Goal: Information Seeking & Learning: Learn about a topic

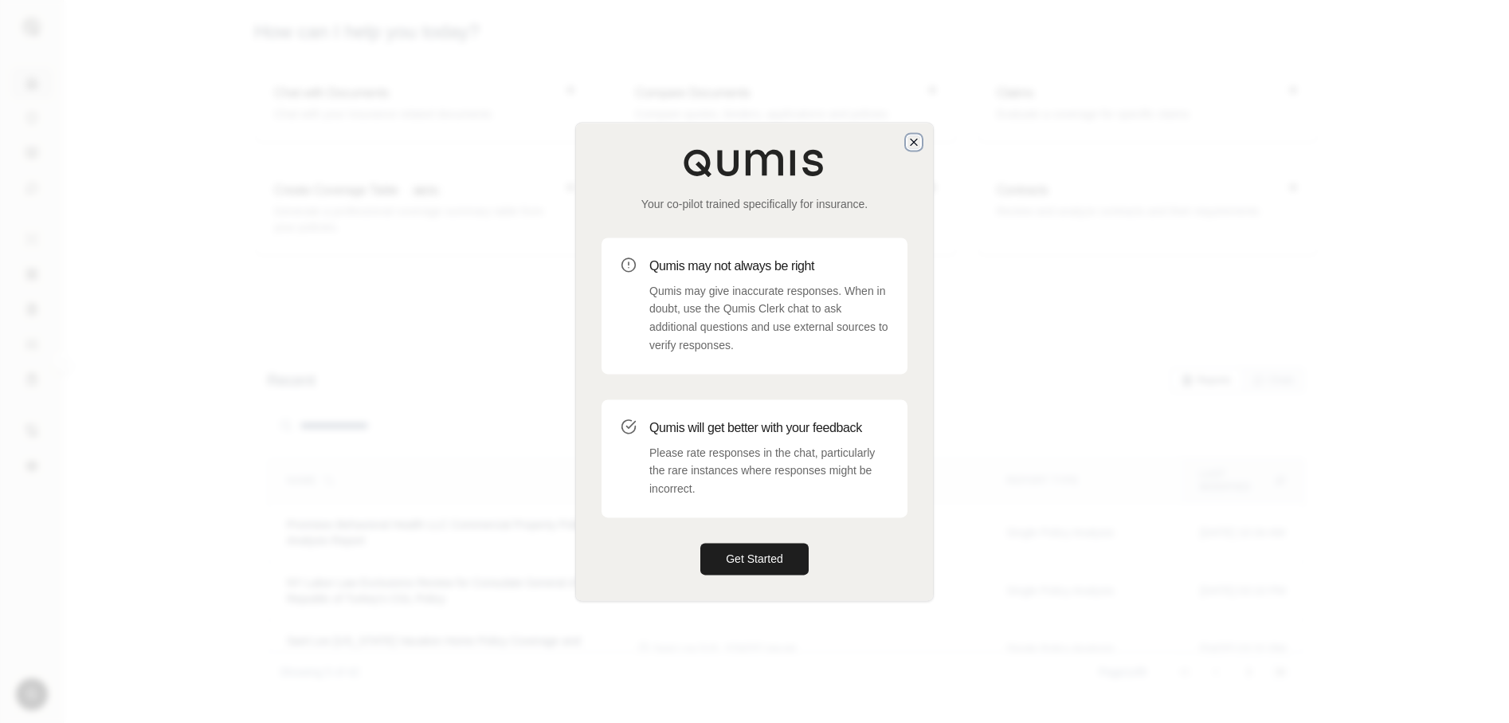
click at [912, 135] on icon "button" at bounding box center [914, 141] width 13 height 13
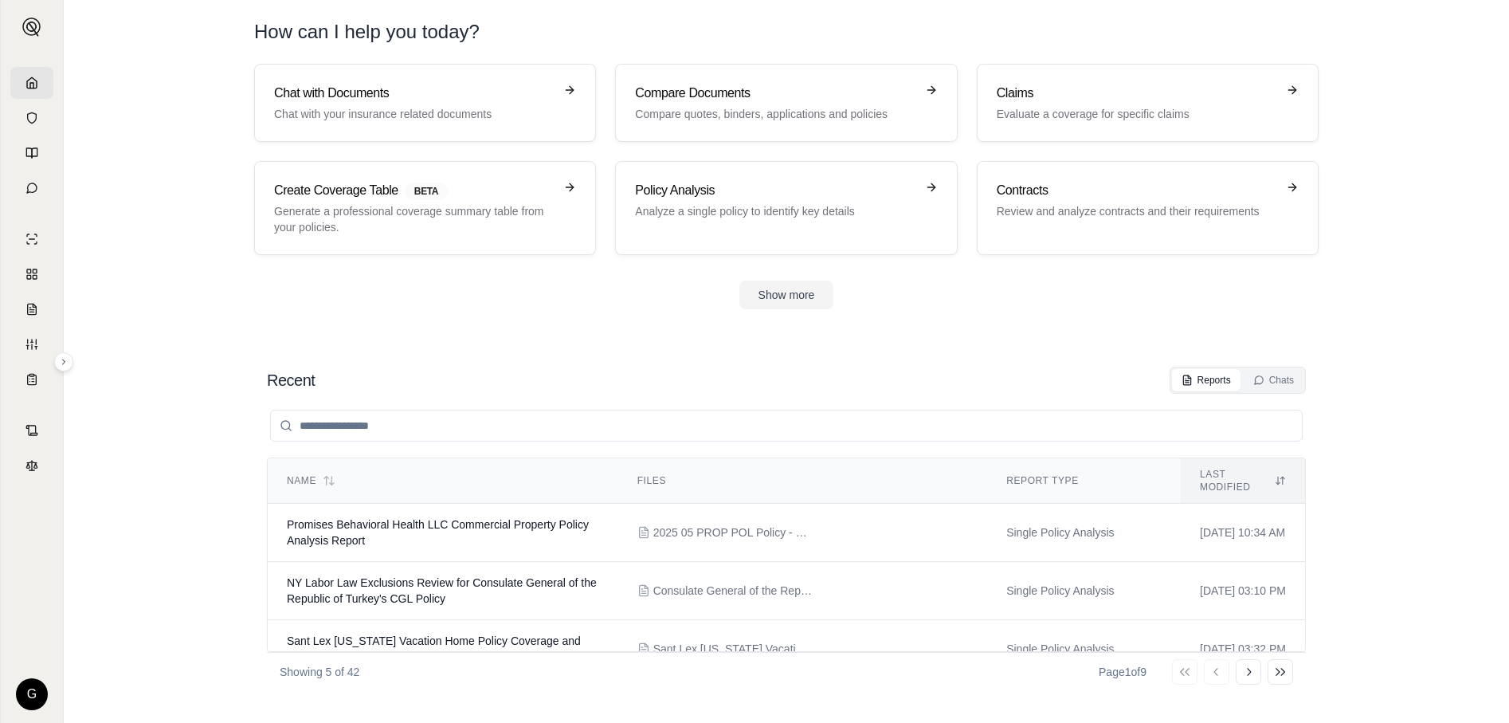
click at [31, 88] on icon at bounding box center [32, 82] width 10 height 10
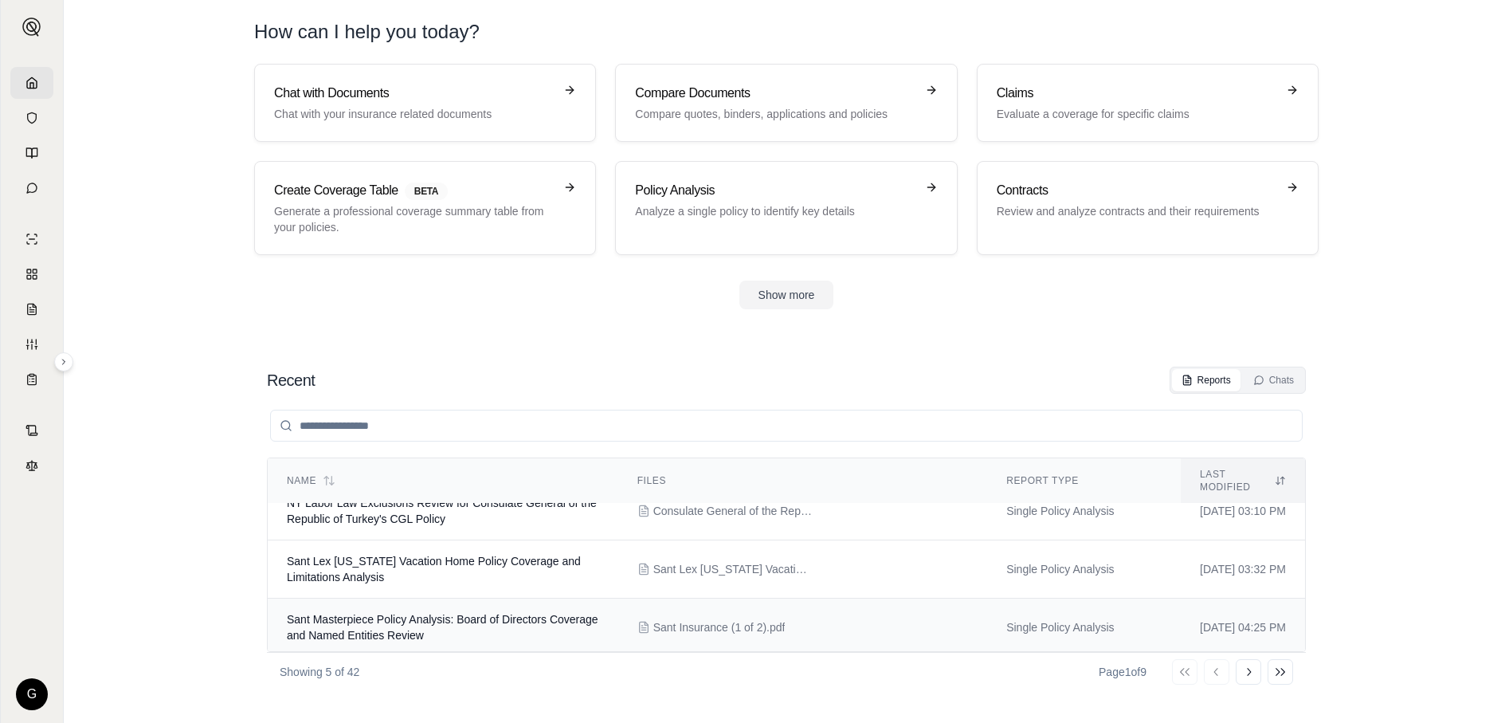
scroll to position [130, 0]
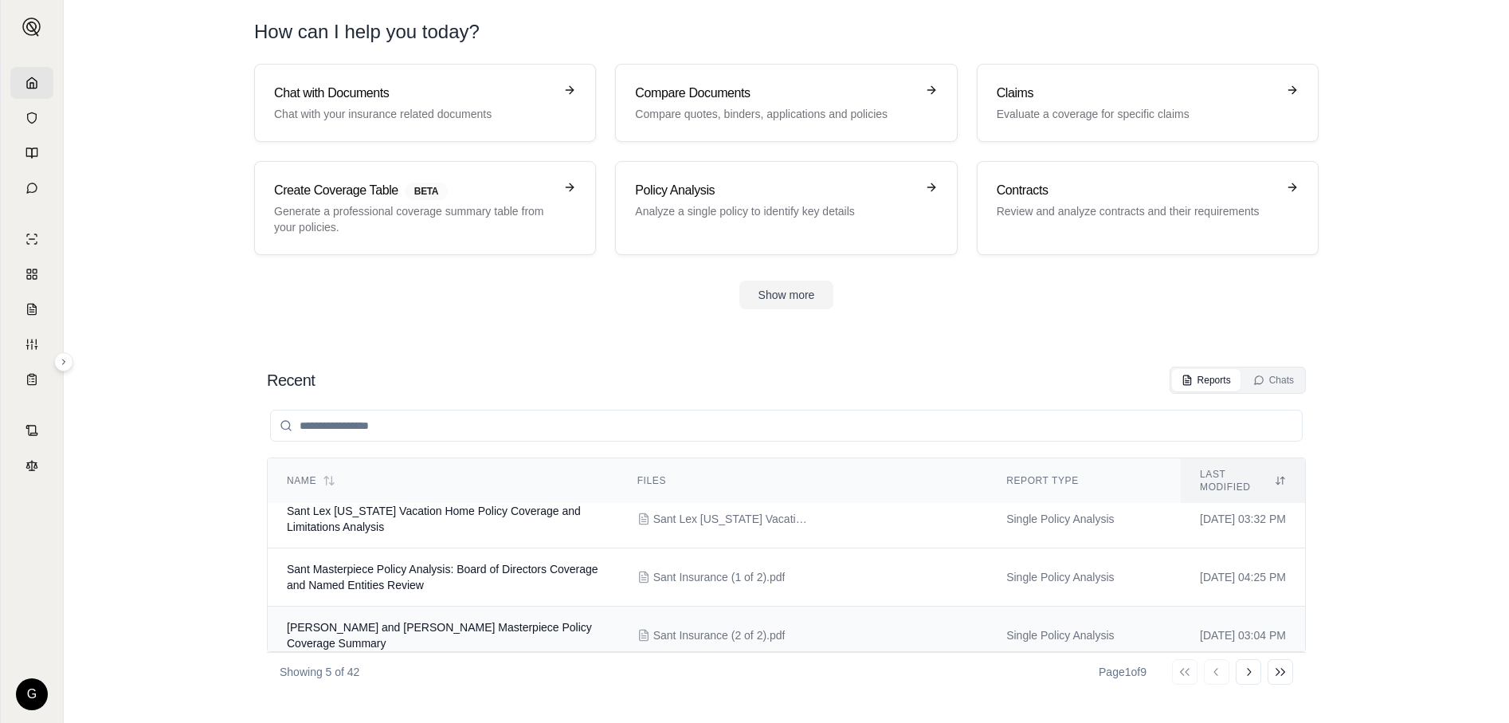
click at [432, 621] on td "[PERSON_NAME] and [PERSON_NAME] Masterpiece Policy Coverage Summary" at bounding box center [443, 635] width 351 height 58
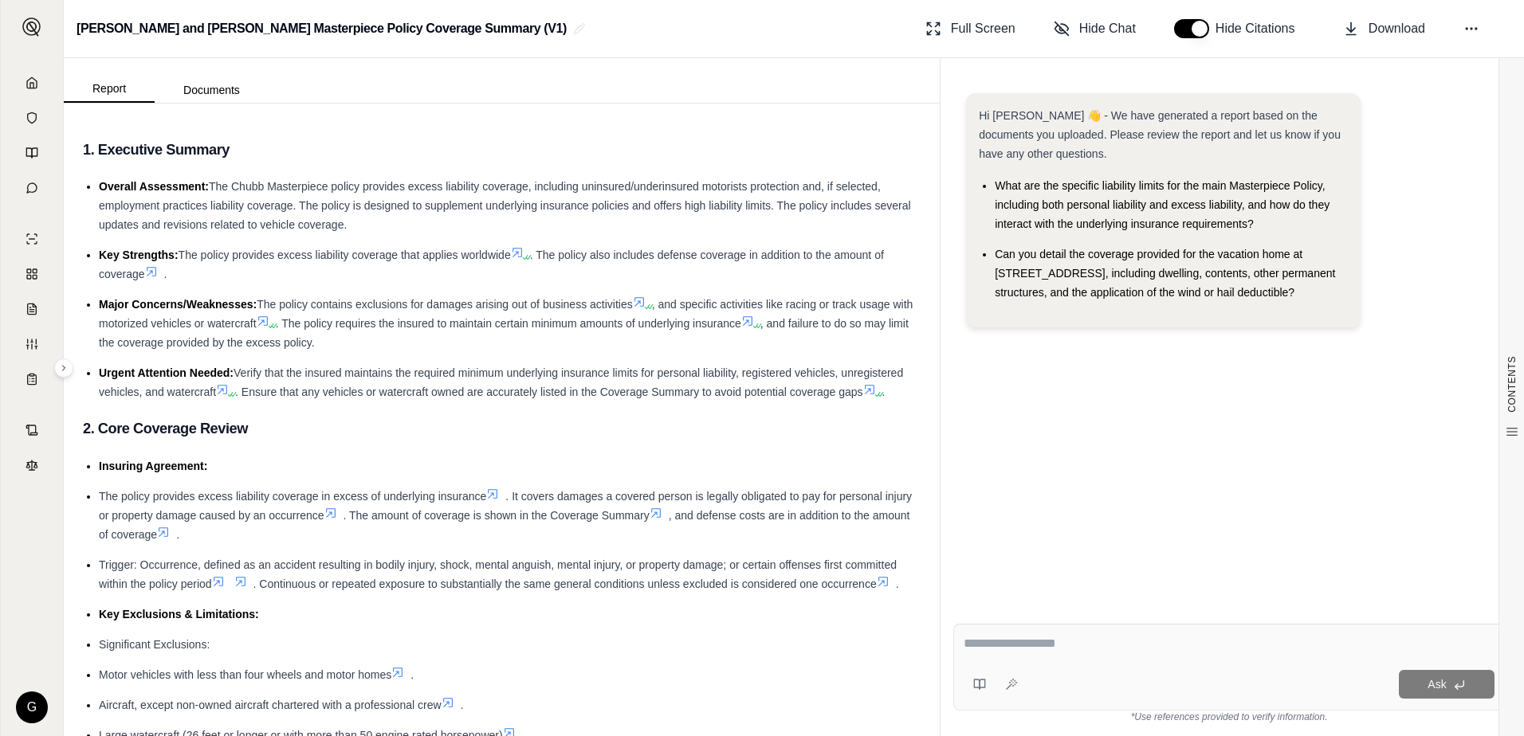
click at [1033, 645] on textarea at bounding box center [1228, 643] width 531 height 19
type textarea "**********"
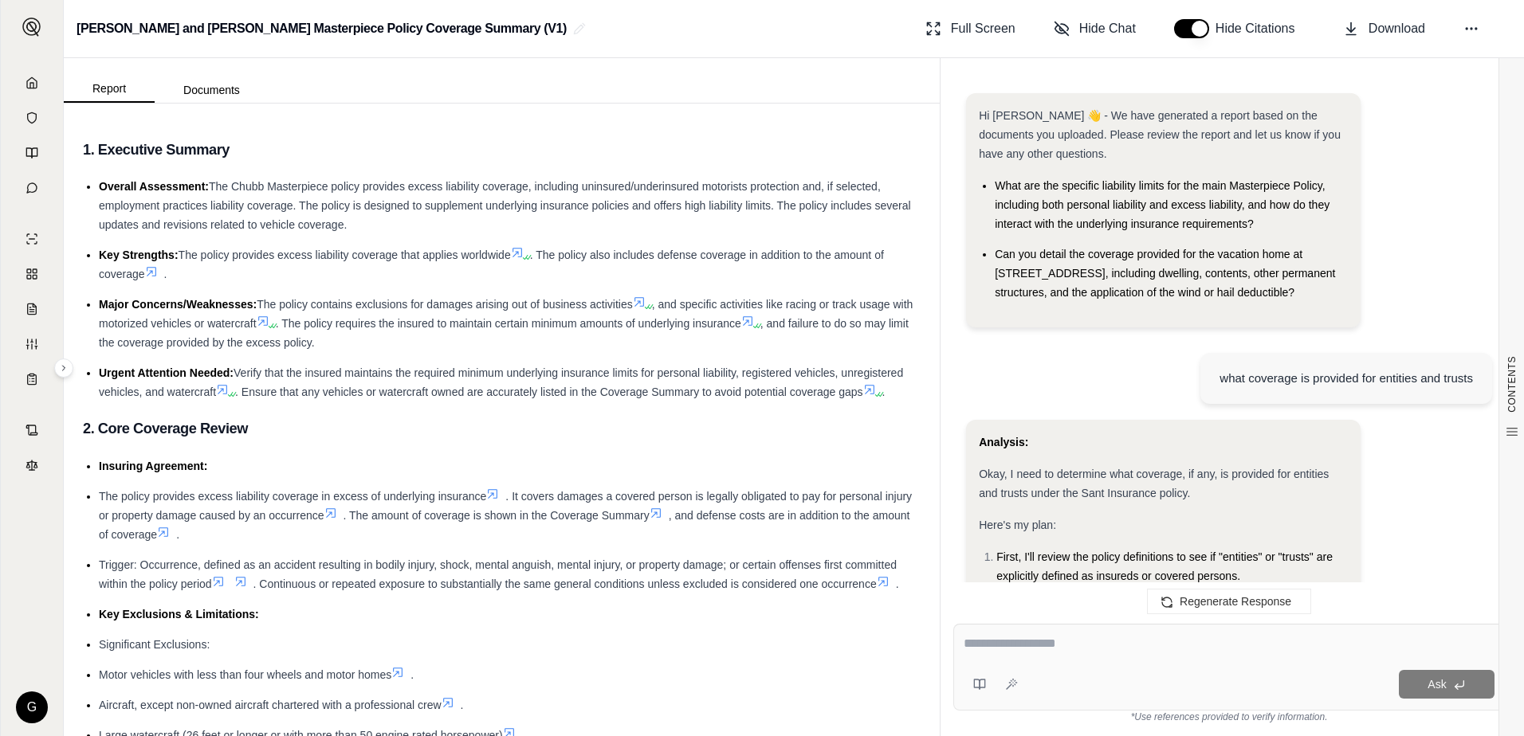
scroll to position [1457, 0]
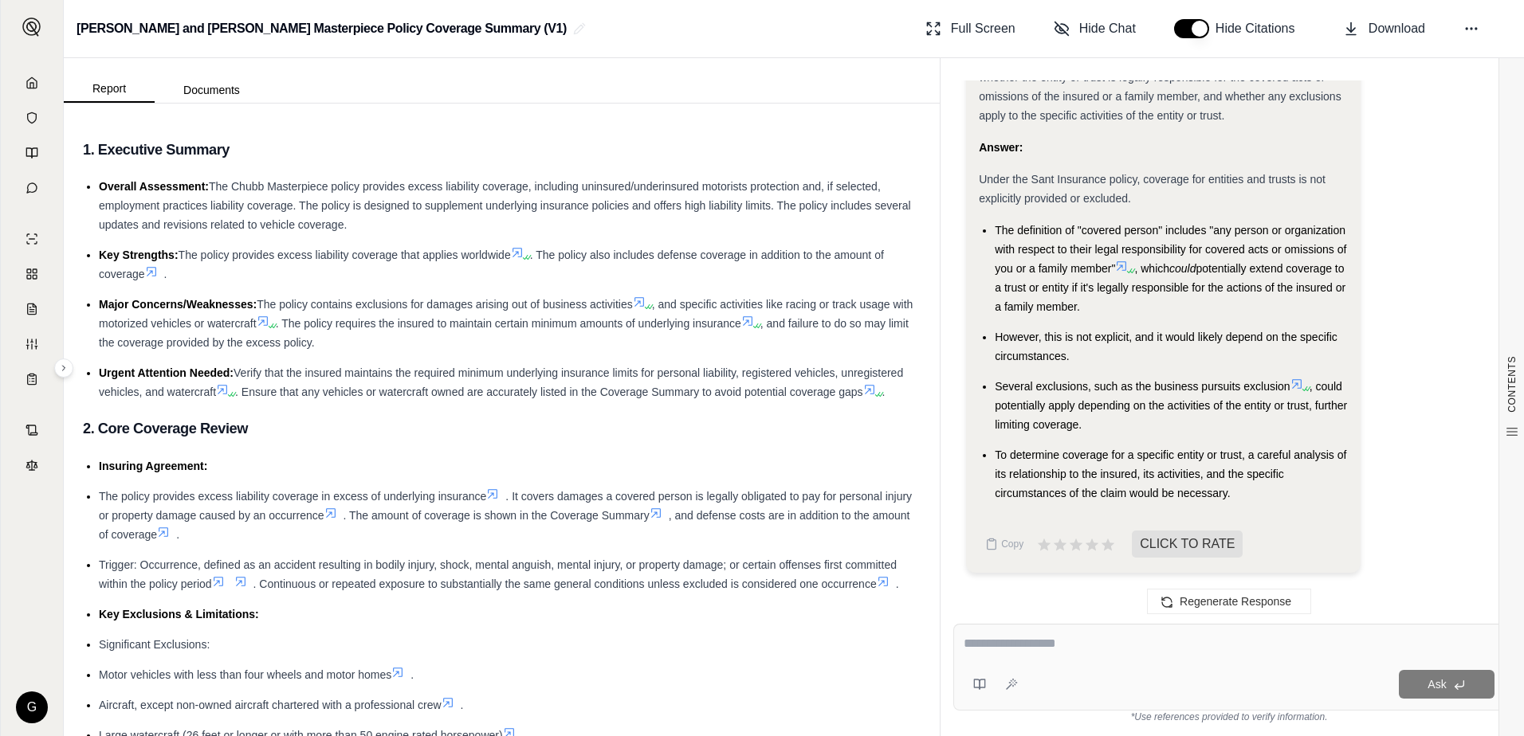
click at [1124, 267] on icon at bounding box center [1121, 266] width 13 height 13
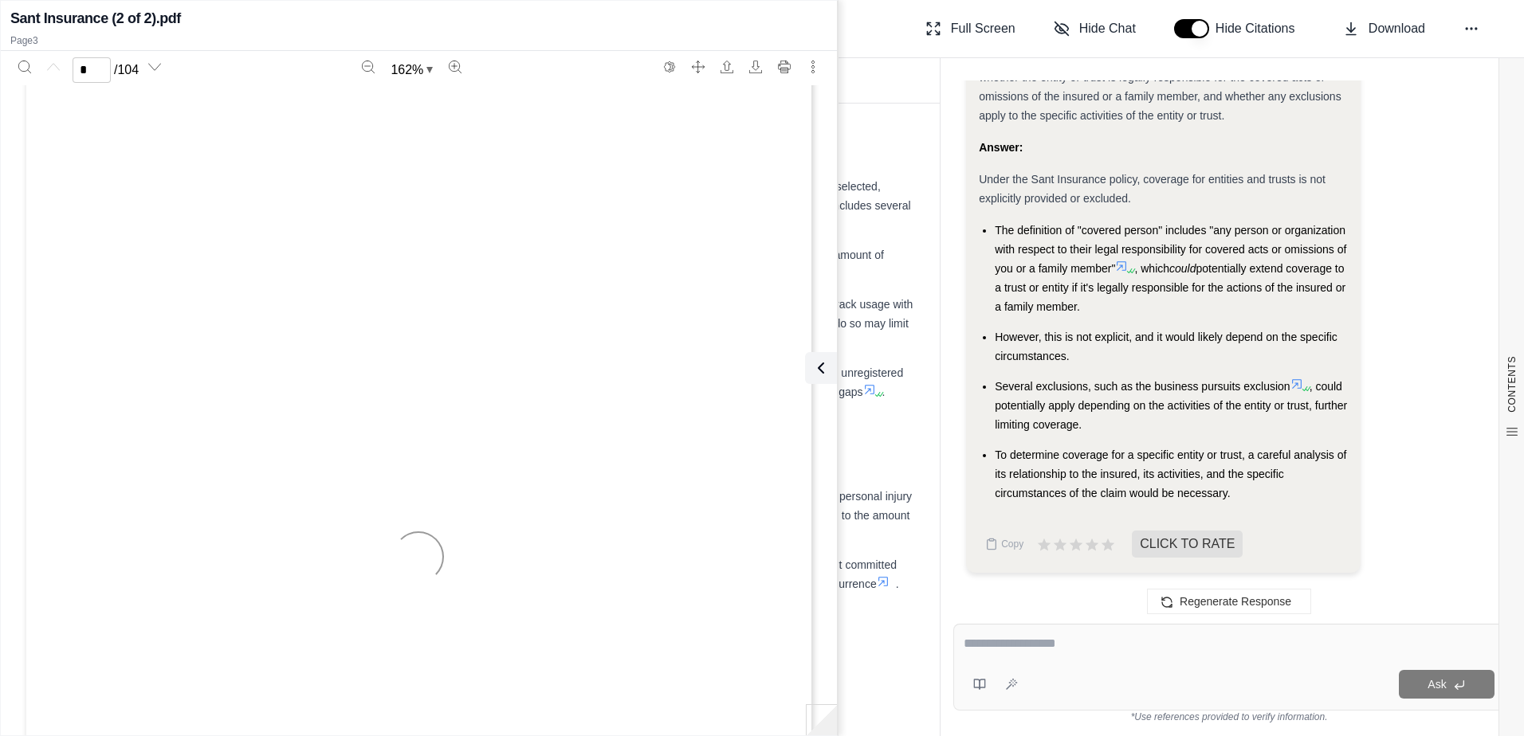
type input "*"
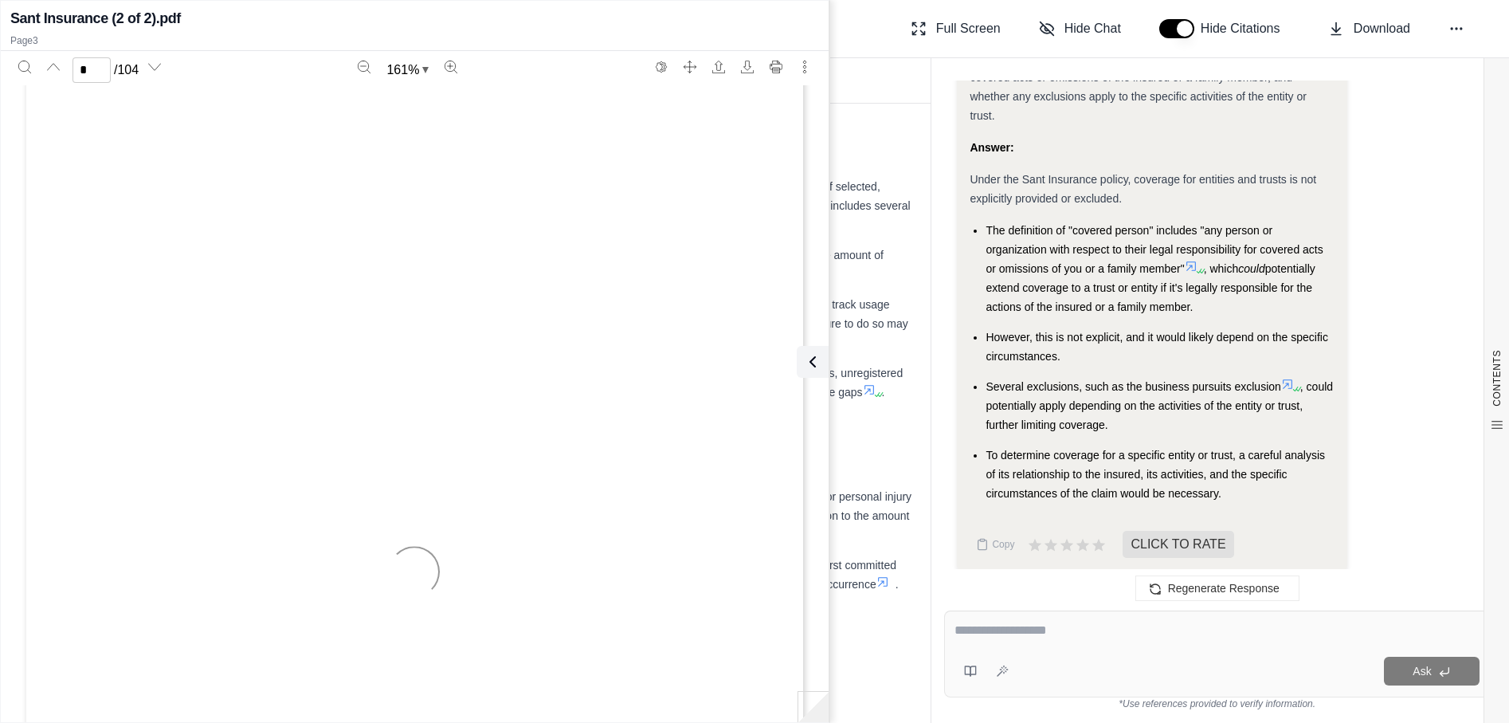
scroll to position [2027, 0]
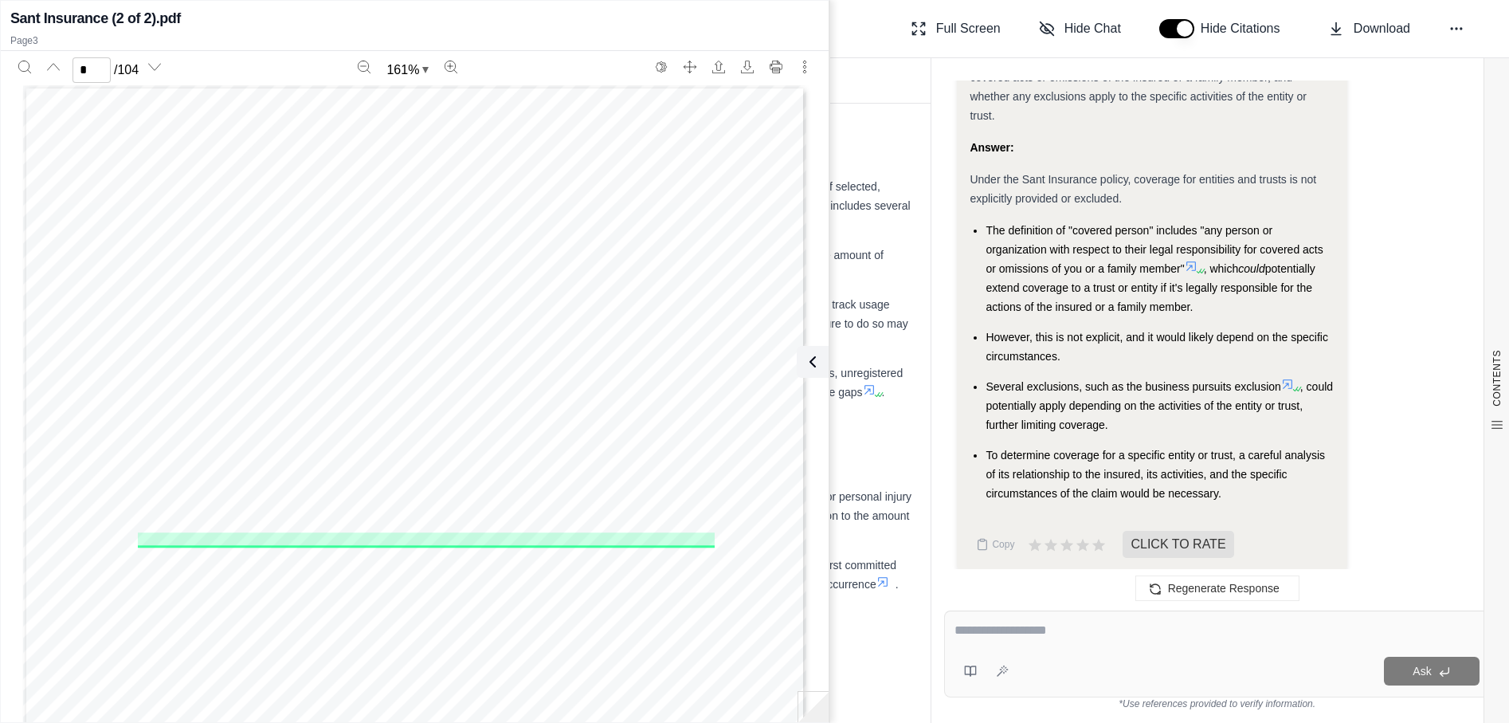
drag, startPoint x: 1141, startPoint y: 632, endPoint x: 1144, endPoint y: 622, distance: 10.1
click at [1143, 629] on textarea at bounding box center [1217, 630] width 525 height 19
type textarea "**********"
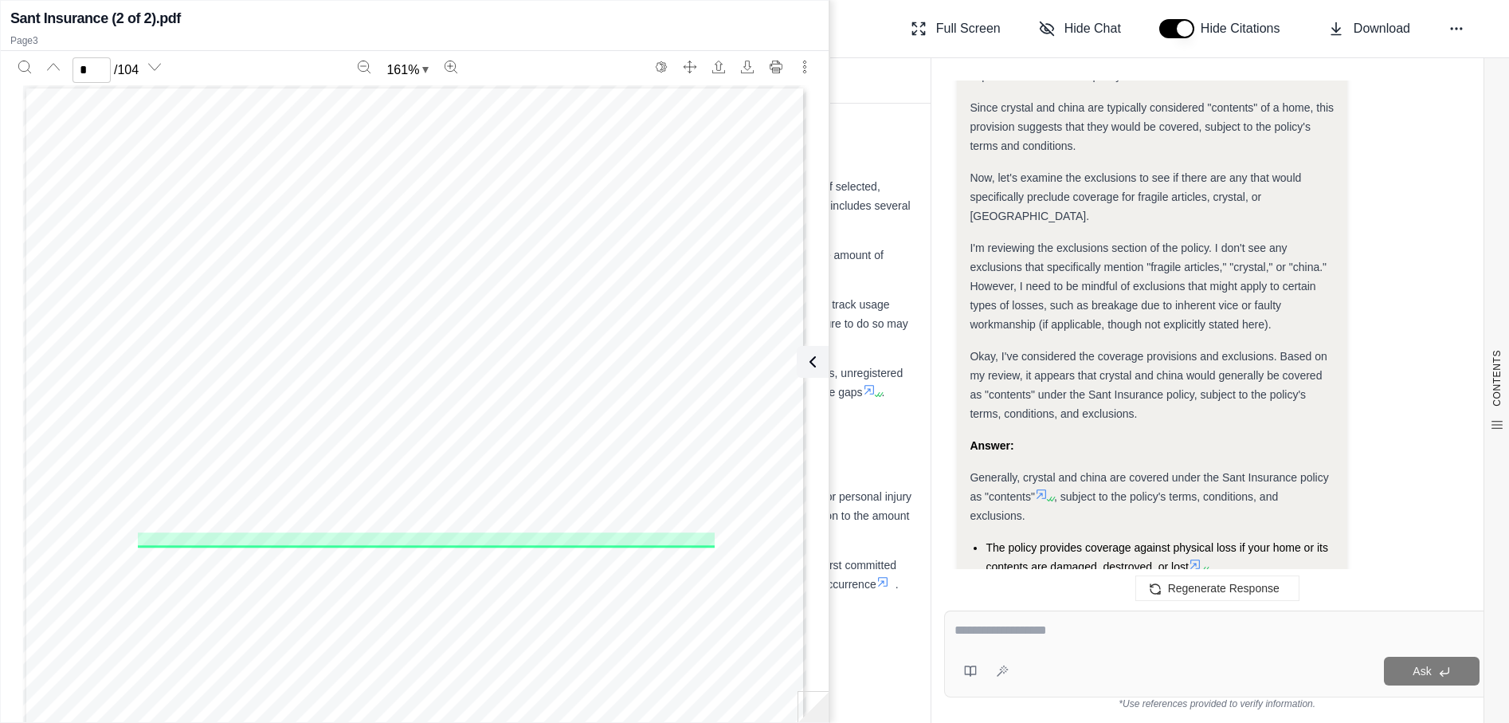
scroll to position [2616, 0]
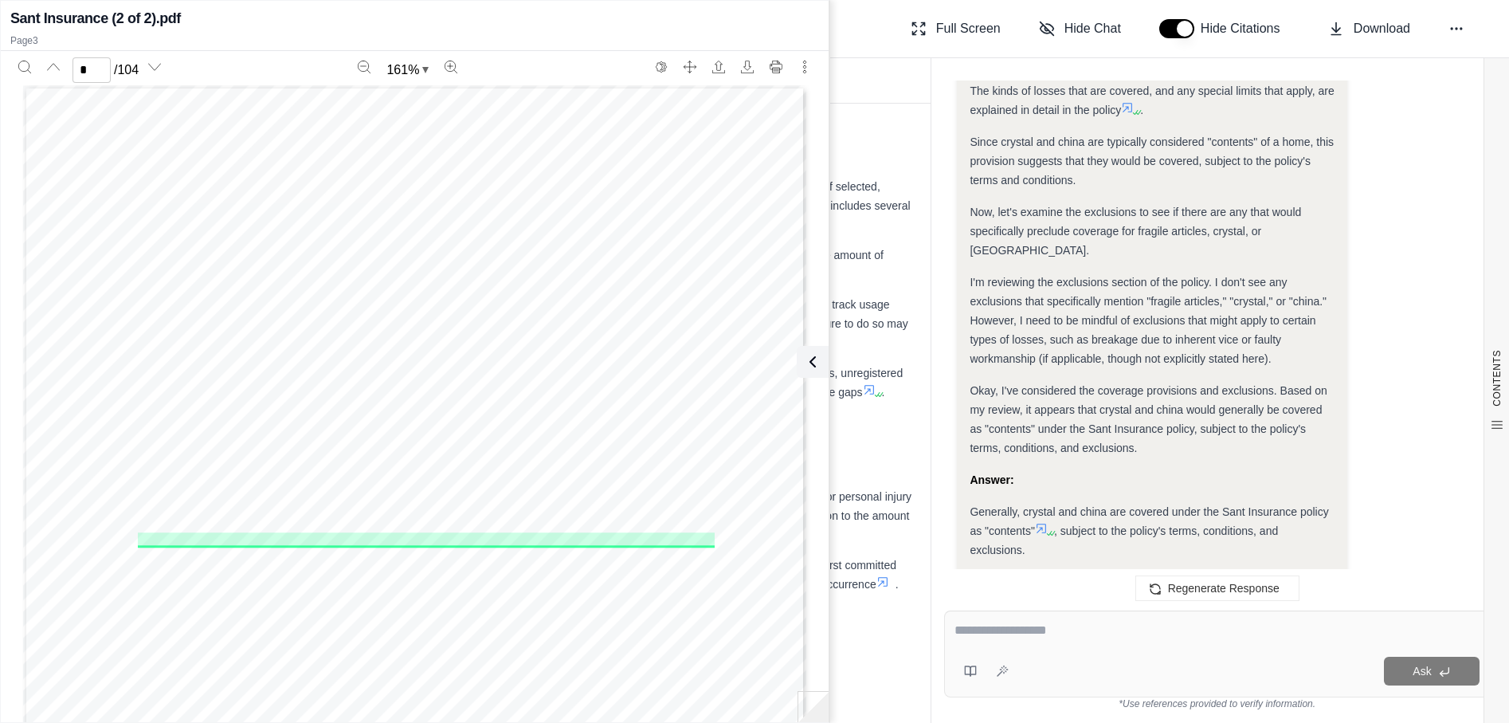
click at [1008, 638] on textarea at bounding box center [1217, 630] width 525 height 19
type textarea "**********"
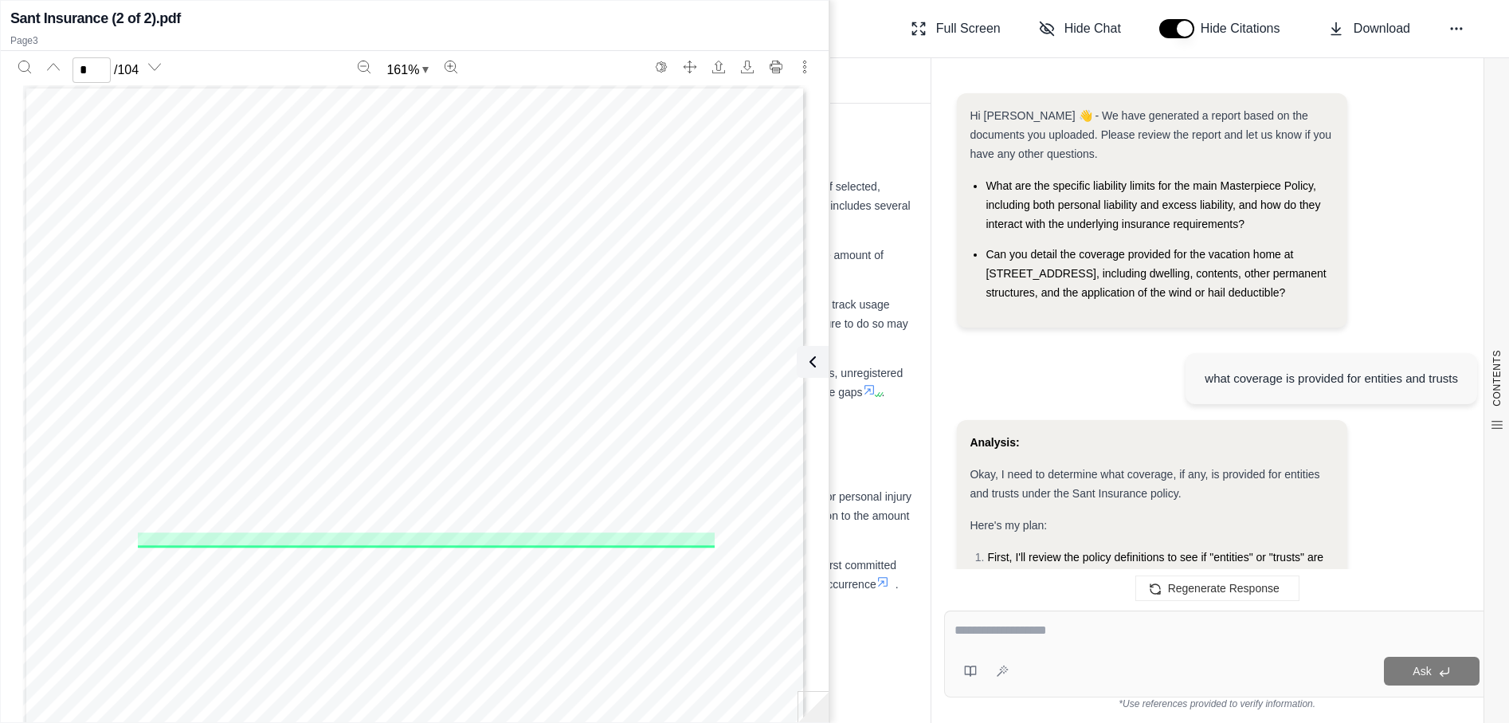
scroll to position [4111, 0]
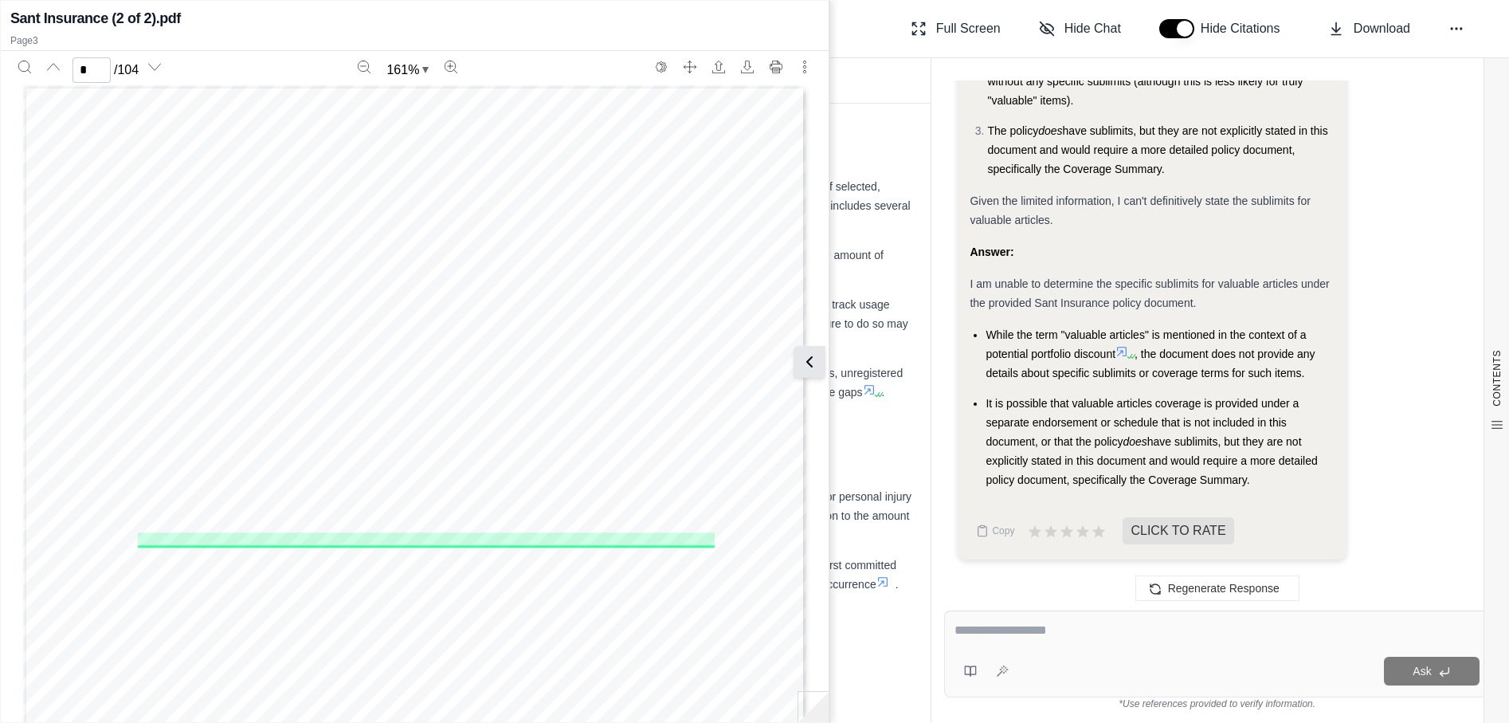
click at [812, 360] on icon at bounding box center [809, 361] width 19 height 19
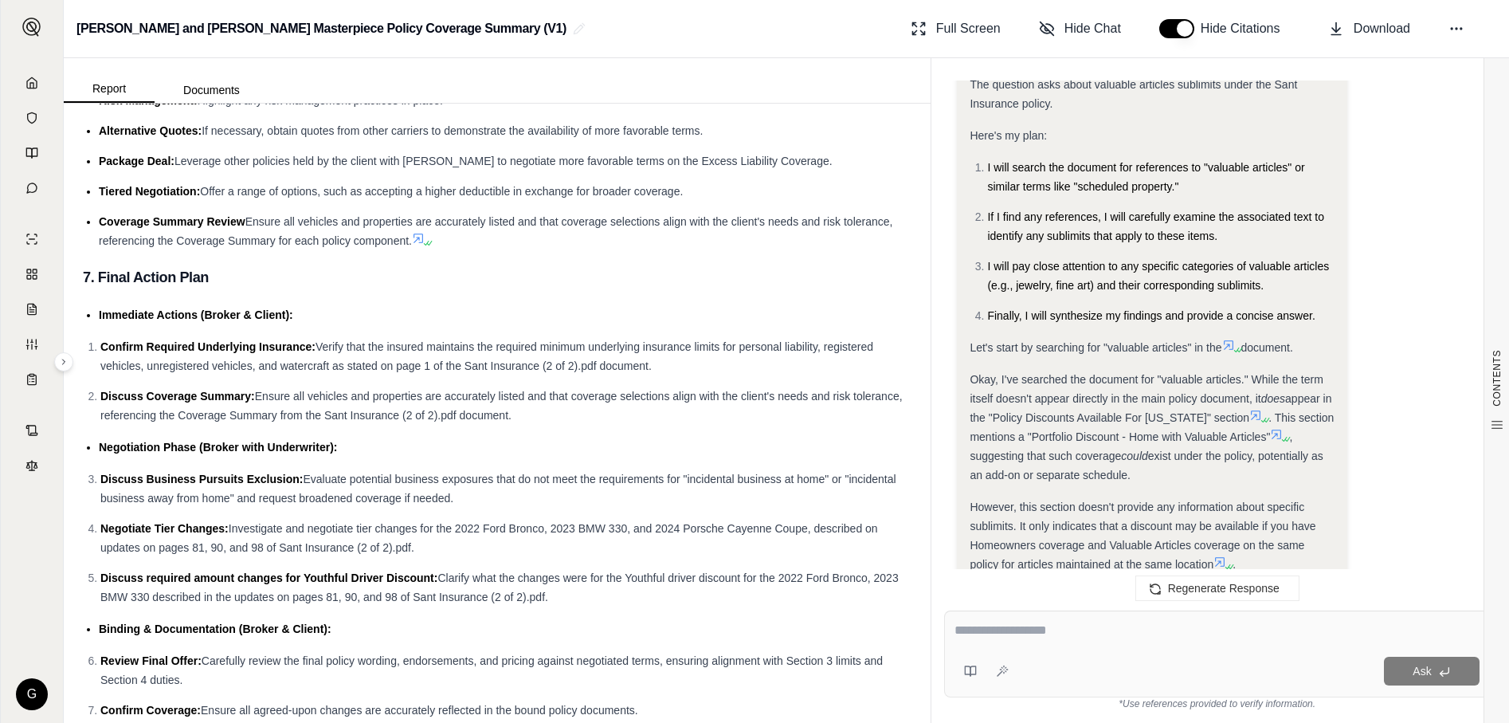
scroll to position [3473, 0]
drag, startPoint x: 1080, startPoint y: 623, endPoint x: 1066, endPoint y: 622, distance: 14.4
click at [1080, 623] on textarea at bounding box center [1217, 630] width 525 height 19
type textarea "****"
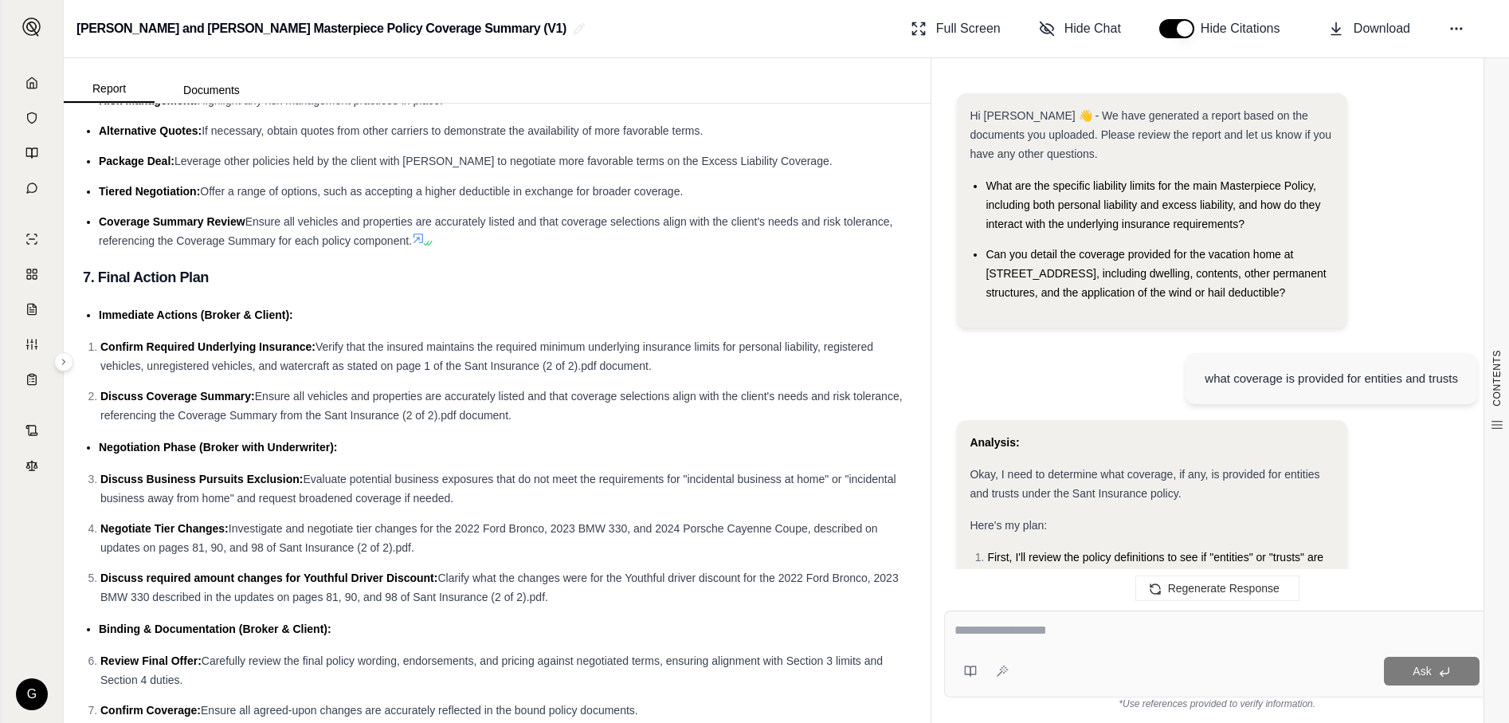
scroll to position [5553, 0]
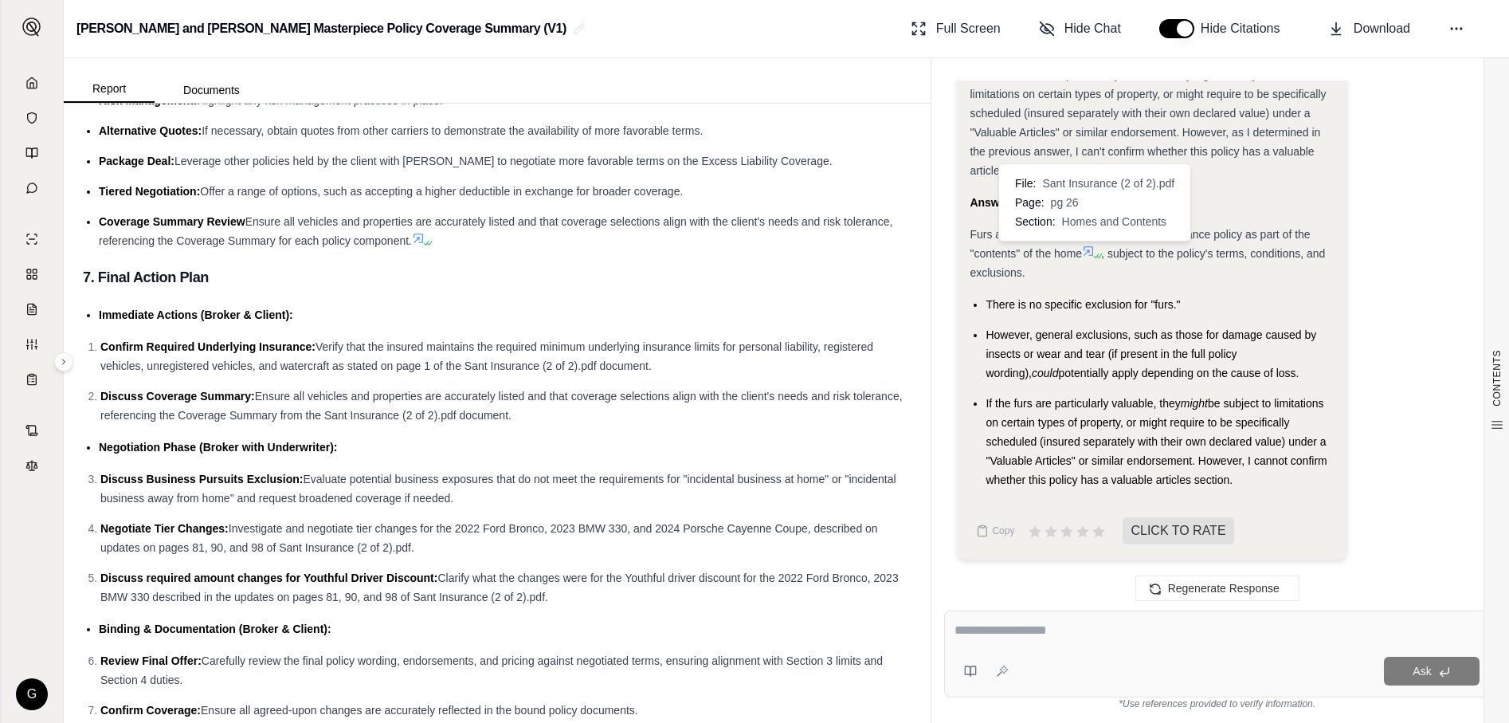
click at [1090, 249] on icon at bounding box center [1088, 251] width 13 height 13
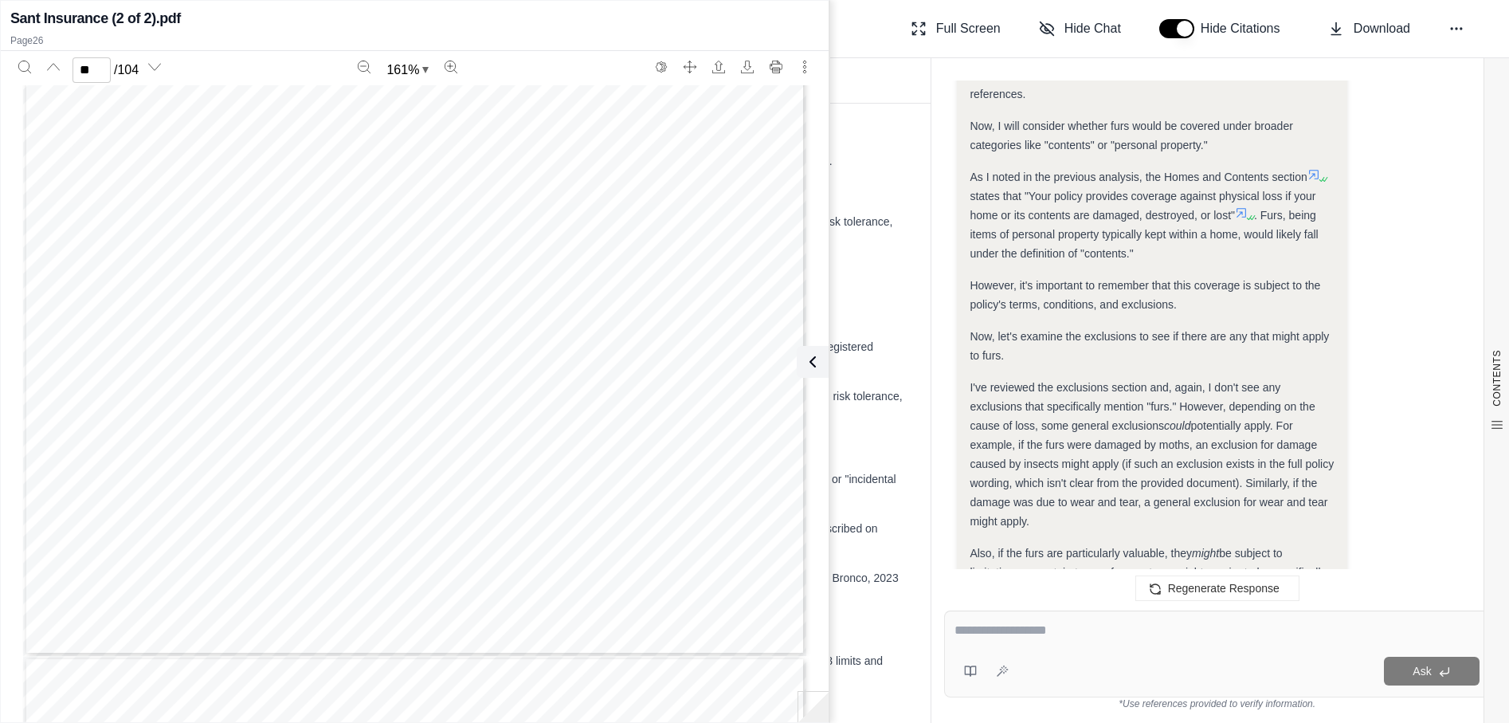
scroll to position [27731, 0]
type input "**"
click at [813, 375] on button at bounding box center [810, 362] width 32 height 32
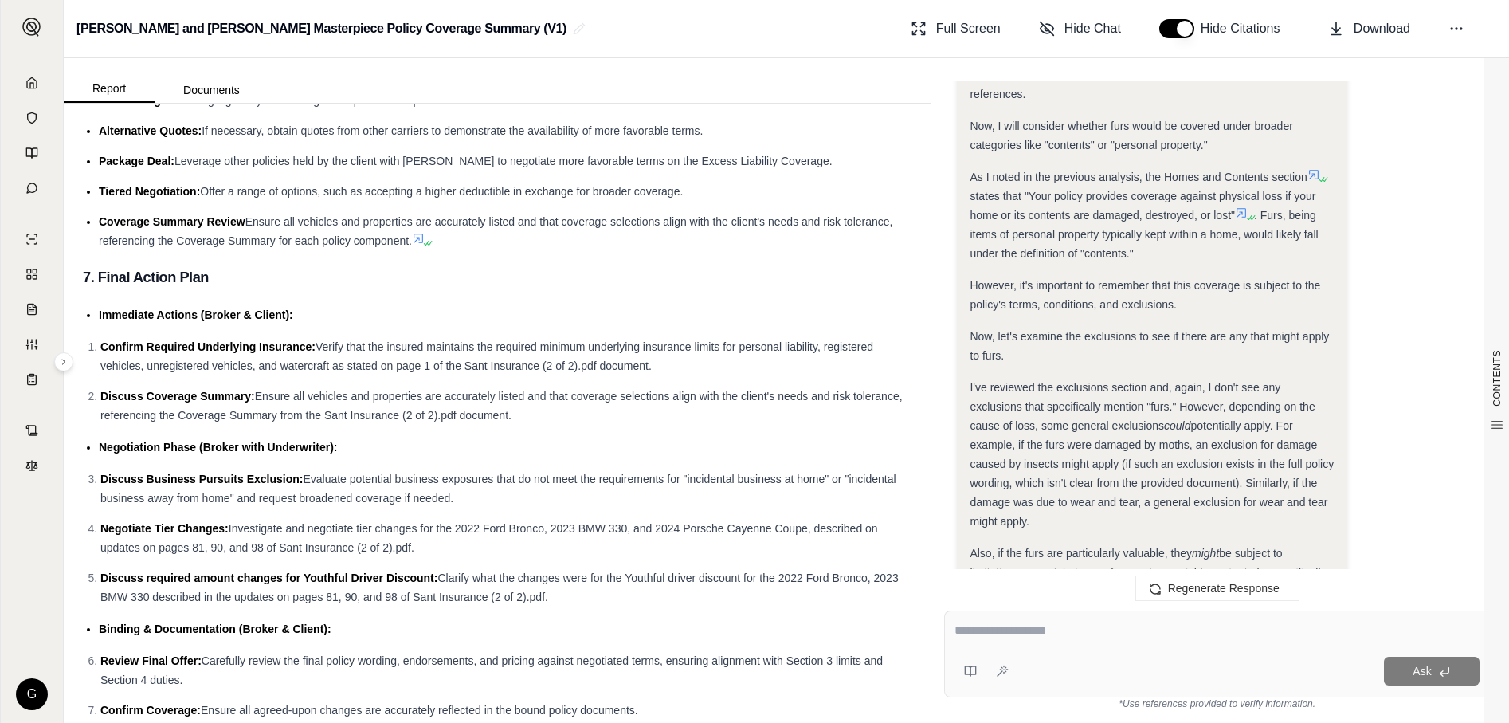
scroll to position [5553, 0]
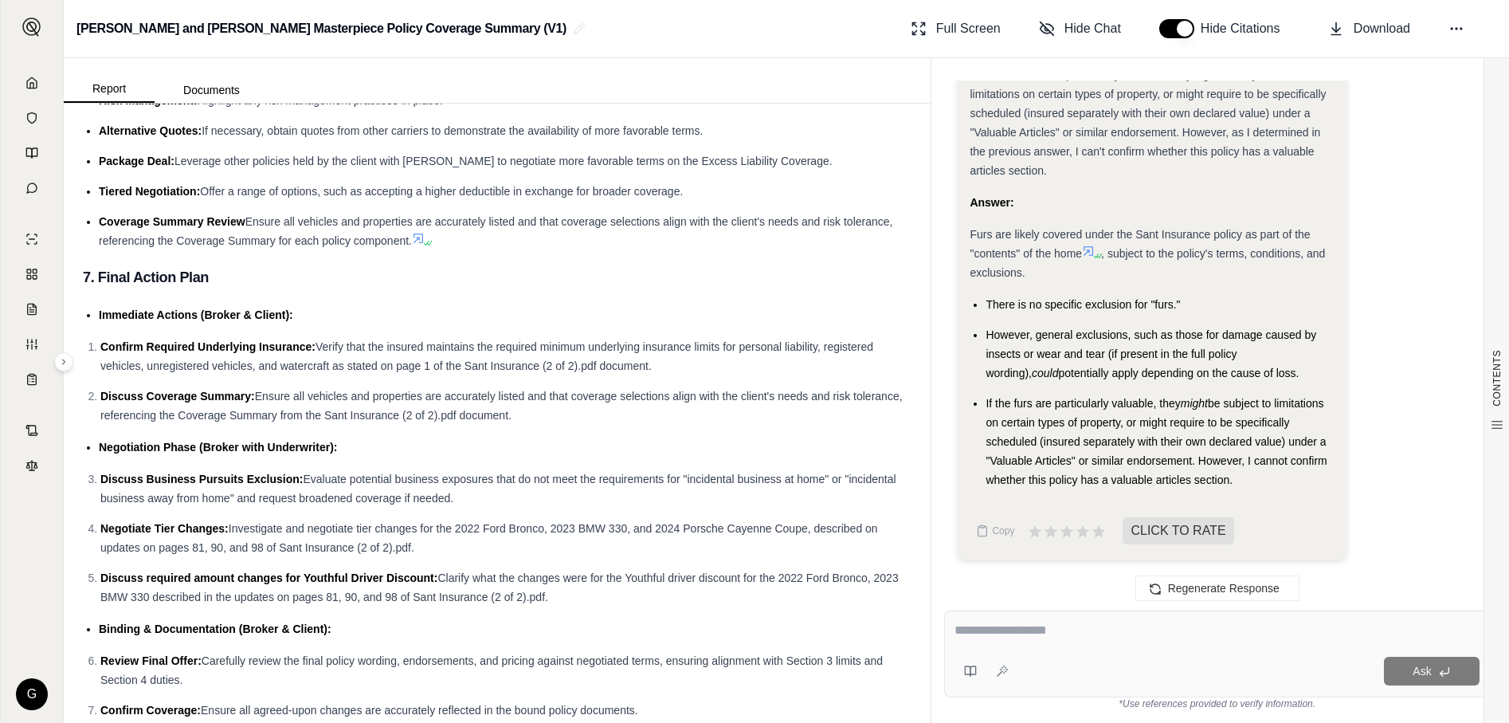
click at [34, 82] on icon at bounding box center [31, 82] width 13 height 13
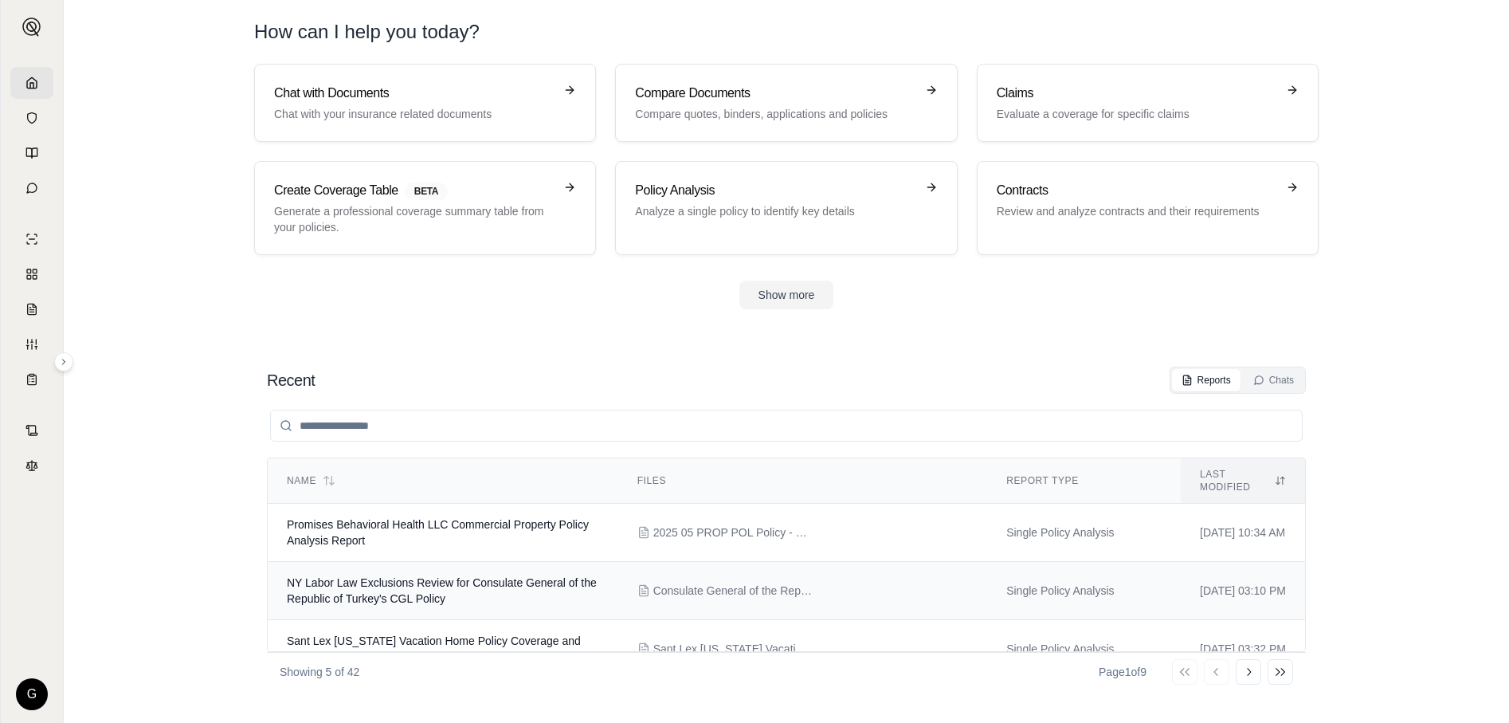
scroll to position [130, 0]
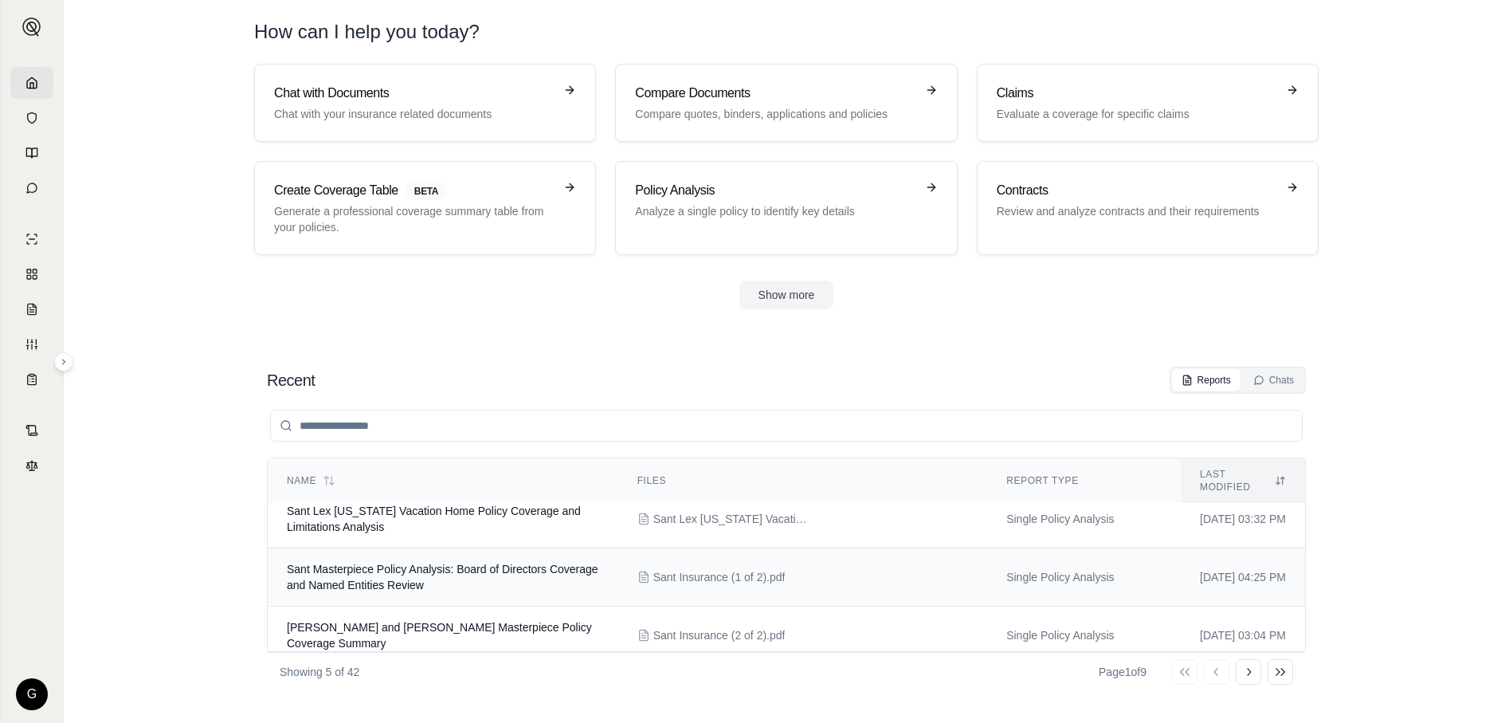
click at [410, 568] on span "Sant Masterpiece Policy Analysis: Board of Directors Coverage and Named Entitie…" at bounding box center [443, 577] width 312 height 29
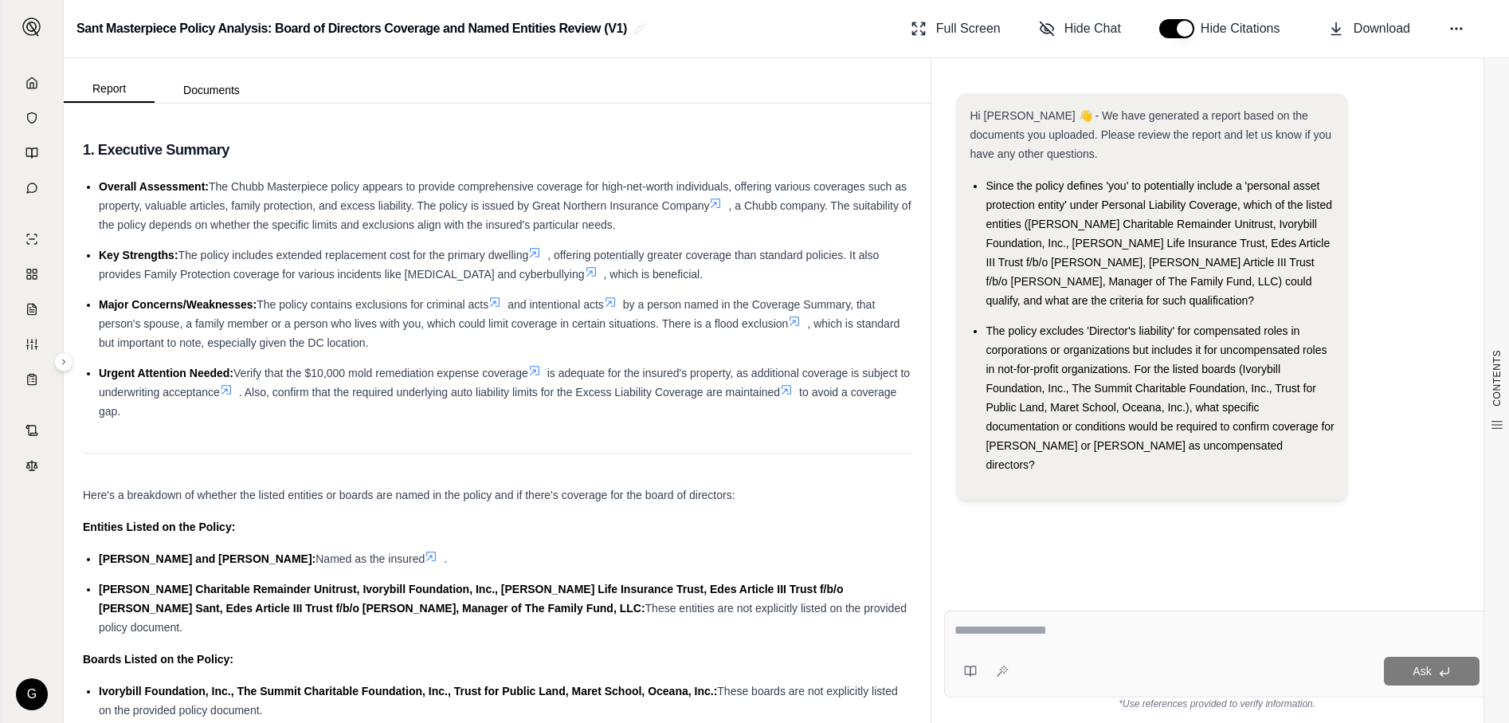
click at [1037, 633] on textarea at bounding box center [1217, 630] width 525 height 19
type textarea "*"
click at [218, 92] on button "Documents" at bounding box center [212, 89] width 114 height 25
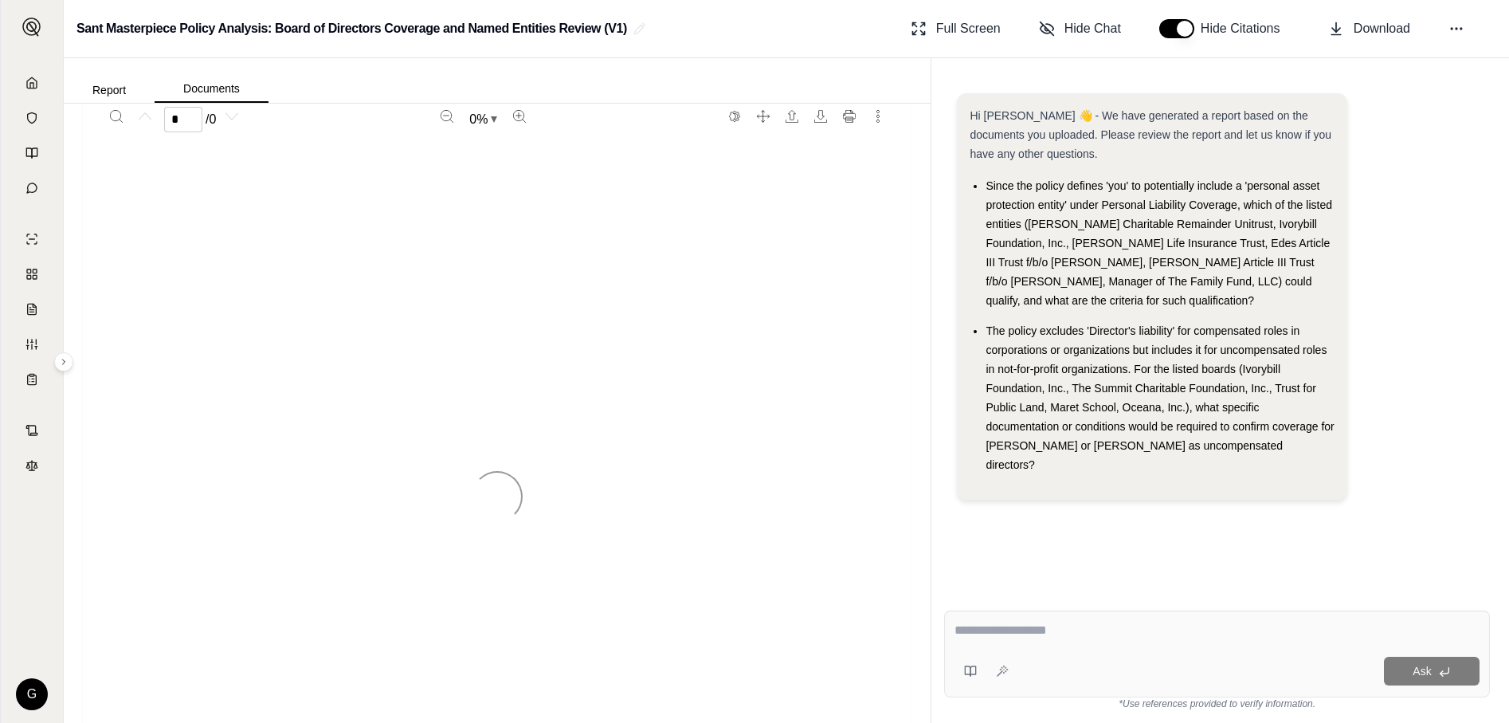
scroll to position [80, 0]
click at [1045, 635] on textarea at bounding box center [1217, 630] width 525 height 19
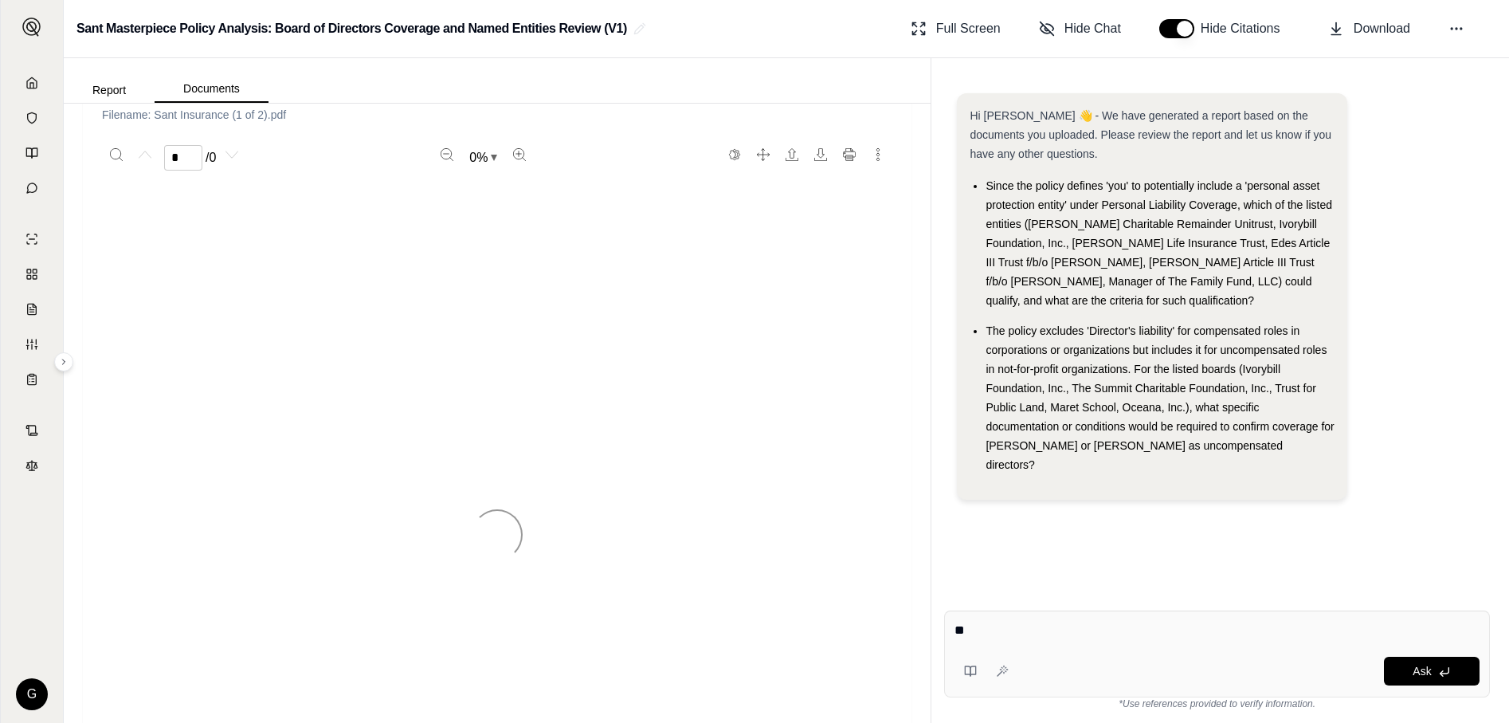
type textarea "*"
type textarea "**********"
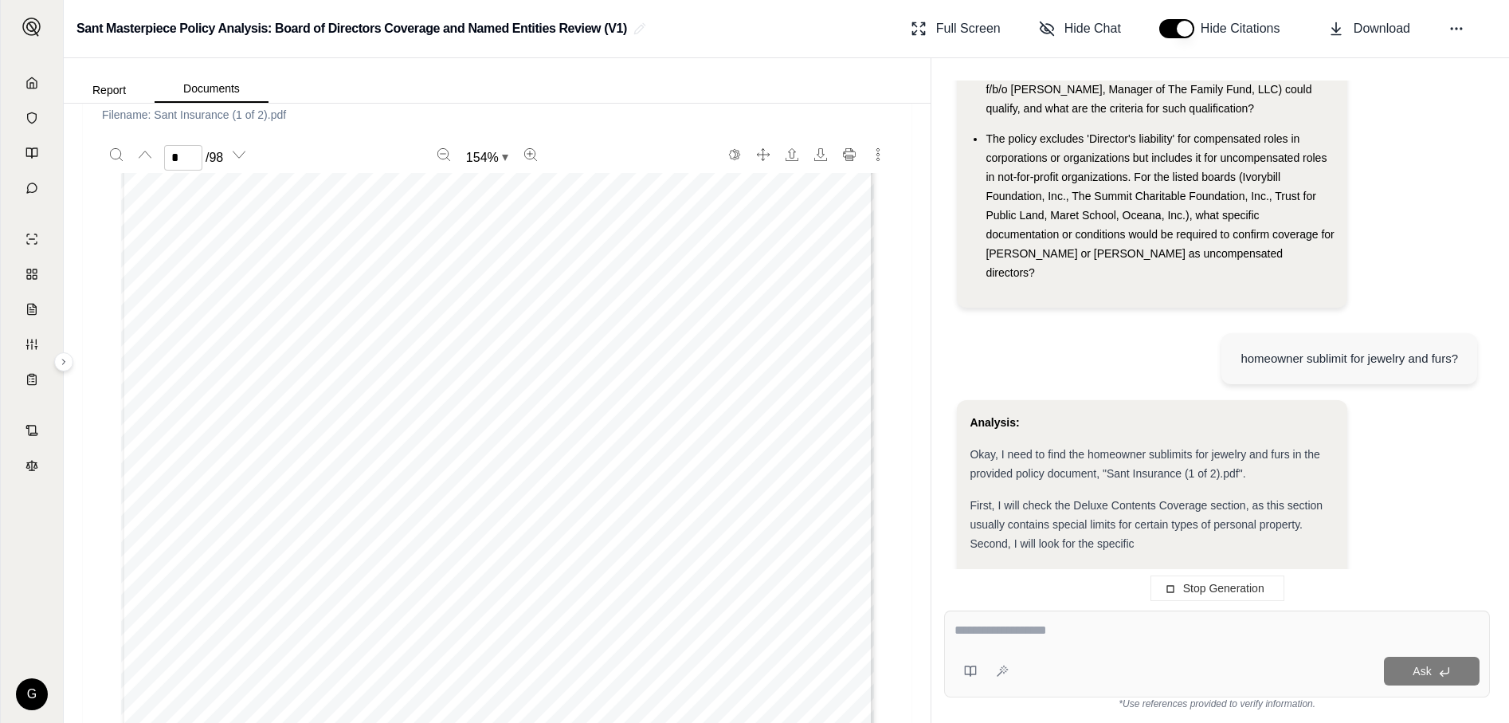
scroll to position [3092, 0]
type input "*"
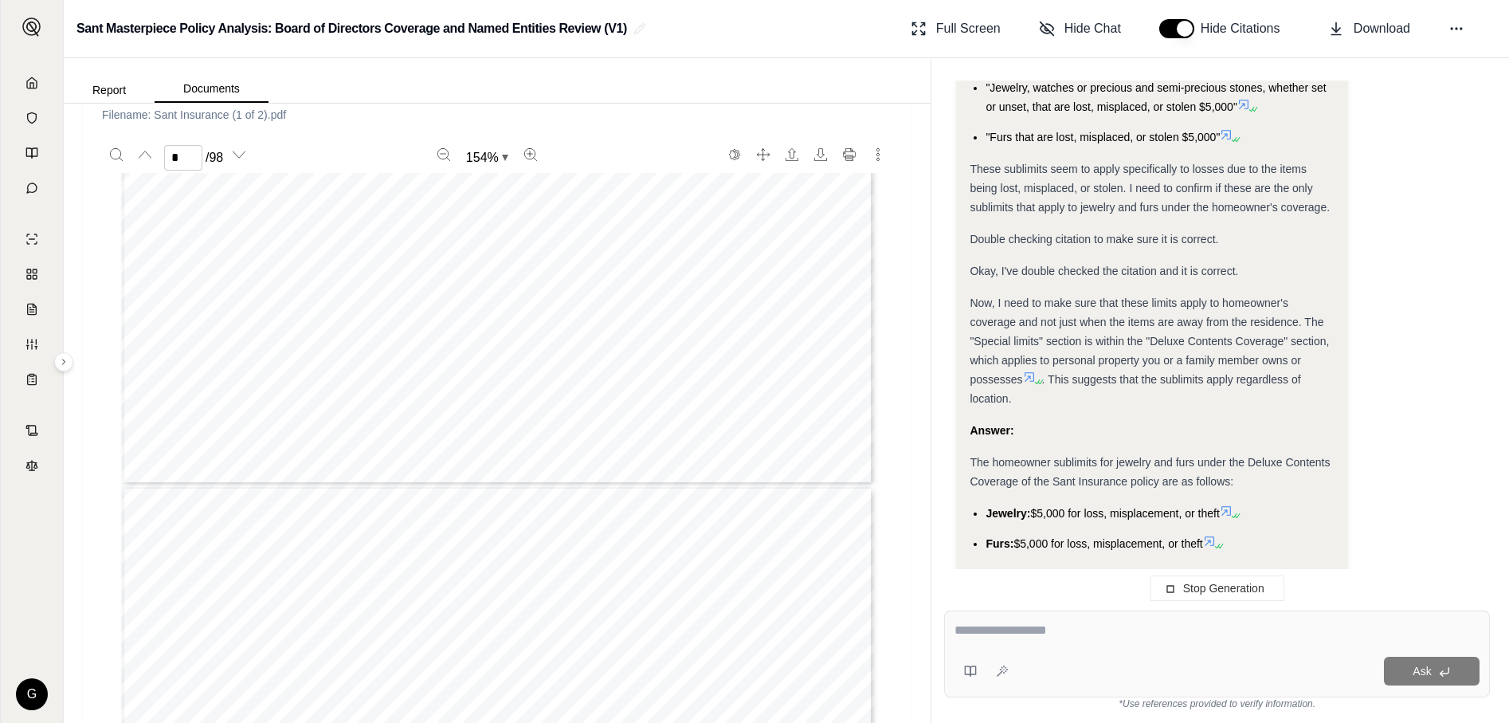
scroll to position [998, 0]
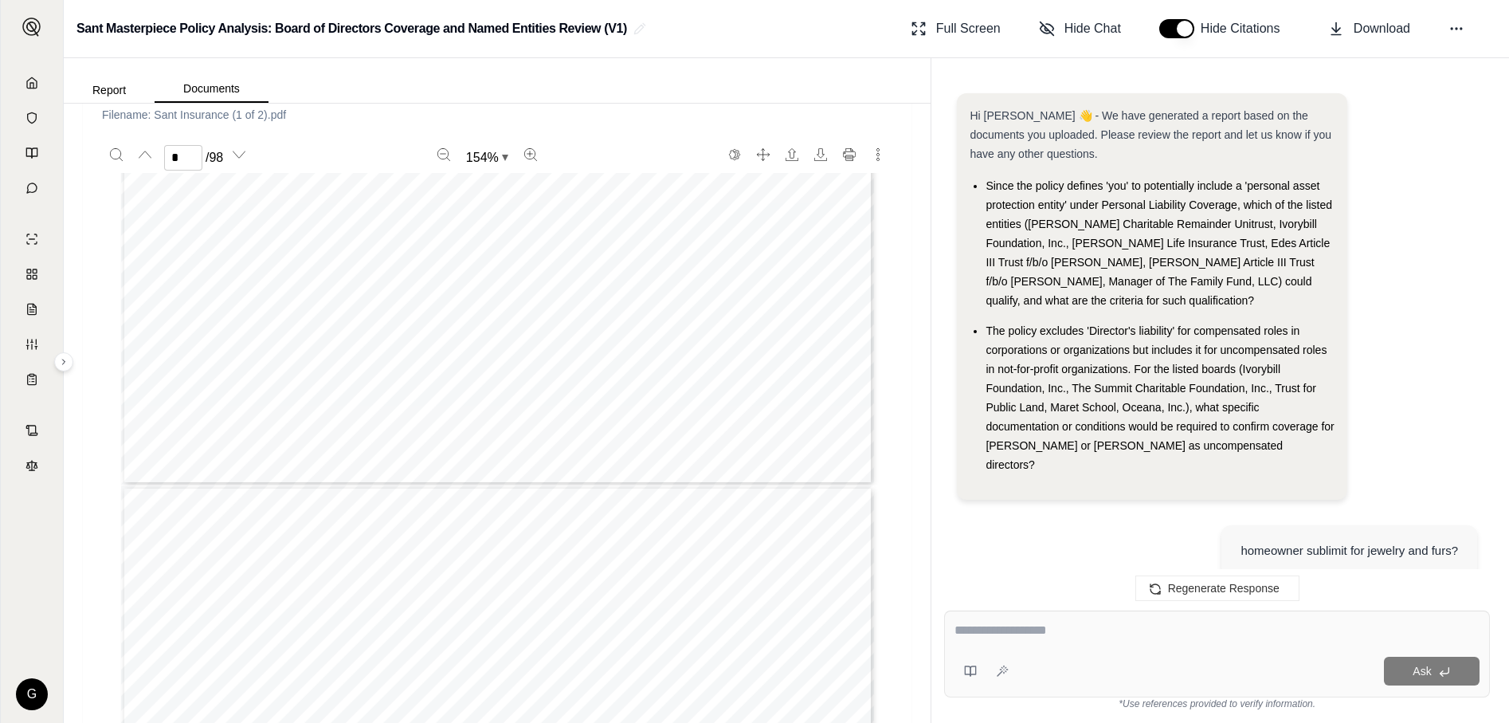
click at [1231, 495] on div "Hi [PERSON_NAME] 👋 - We have generated a report based on the documents you uplo…" at bounding box center [1217, 332] width 546 height 504
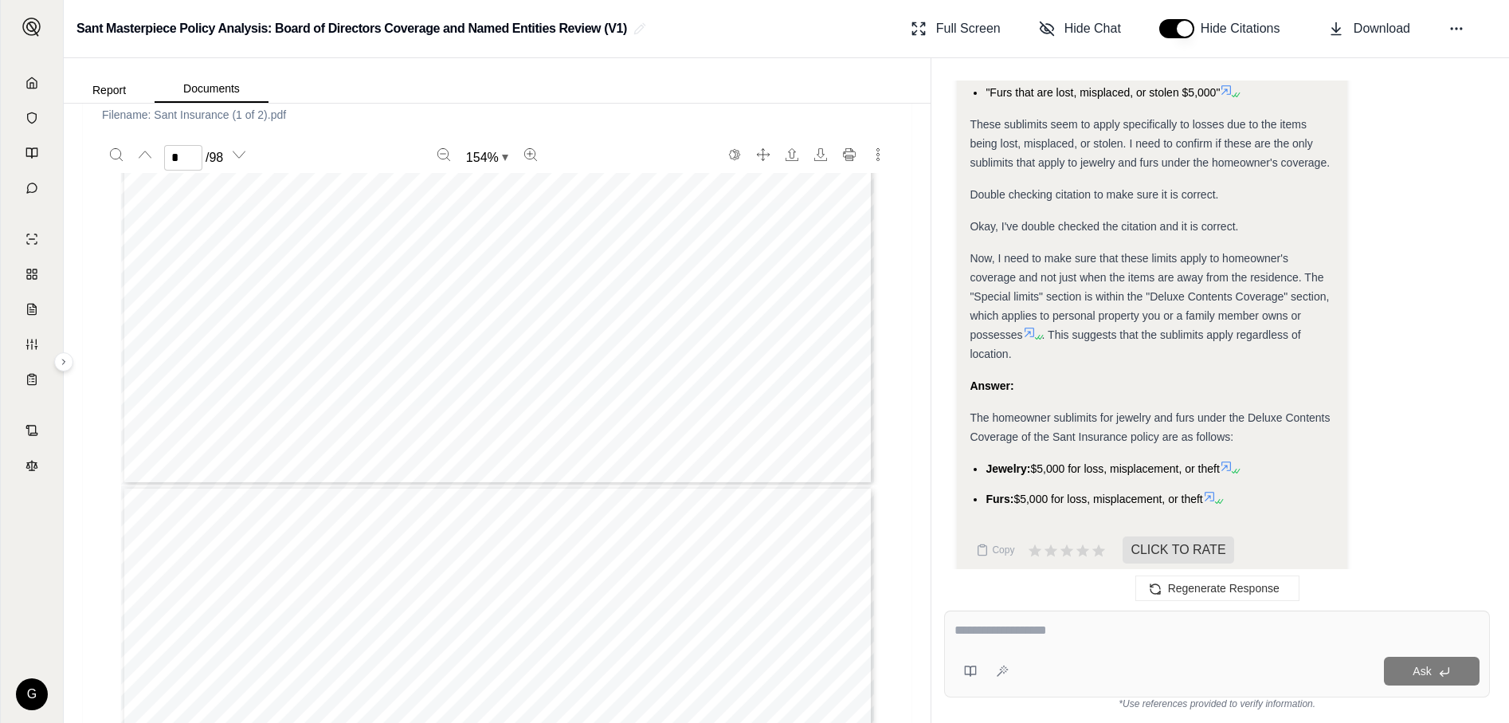
click at [1229, 460] on icon at bounding box center [1226, 466] width 13 height 13
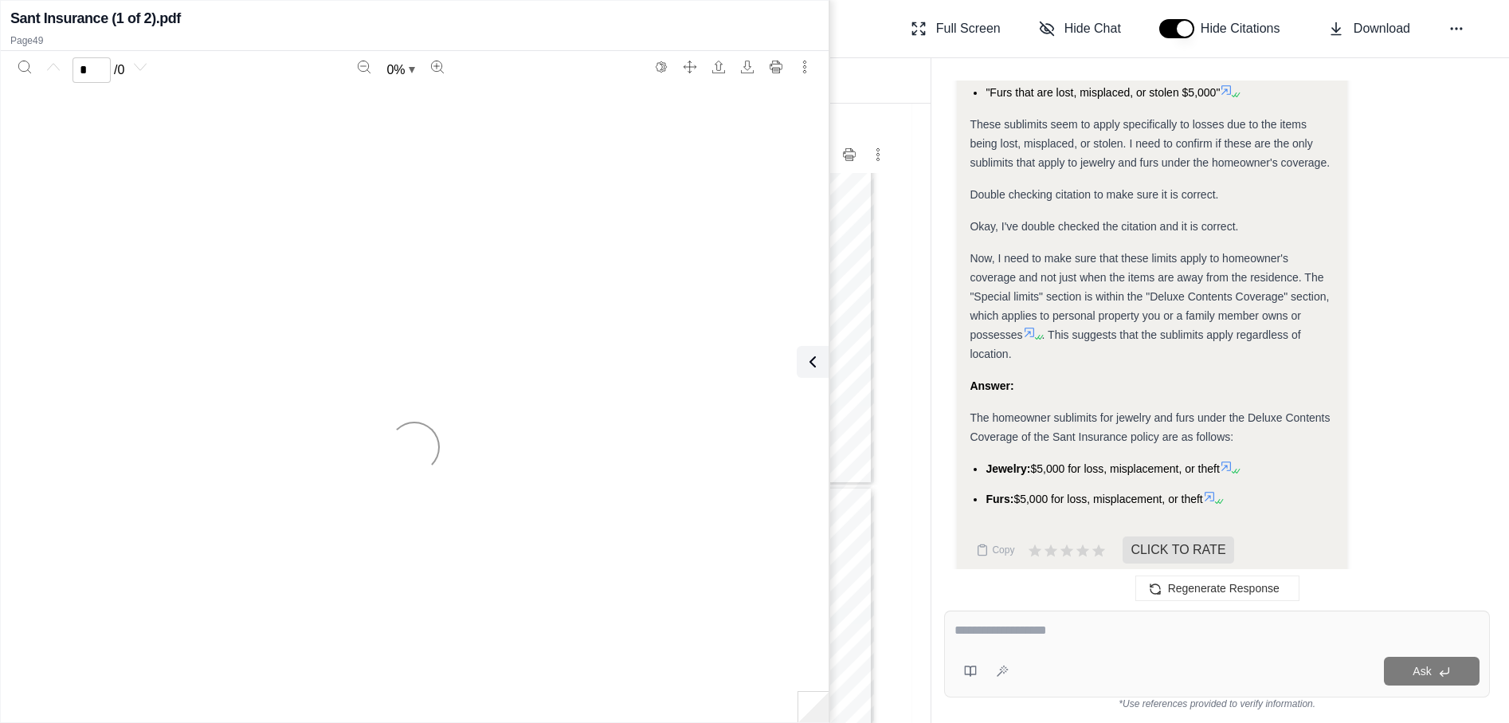
click at [1111, 634] on textarea at bounding box center [1217, 630] width 525 height 19
type textarea "**"
type input "**"
type textarea "********"
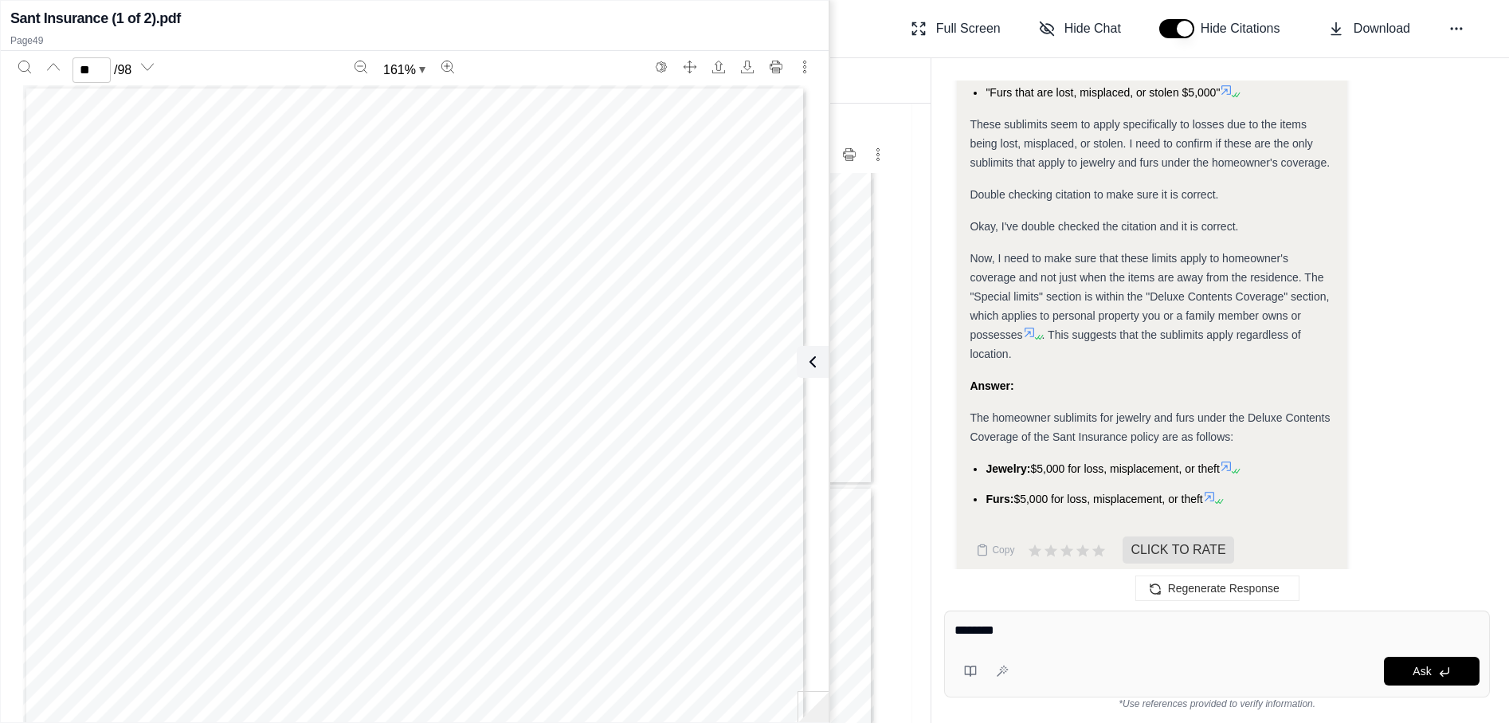
click at [525, 558] on div "Page 49" at bounding box center [414, 592] width 783 height 1014
type input "**"
drag, startPoint x: 1099, startPoint y: 633, endPoint x: 860, endPoint y: 634, distance: 239.0
click at [860, 634] on div "Report Documents Download All Documents Filename: Sant Insurance (1 of 2).pdf *…" at bounding box center [786, 390] width 1445 height 665
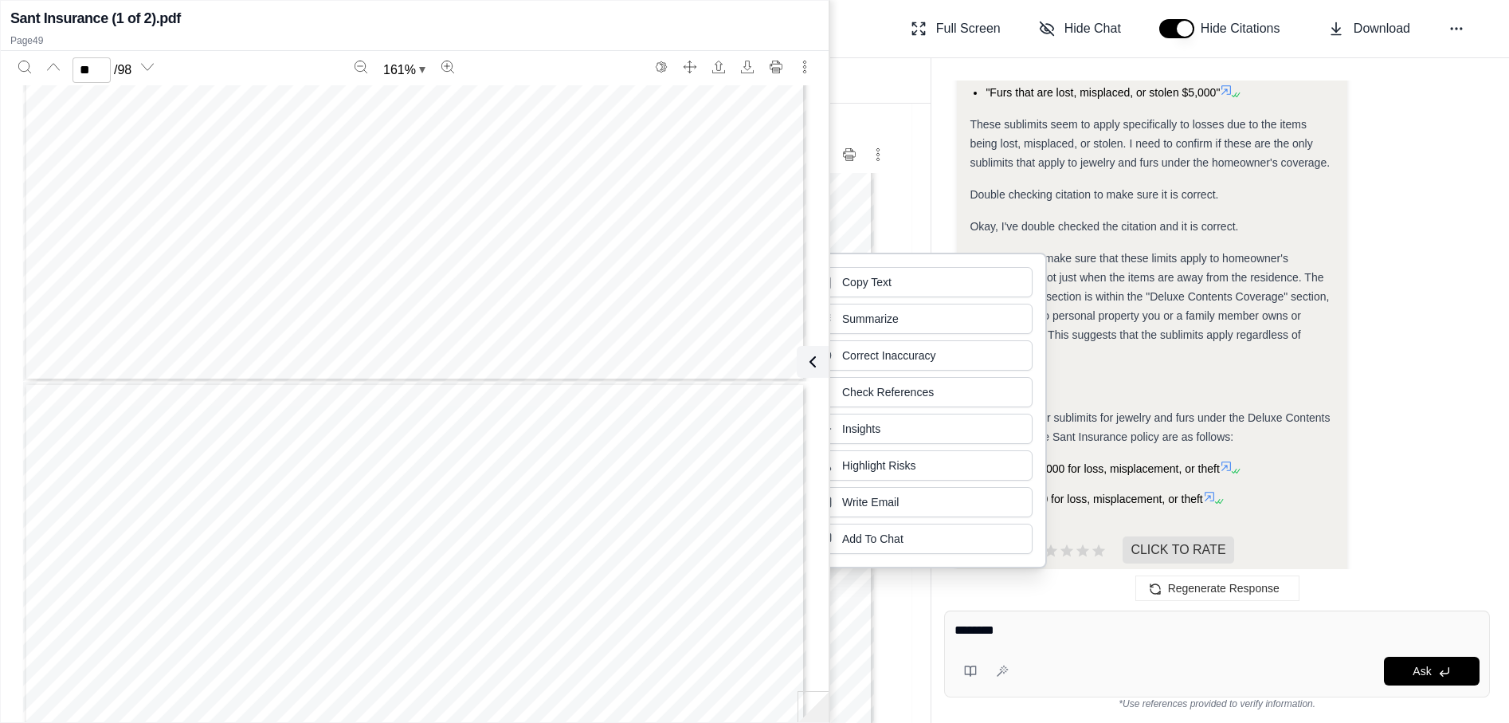
click button "Copy Text" at bounding box center [919, 282] width 226 height 30
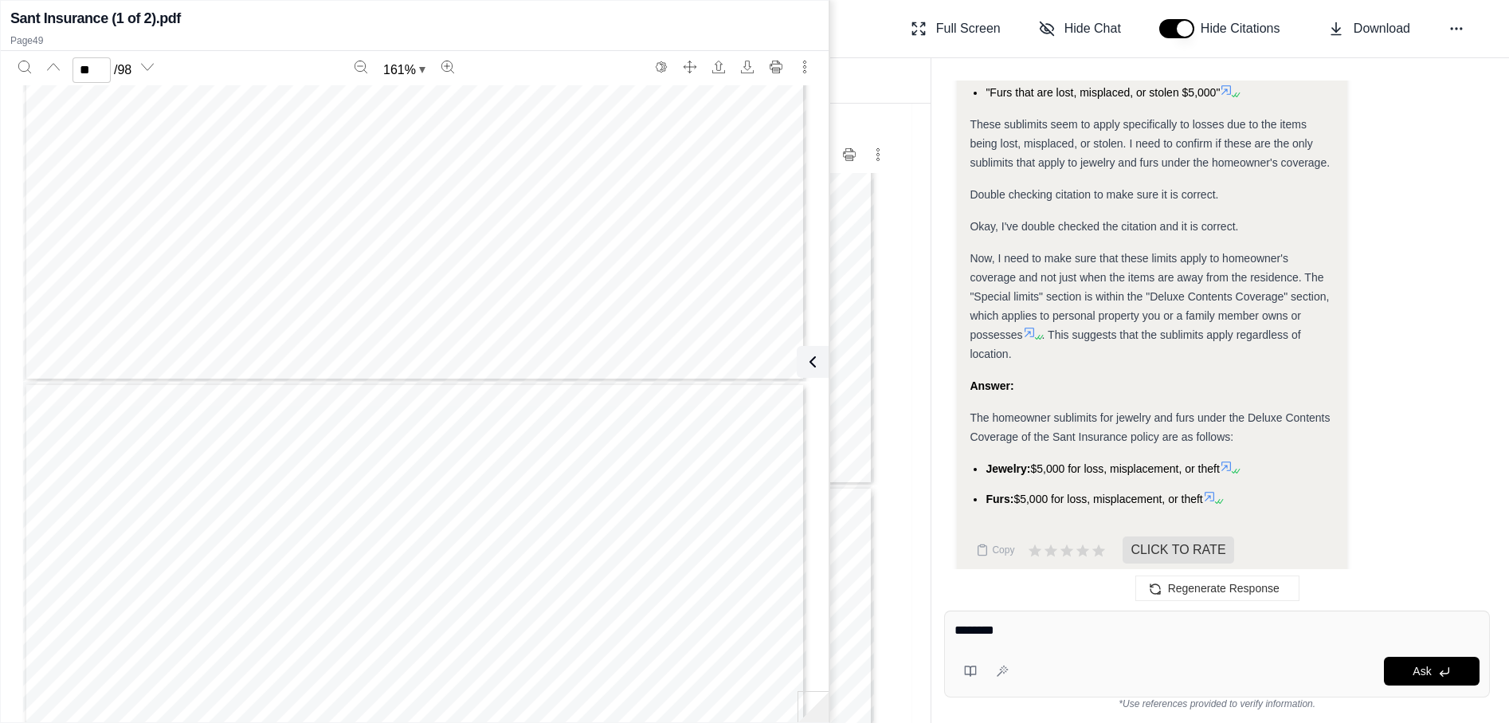
click at [1042, 632] on textarea "********" at bounding box center [1217, 630] width 525 height 19
type textarea "**********"
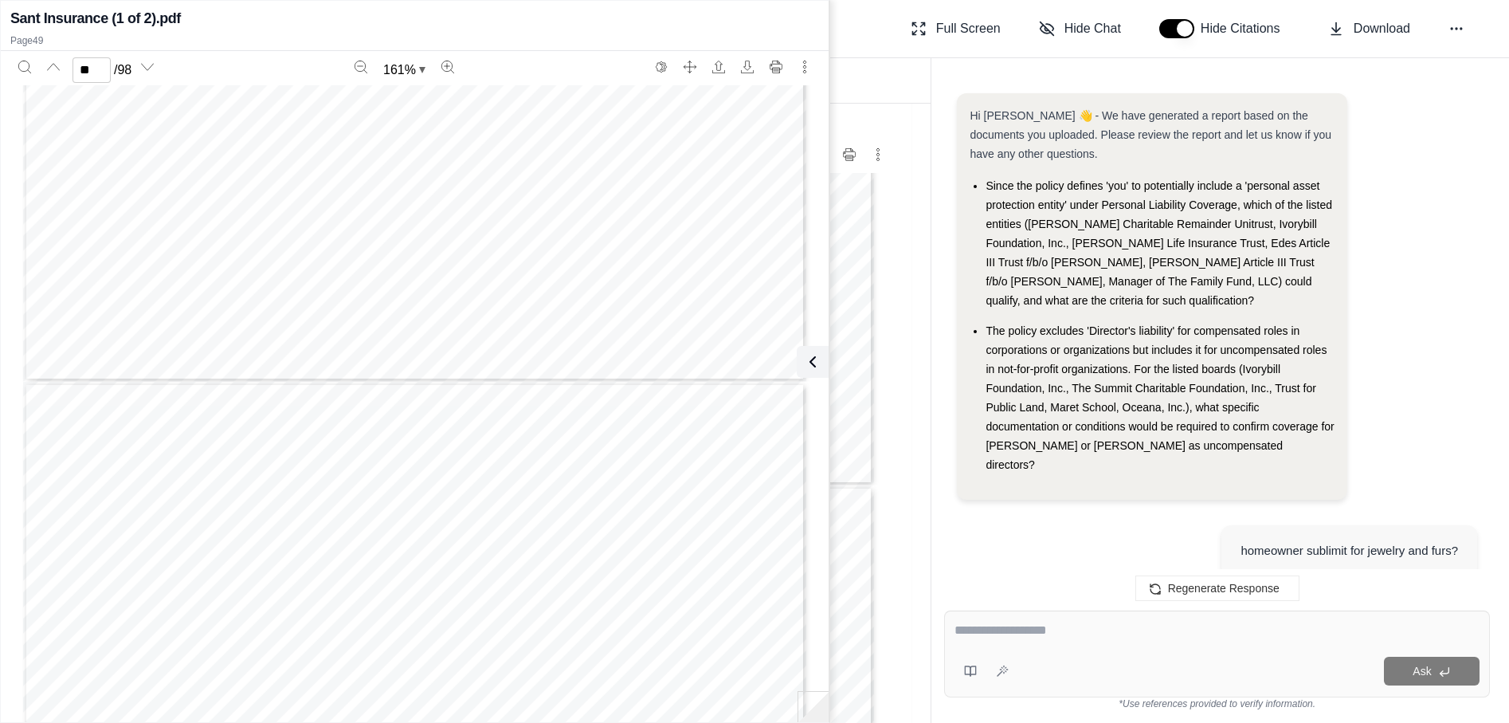
scroll to position [2417, 0]
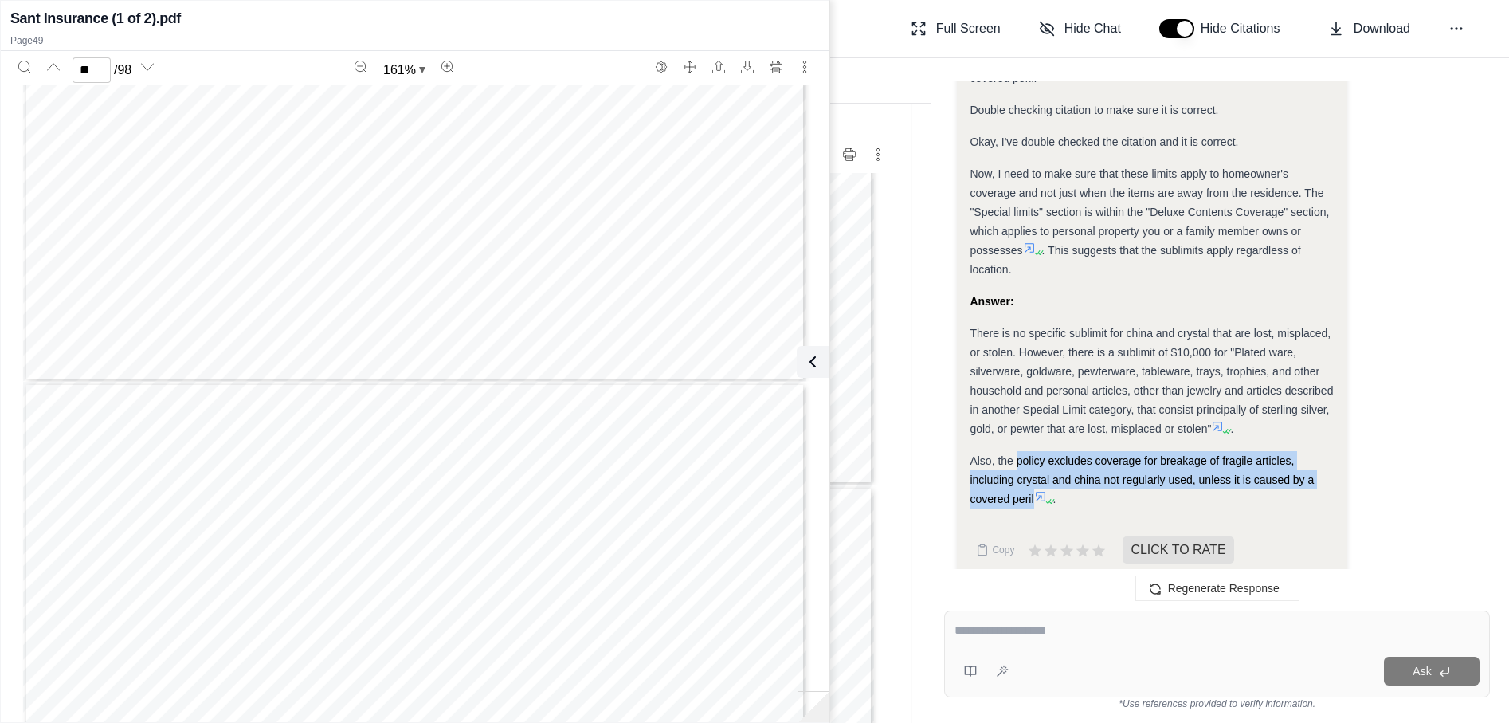
drag, startPoint x: 1017, startPoint y: 444, endPoint x: 1035, endPoint y: 475, distance: 36.1
click at [1035, 475] on span "Also, the policy excludes coverage for breakage of fragile articles, including …" at bounding box center [1142, 479] width 344 height 51
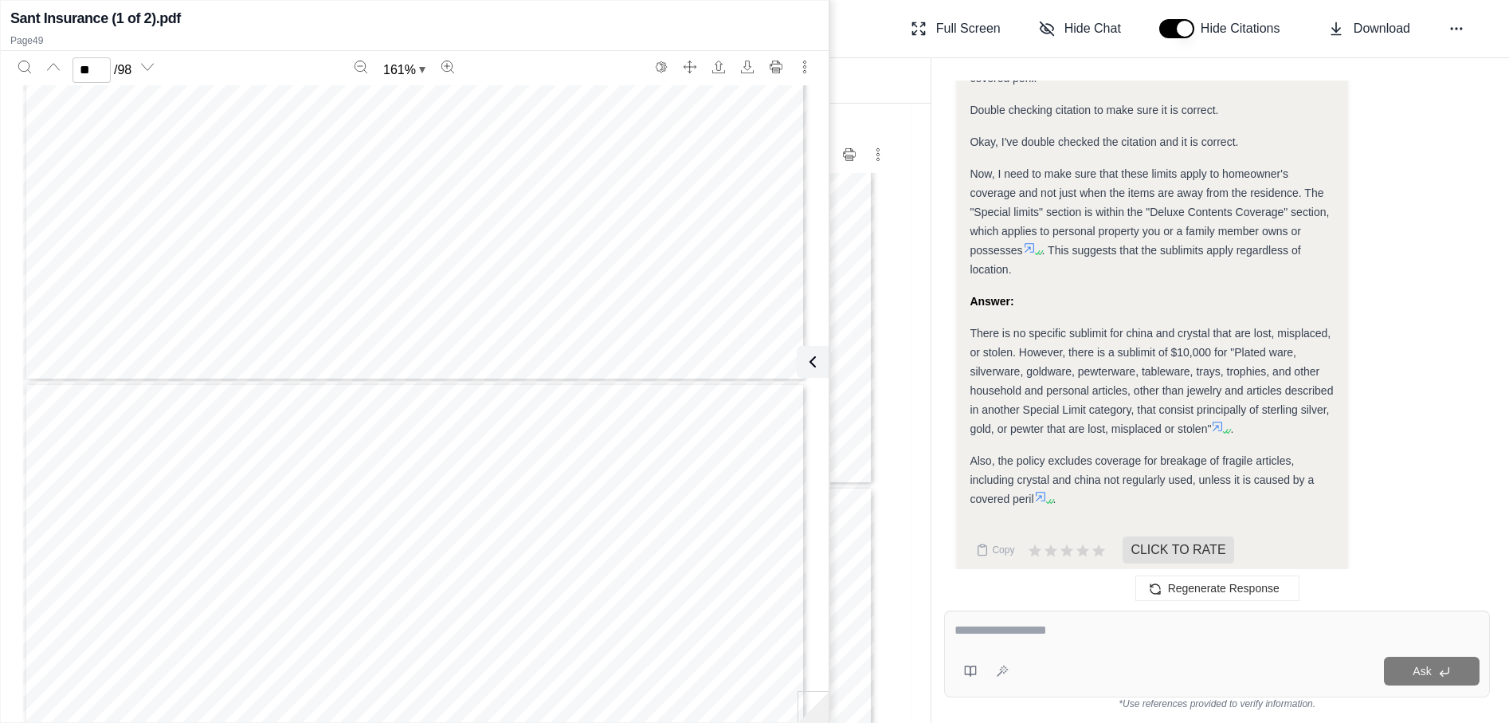
click at [1076, 633] on textarea at bounding box center [1217, 630] width 525 height 19
type textarea "*"
type input "**"
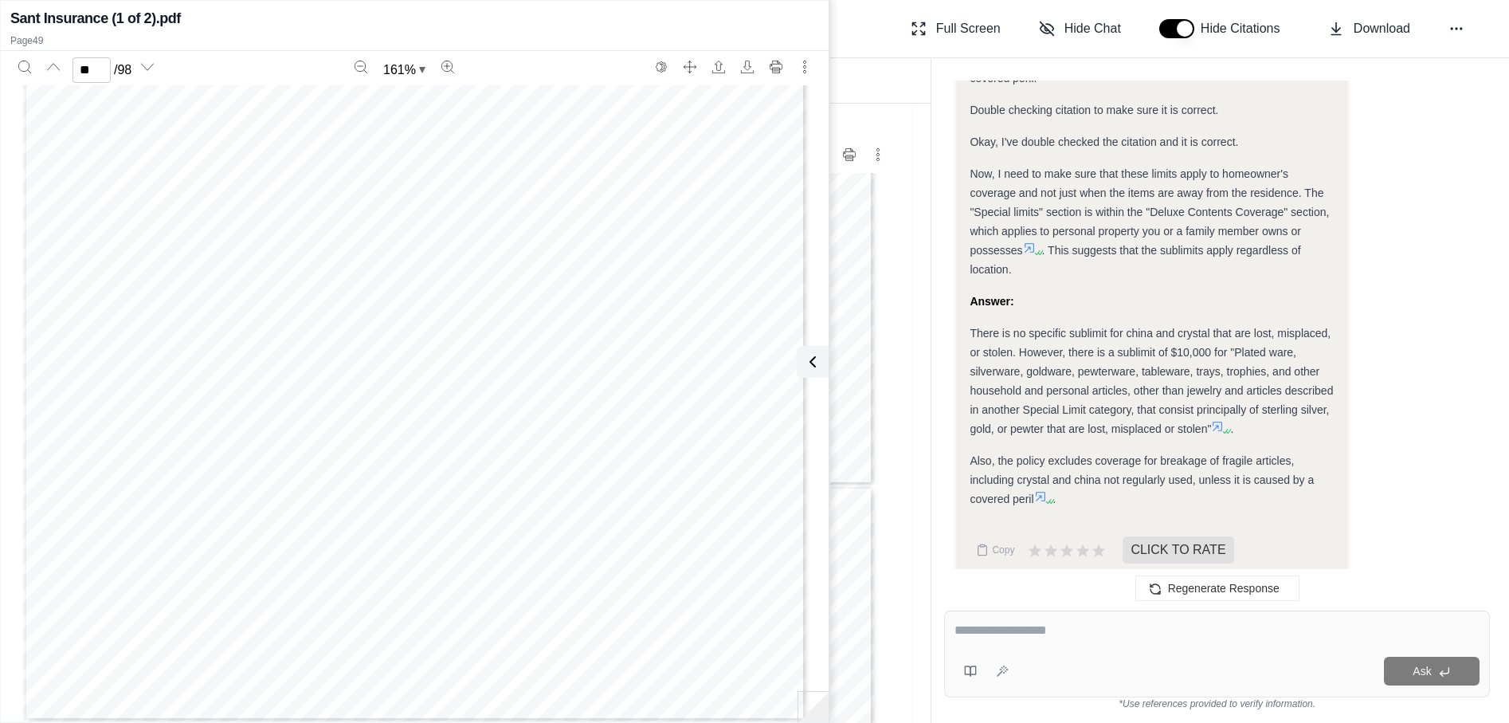
click at [1058, 625] on textarea at bounding box center [1217, 630] width 525 height 19
type textarea "*"
type textarea "**********"
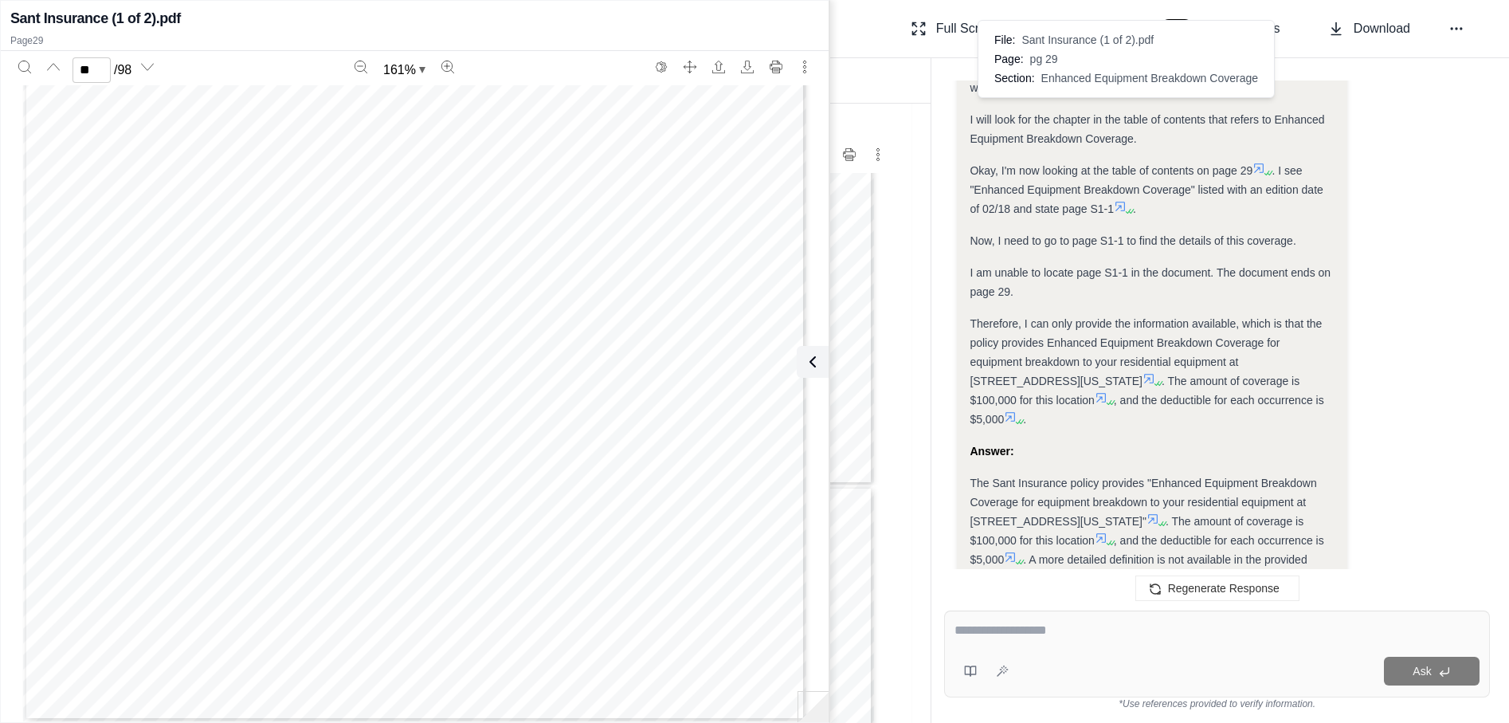
scroll to position [3574, 0]
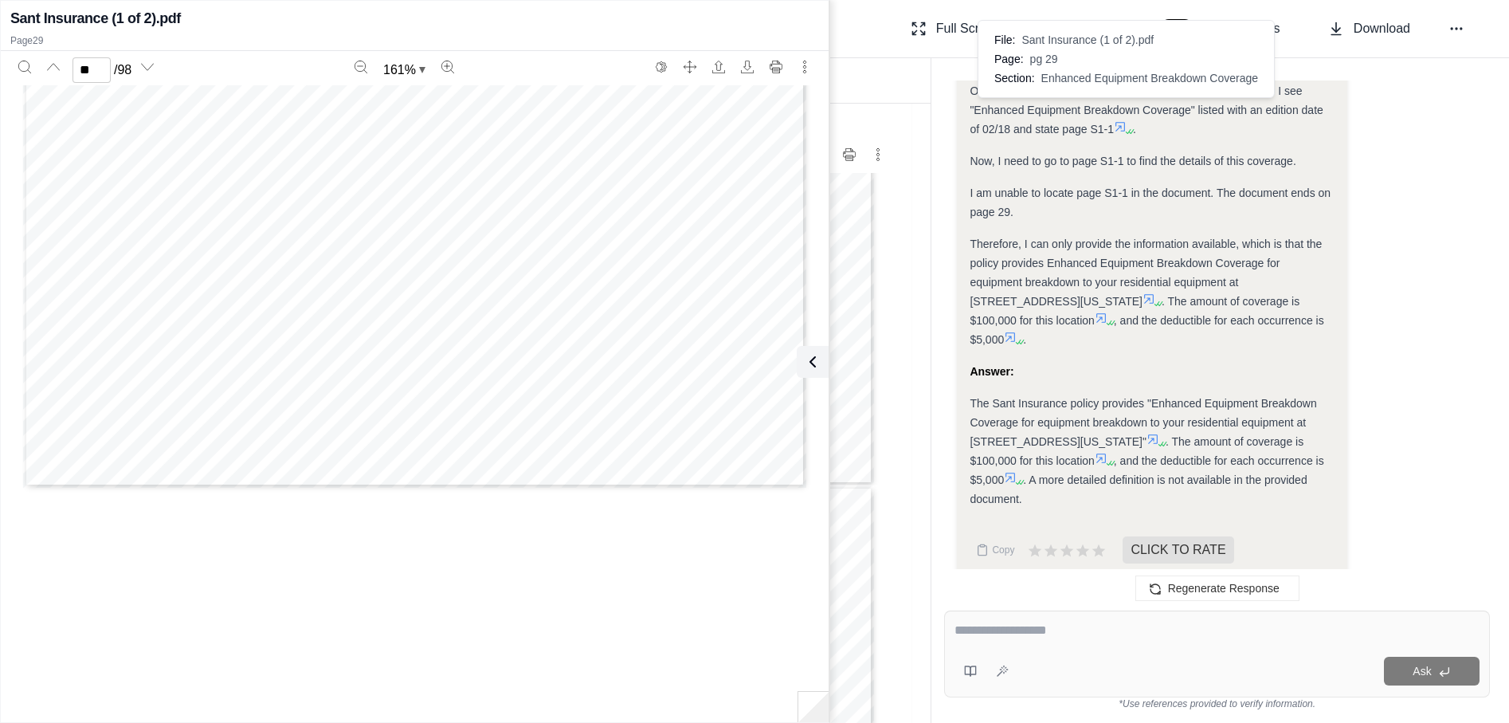
click at [1122, 184] on div "Analysis: Okay, I need to find the definition of "Enhanced Equipment Breakdown …" at bounding box center [1152, 18] width 364 height 982
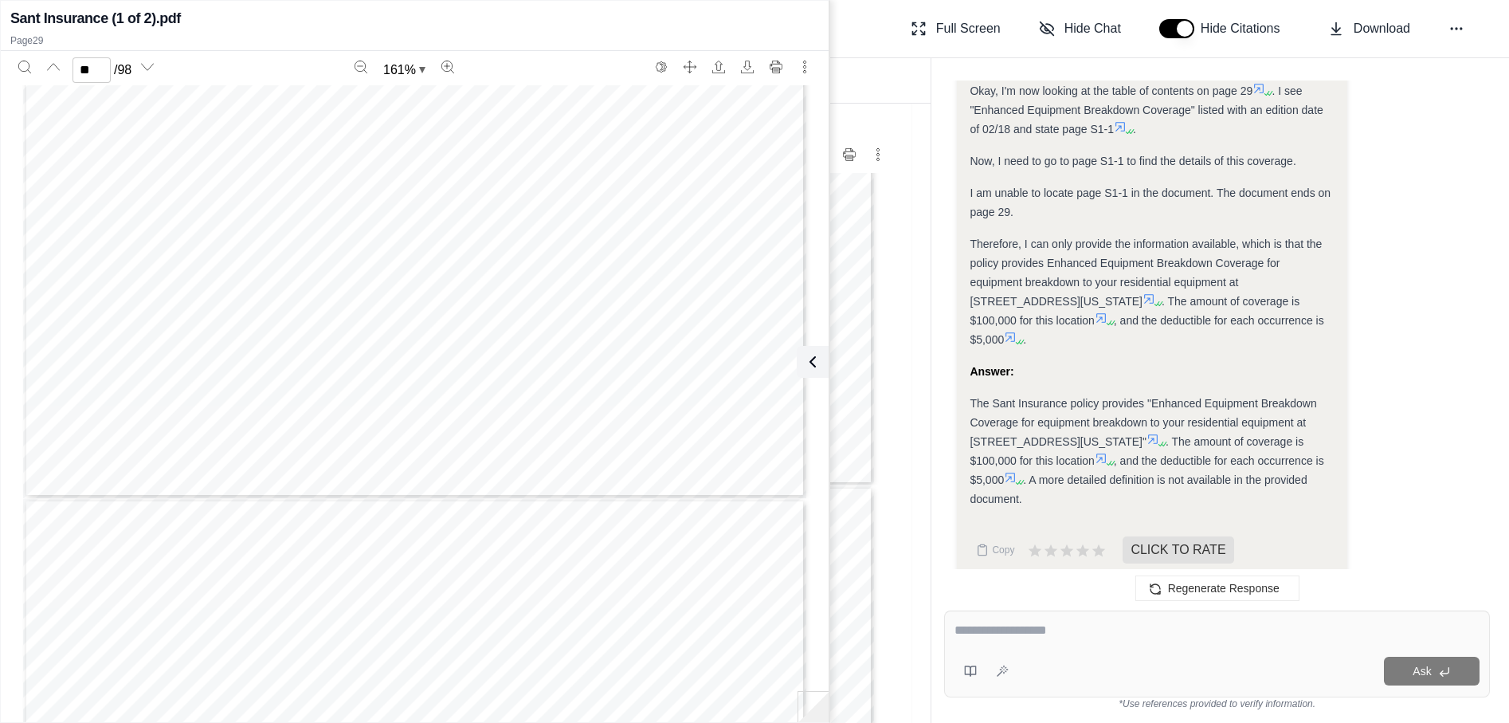
scroll to position [29019, 0]
click at [1143, 292] on icon at bounding box center [1149, 298] width 13 height 13
type input "**"
click at [1009, 633] on textarea at bounding box center [1217, 630] width 525 height 19
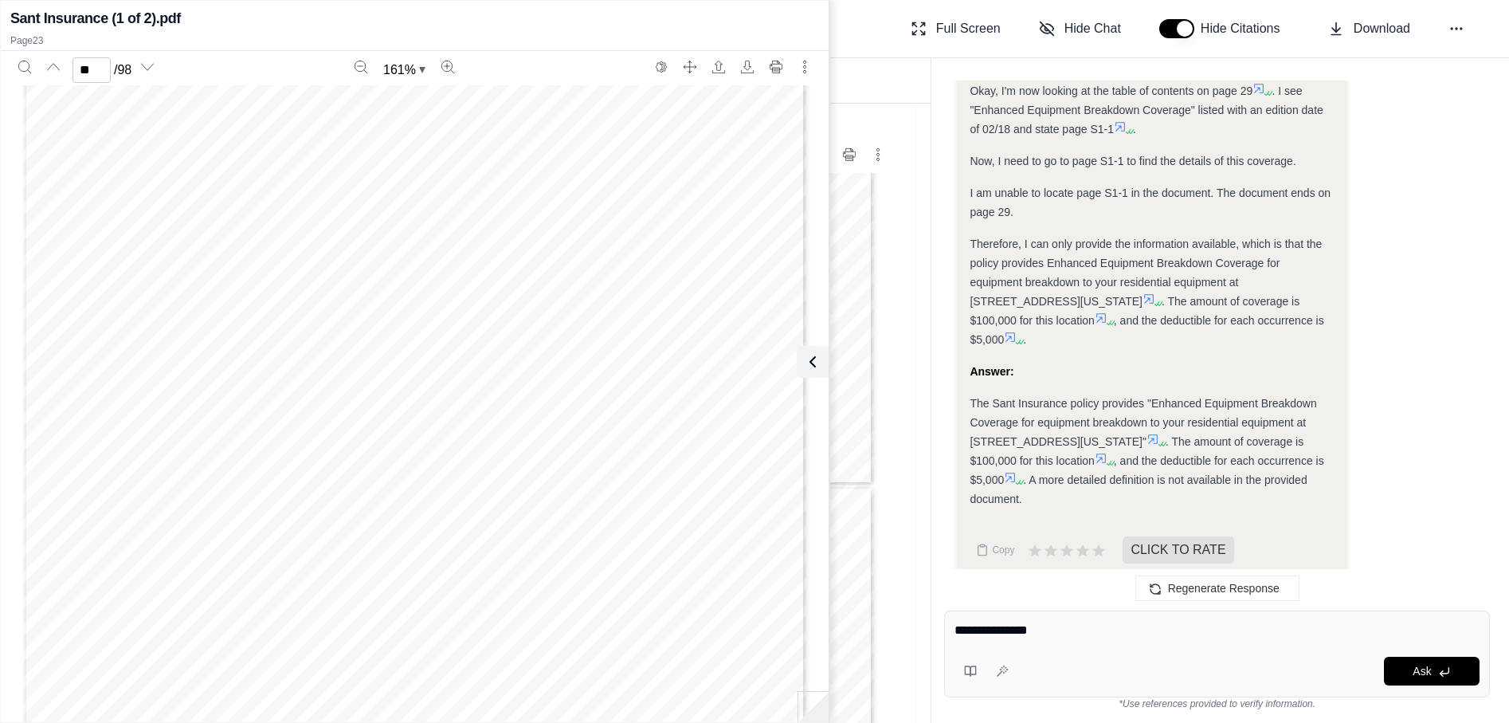
type textarea "**********"
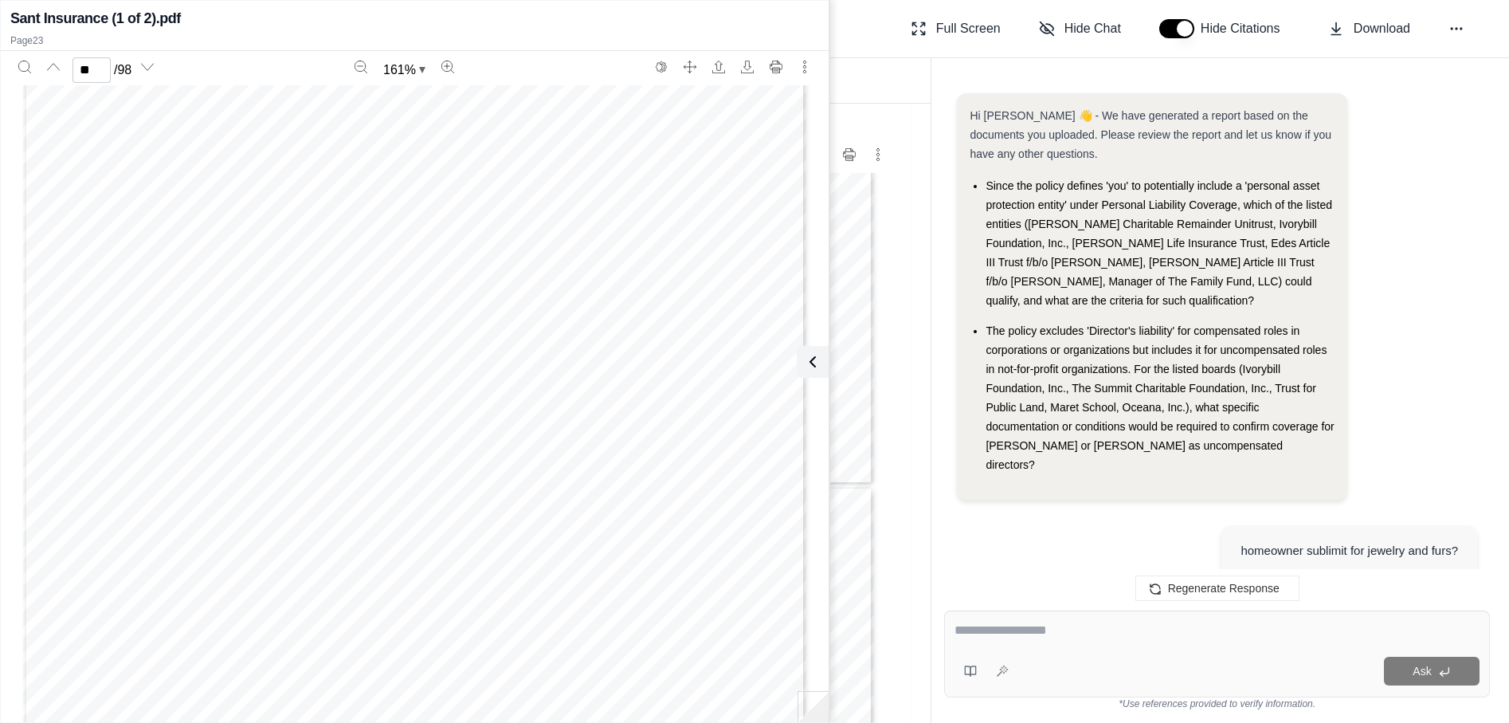
scroll to position [5100, 0]
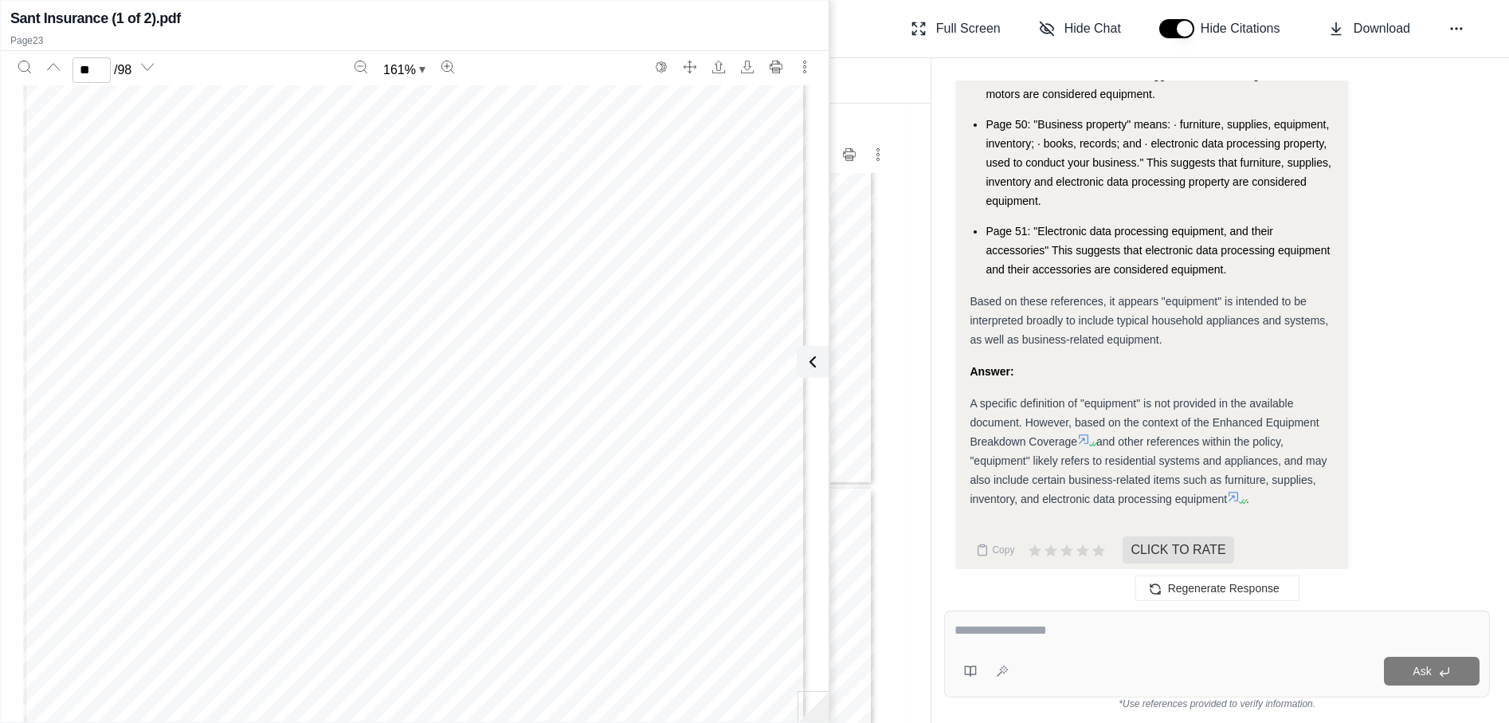
click at [1088, 433] on icon at bounding box center [1083, 439] width 13 height 13
click at [1084, 433] on icon at bounding box center [1083, 439] width 13 height 13
type input "**"
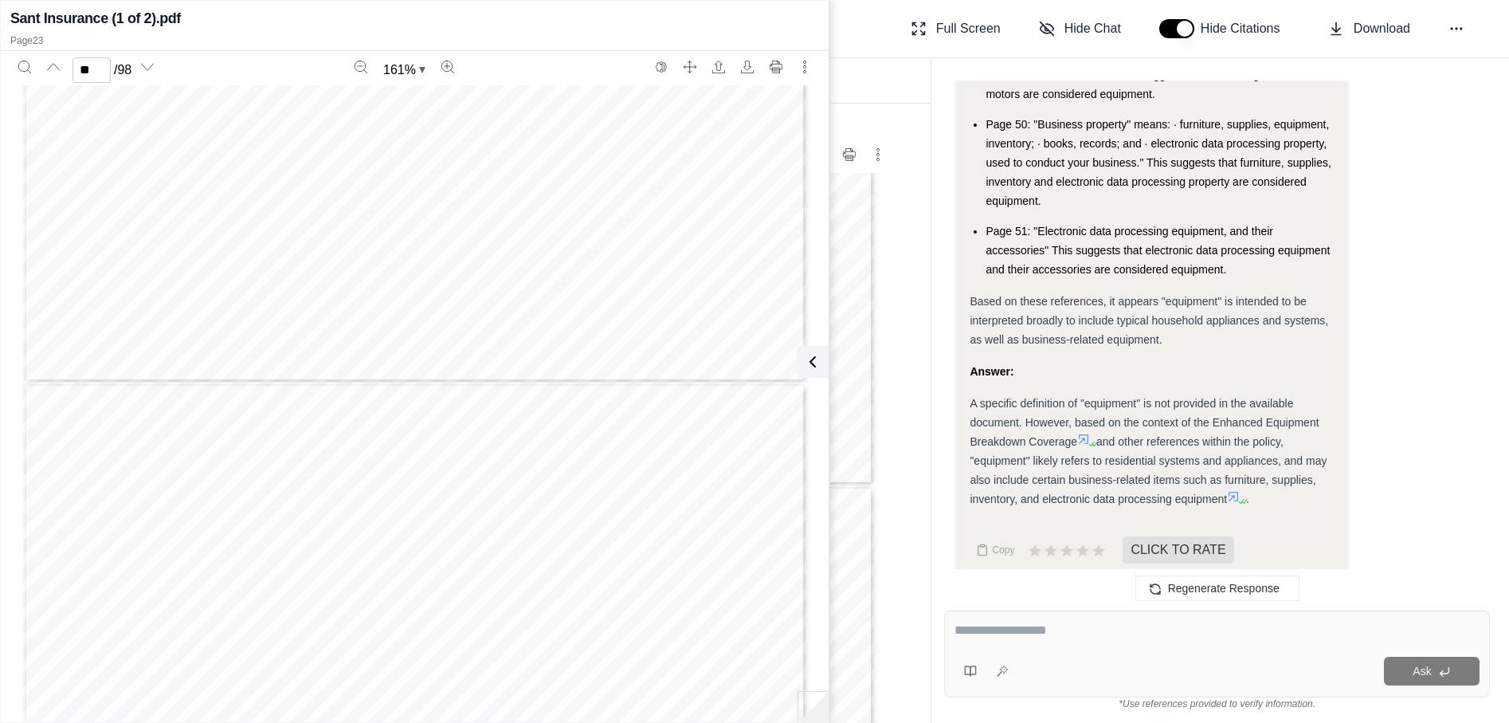
scroll to position [24213, 0]
click at [1090, 433] on icon at bounding box center [1083, 439] width 13 height 13
drag, startPoint x: 810, startPoint y: 355, endPoint x: 876, endPoint y: 351, distance: 66.3
click at [810, 356] on icon at bounding box center [812, 361] width 19 height 19
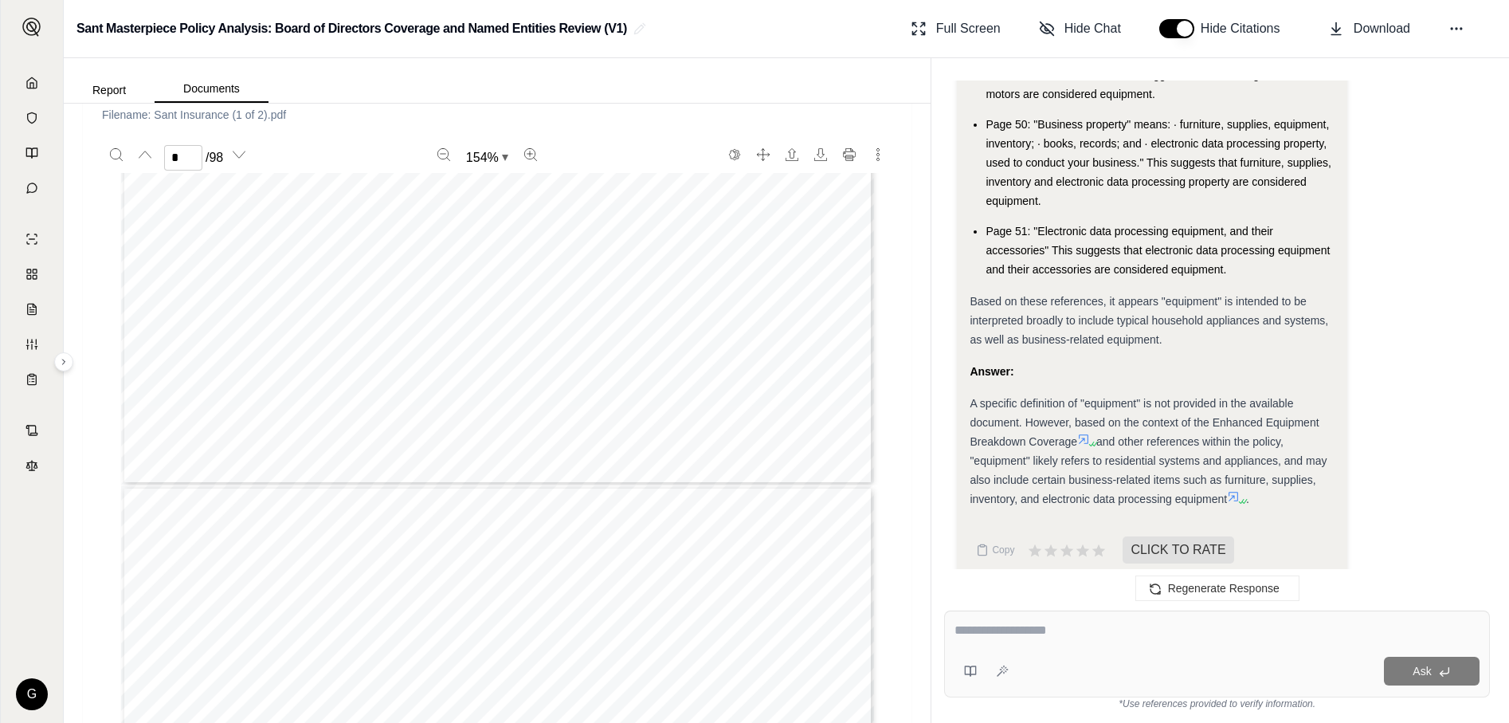
click at [1087, 433] on icon at bounding box center [1083, 439] width 13 height 13
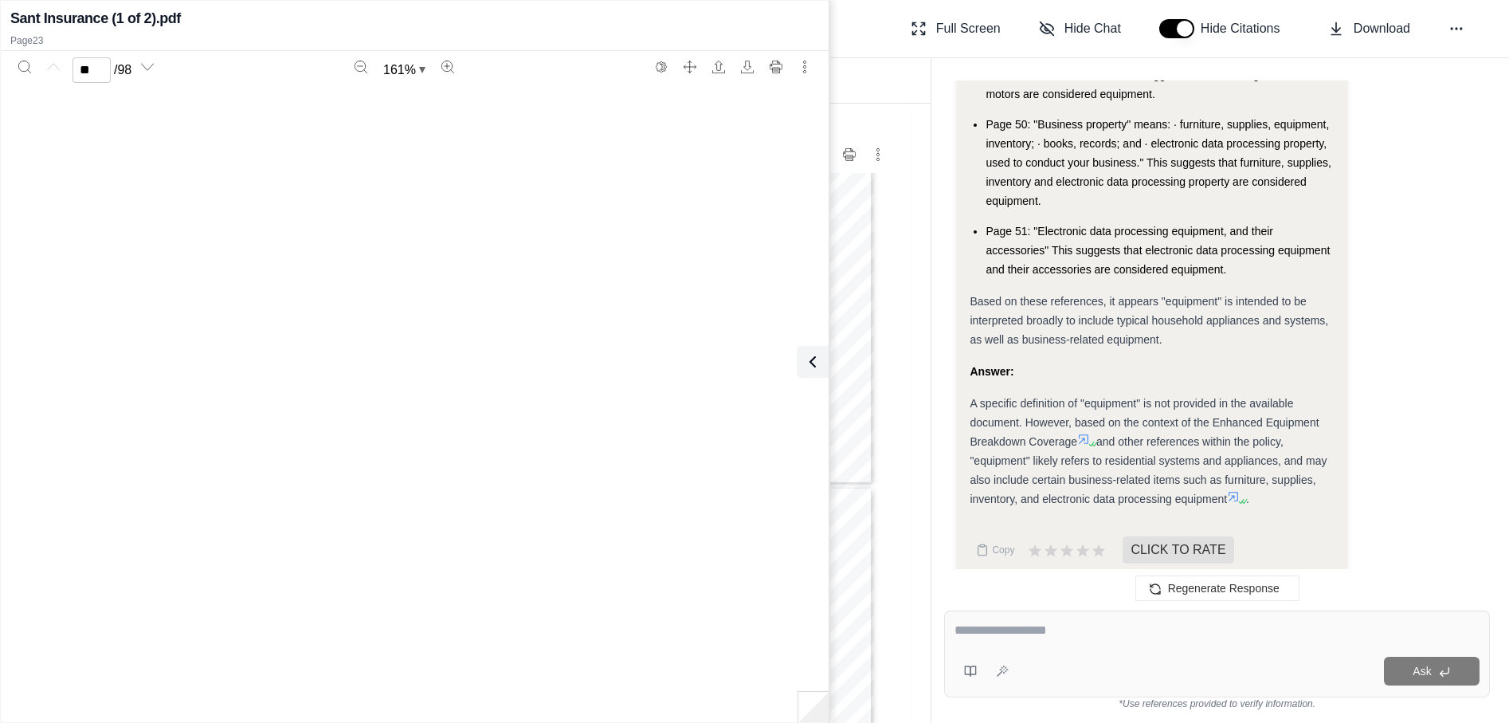
type input "**"
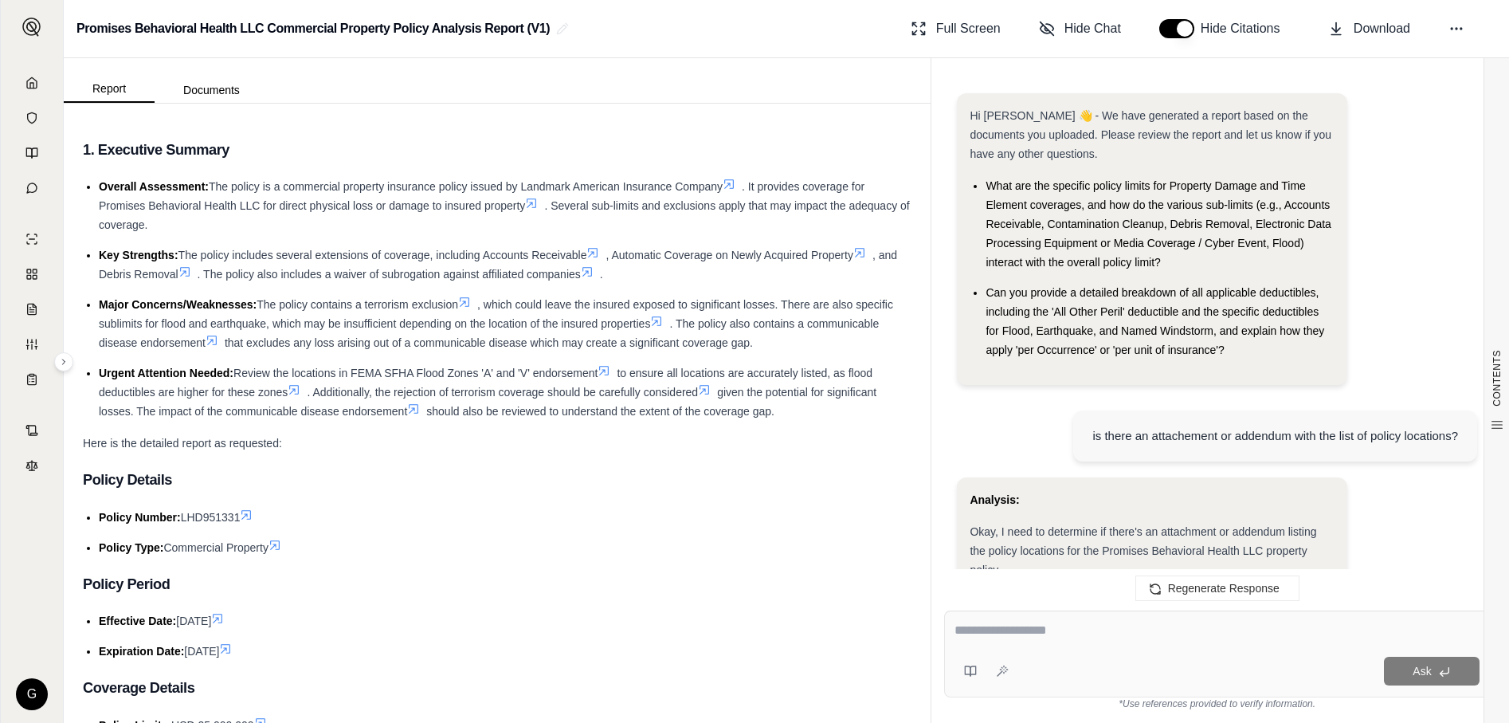
scroll to position [2870, 0]
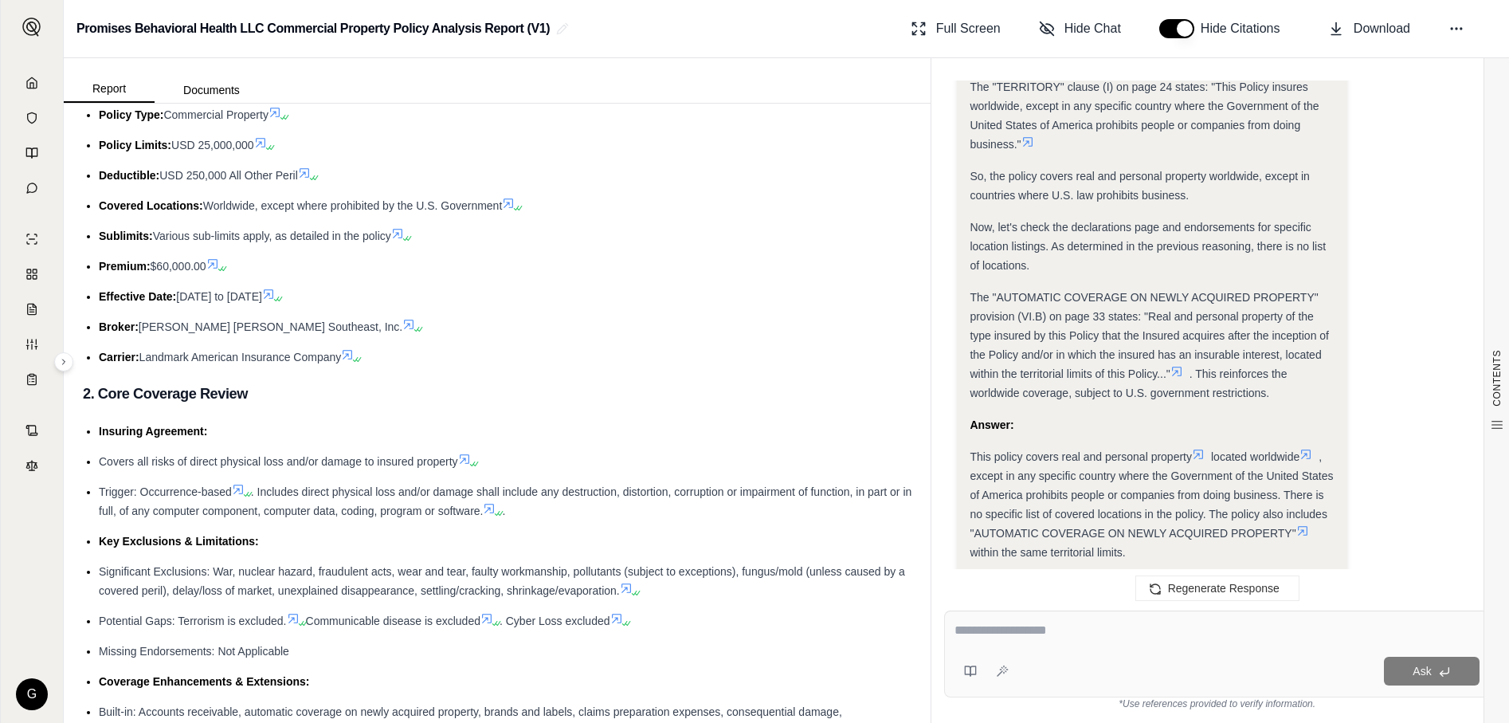
click at [931, 300] on div "Hi Gina 👋 - We have generated a report based on the documents you uploaded. Ple…" at bounding box center [1220, 390] width 578 height 665
click at [30, 85] on icon at bounding box center [31, 82] width 13 height 13
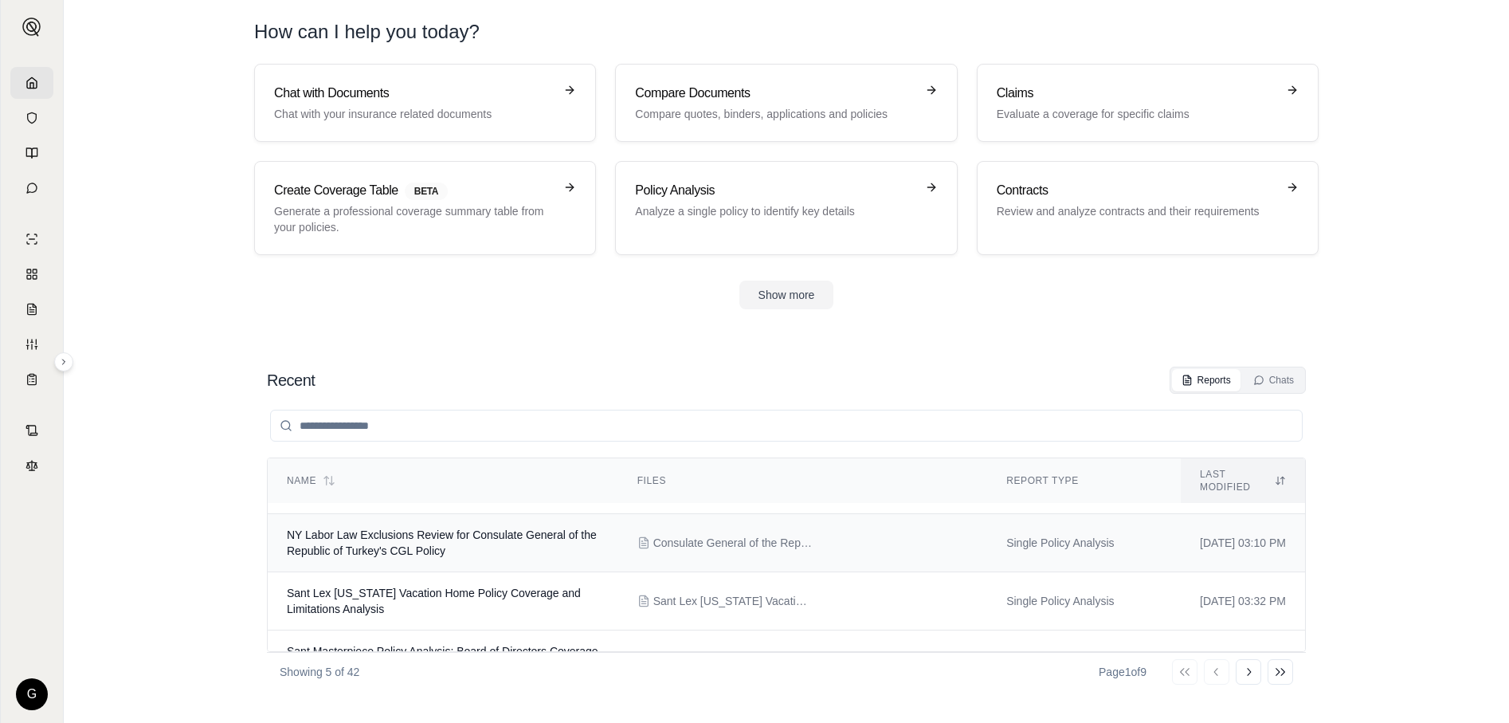
scroll to position [80, 0]
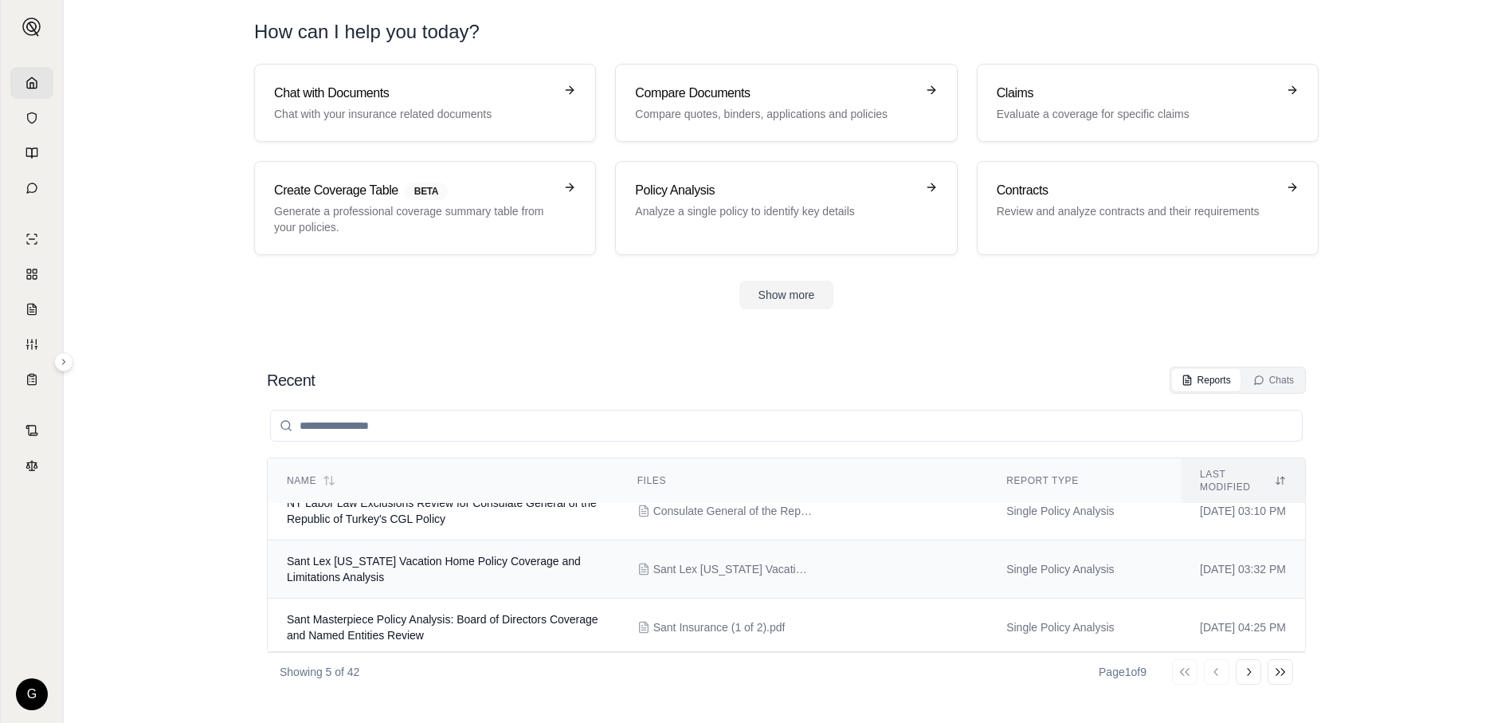
click at [397, 555] on span "Sant Lex [US_STATE] Vacation Home Policy Coverage and Limitations Analysis" at bounding box center [434, 569] width 294 height 29
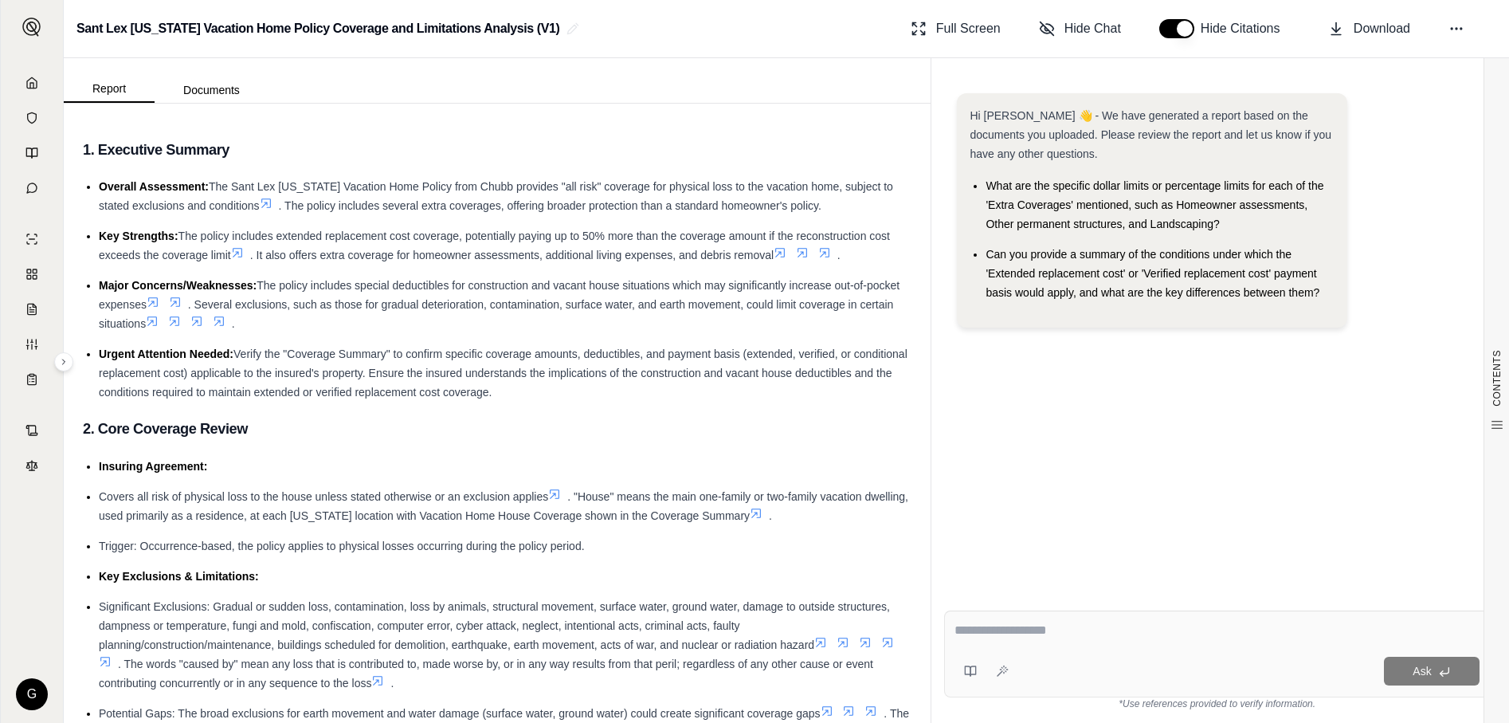
click at [988, 631] on textarea at bounding box center [1217, 630] width 525 height 19
type textarea "**********"
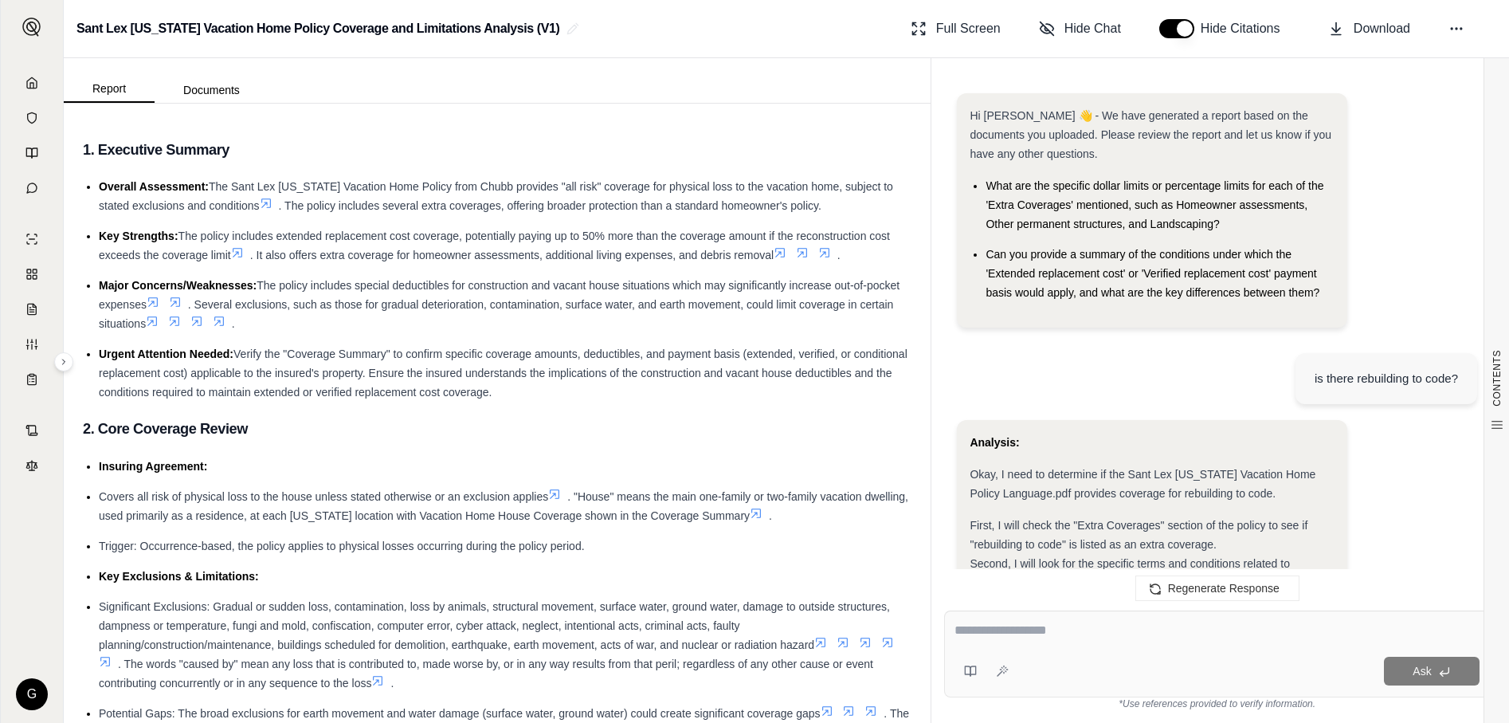
scroll to position [1314, 0]
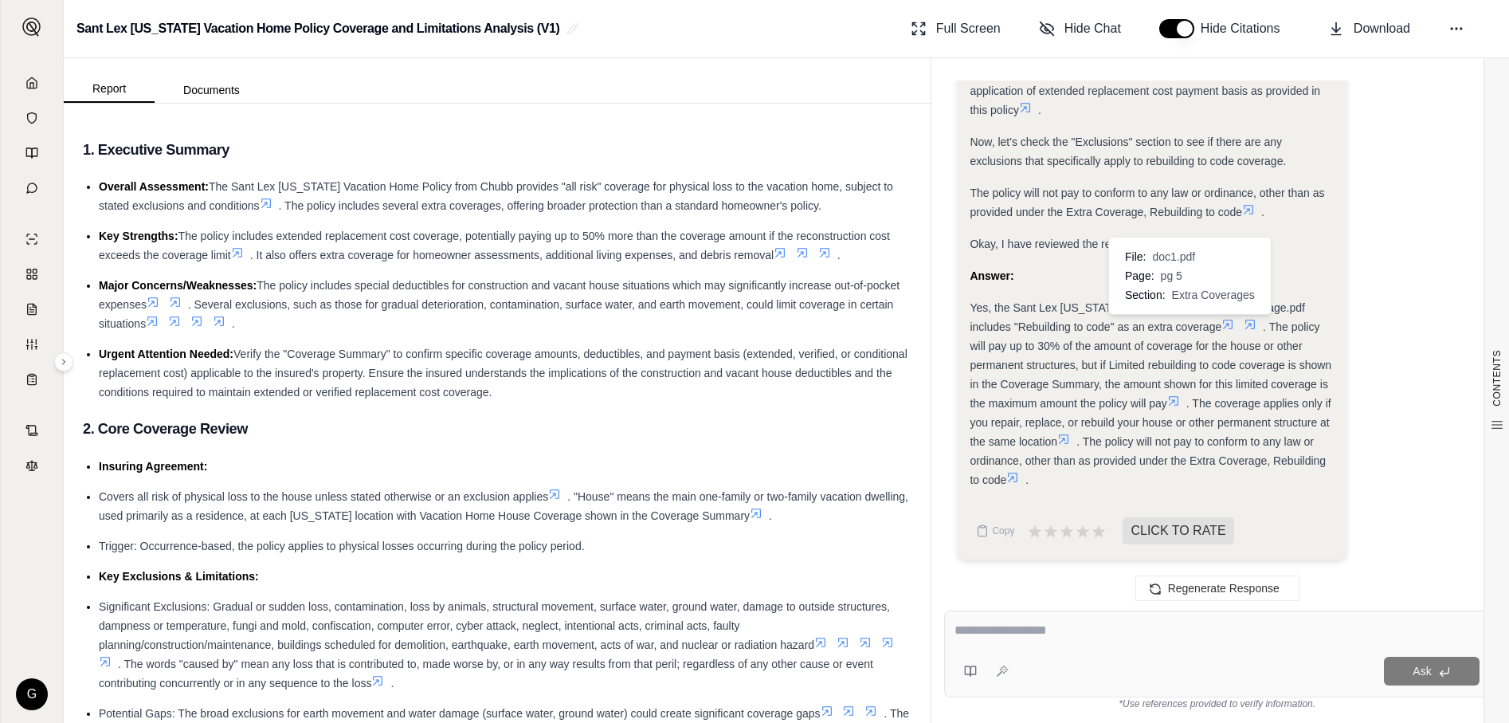
click at [1222, 325] on icon at bounding box center [1228, 324] width 13 height 13
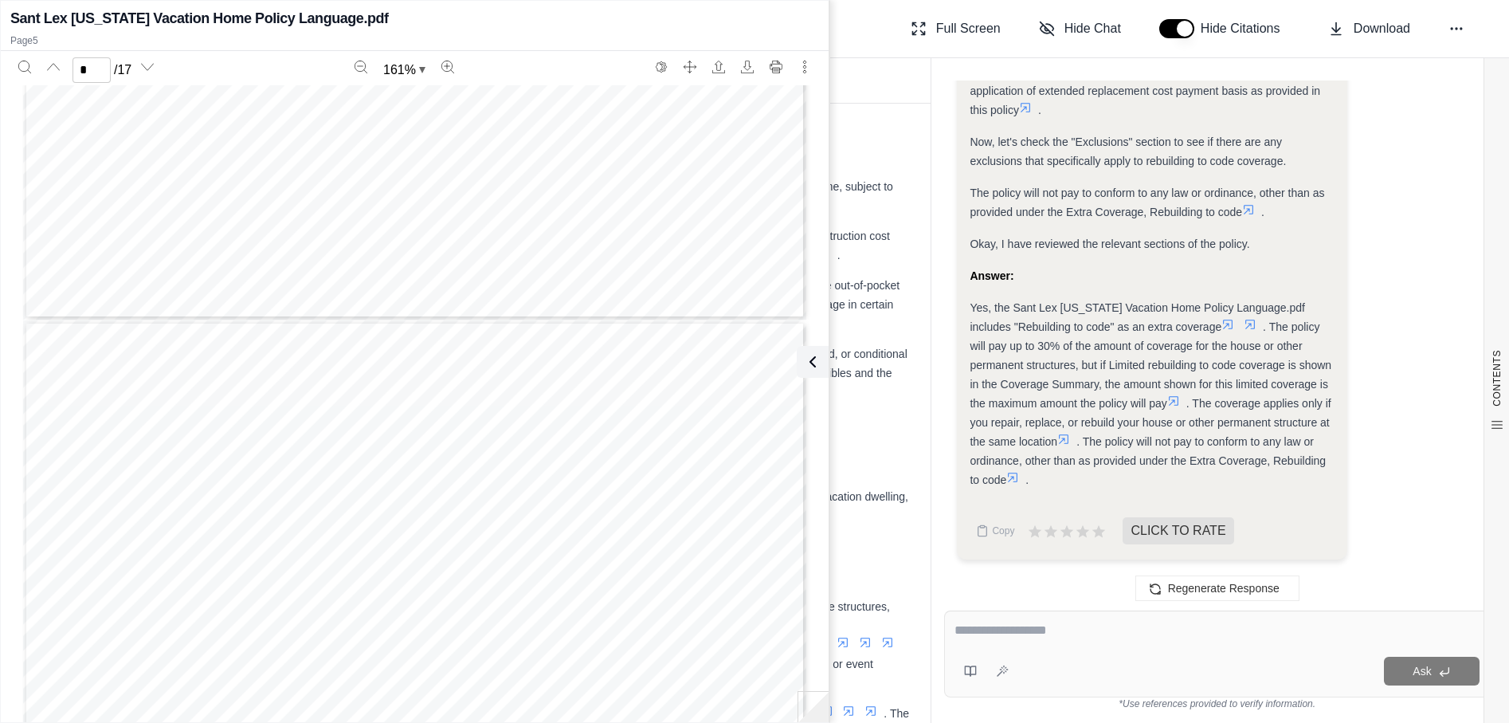
scroll to position [4333, 0]
click at [1222, 327] on icon at bounding box center [1228, 324] width 13 height 13
click at [272, 241] on div "Page 3" at bounding box center [414, 243] width 783 height 1014
click at [285, 256] on div "Page 3" at bounding box center [414, 243] width 783 height 1014
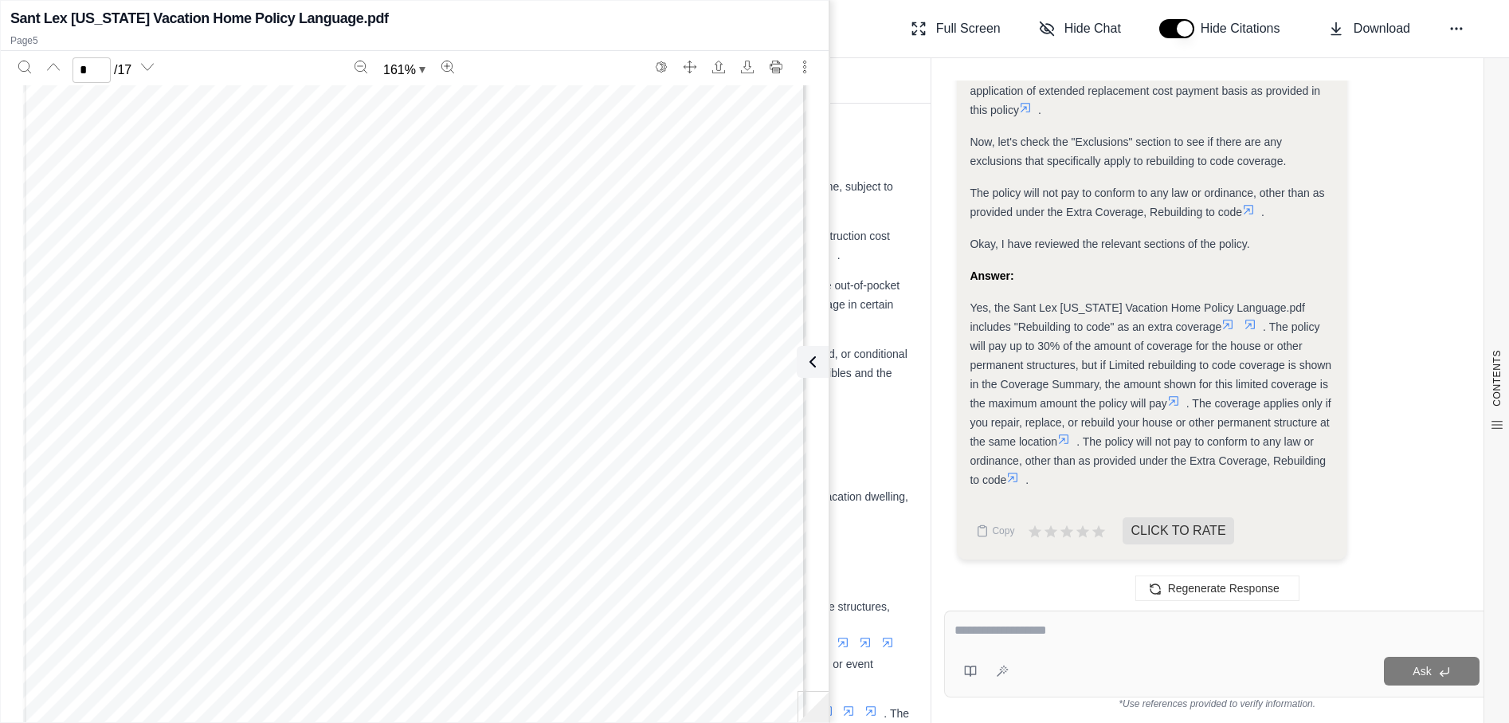
click at [407, 544] on div "Page 3" at bounding box center [414, 243] width 783 height 1014
click at [210, 299] on div "Page 3" at bounding box center [414, 243] width 783 height 1014
type input "*"
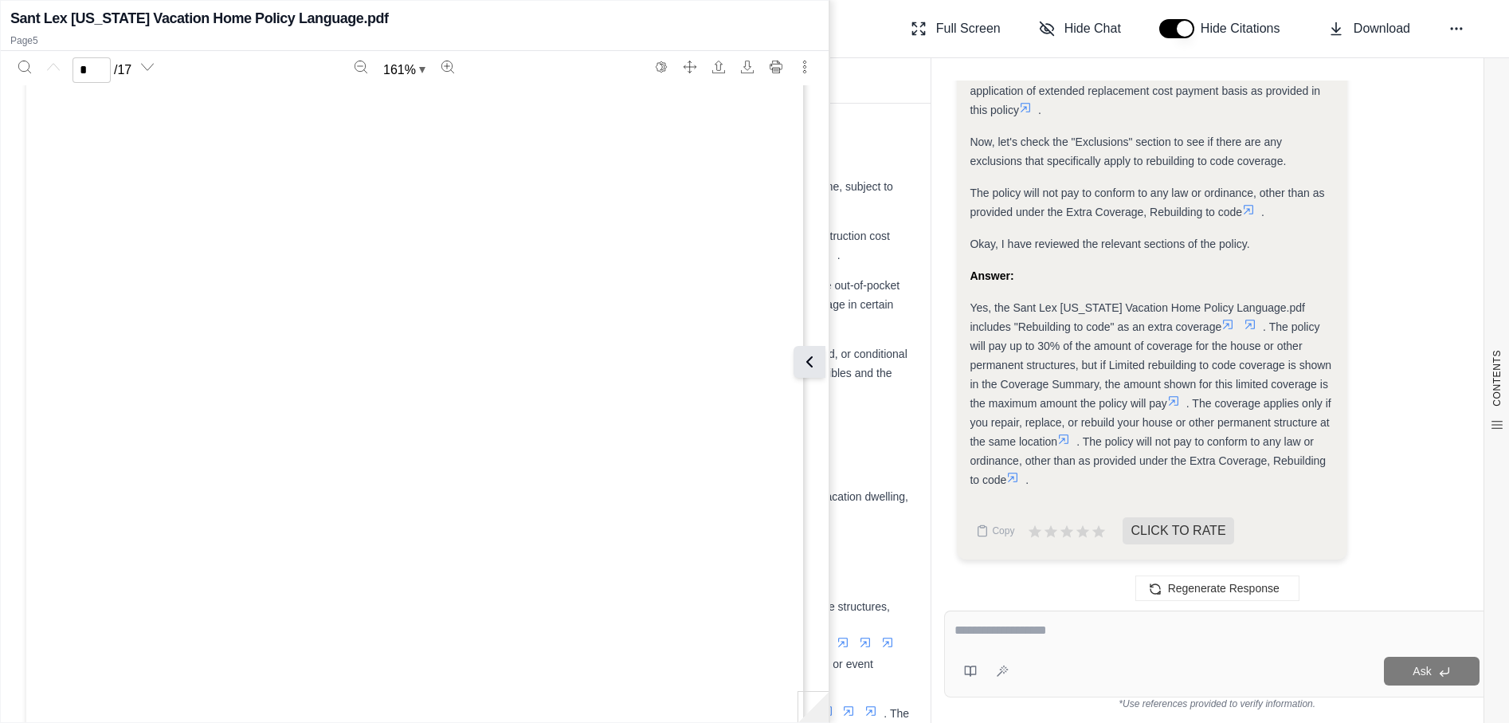
click at [816, 362] on icon at bounding box center [809, 361] width 19 height 19
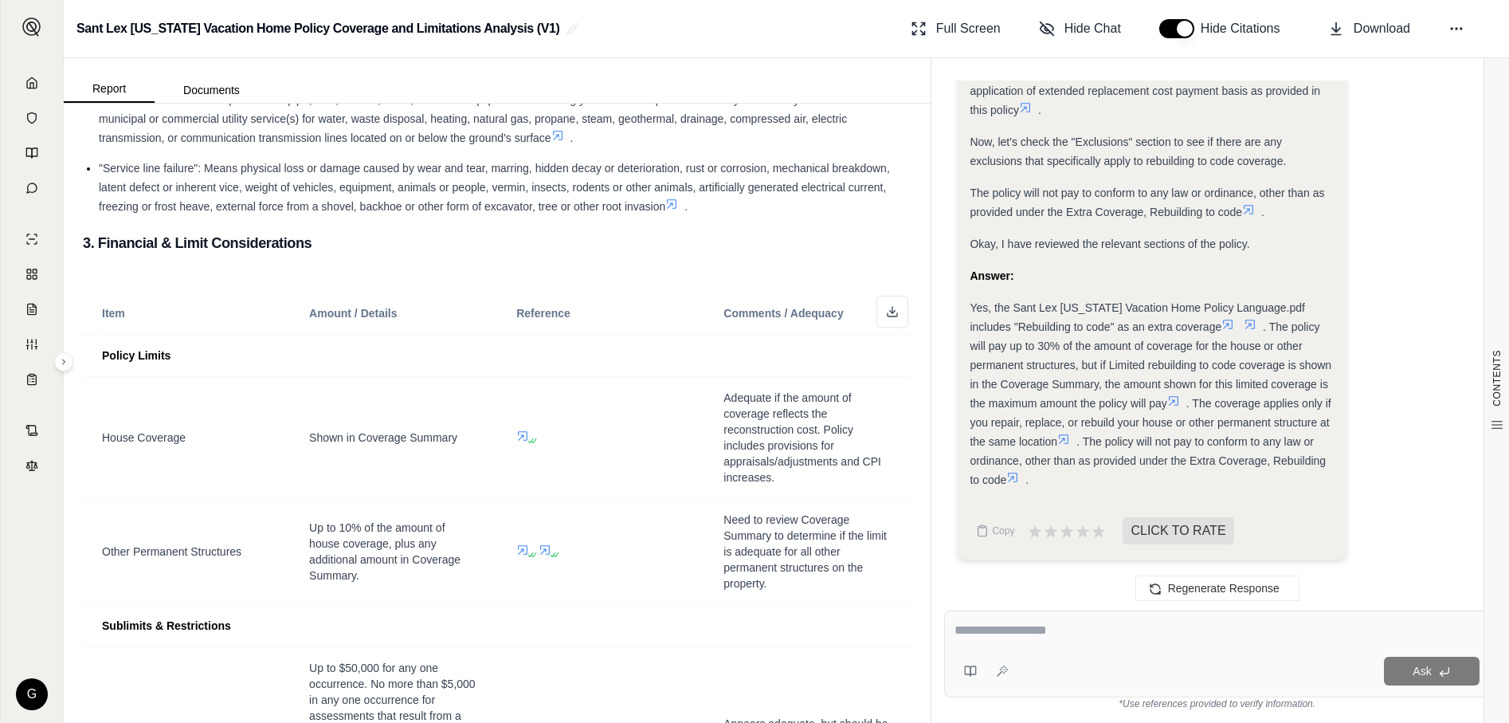
scroll to position [1069, 0]
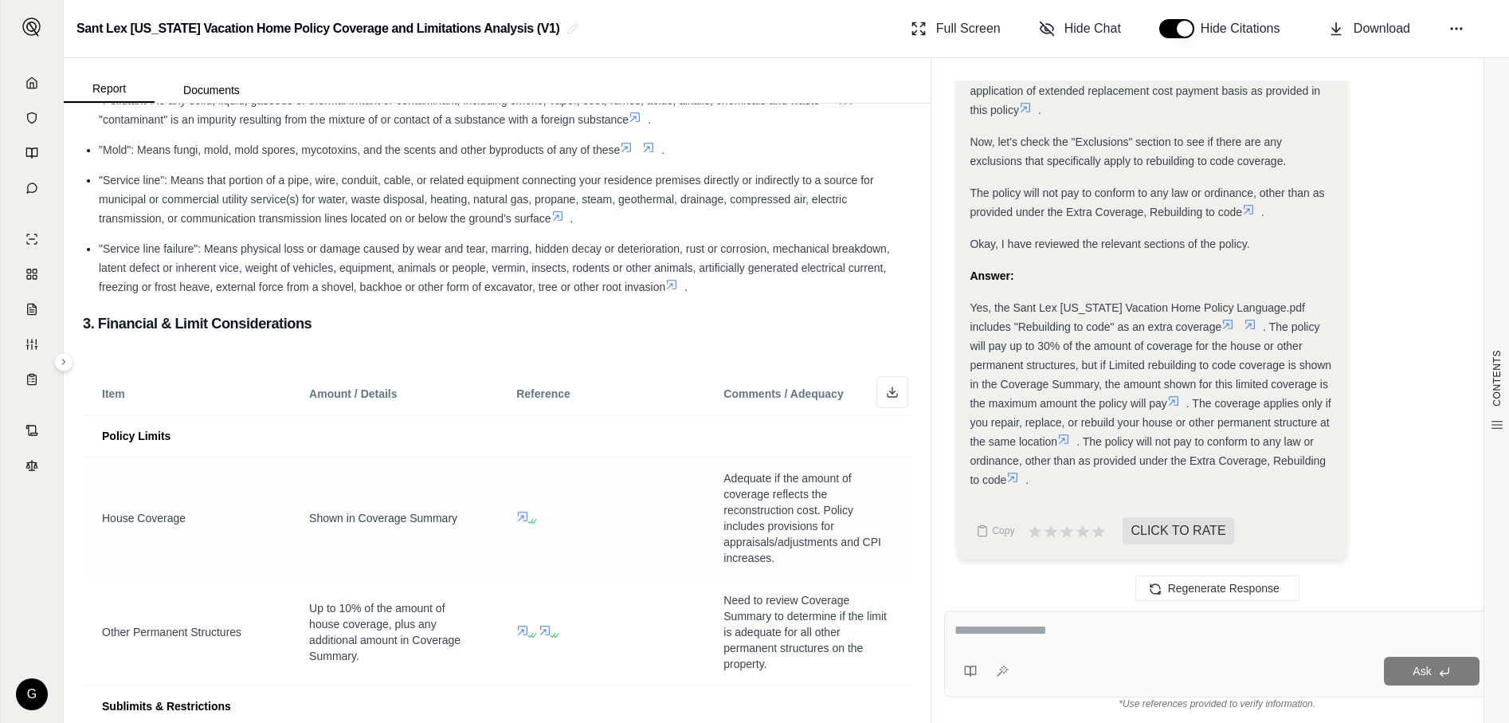
click at [520, 513] on icon at bounding box center [522, 516] width 13 height 13
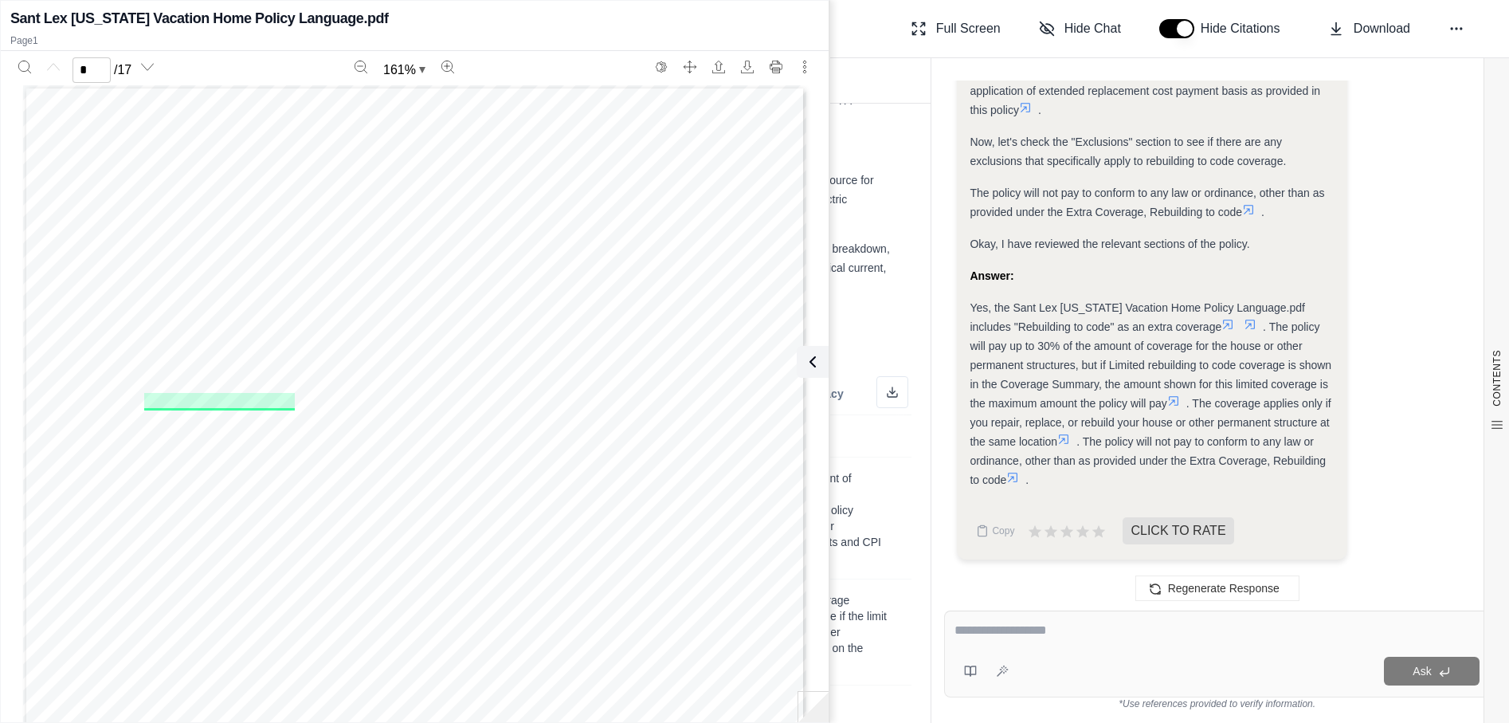
click at [331, 598] on div "Page 1" at bounding box center [414, 592] width 783 height 1014
click at [686, 401] on div "Page 1" at bounding box center [414, 592] width 783 height 1014
type input "*"
click at [1010, 624] on textarea at bounding box center [1217, 630] width 525 height 19
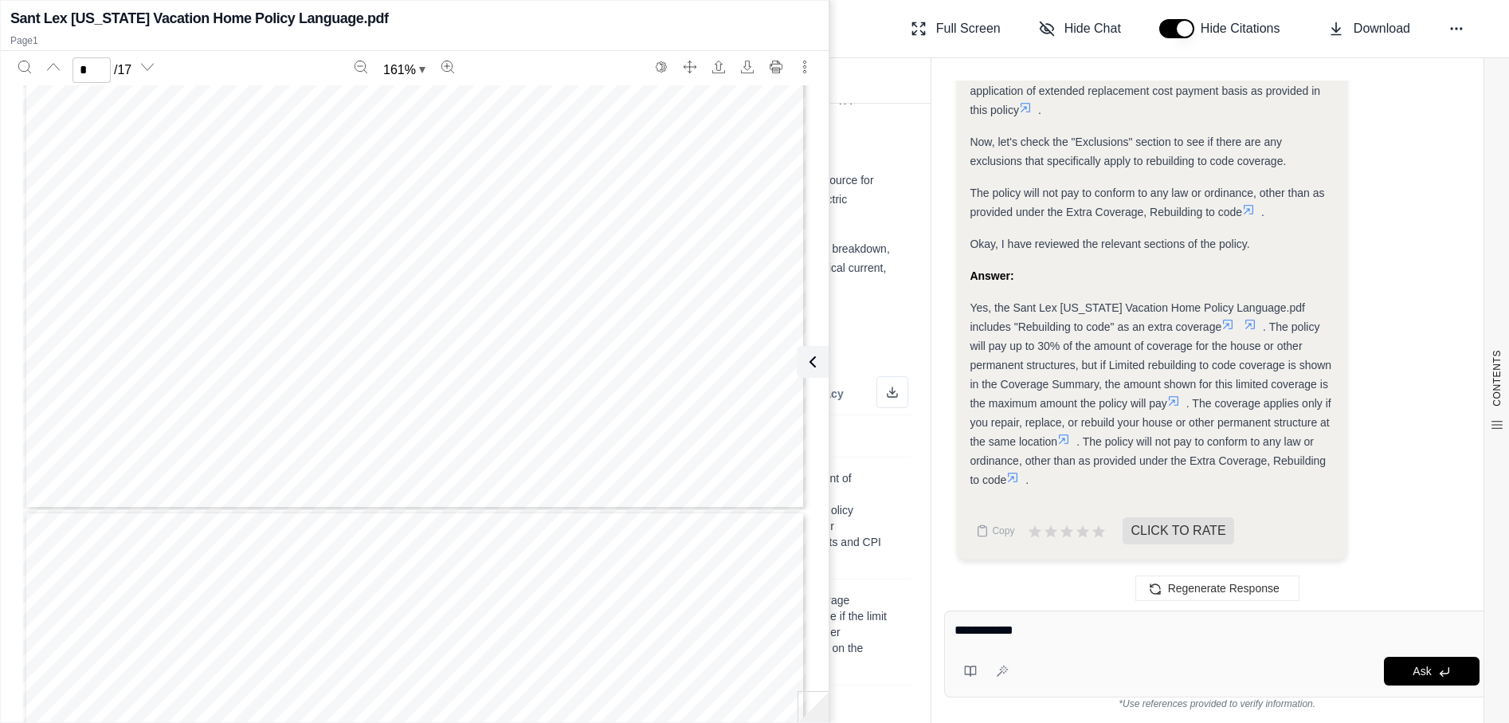
type textarea "**********"
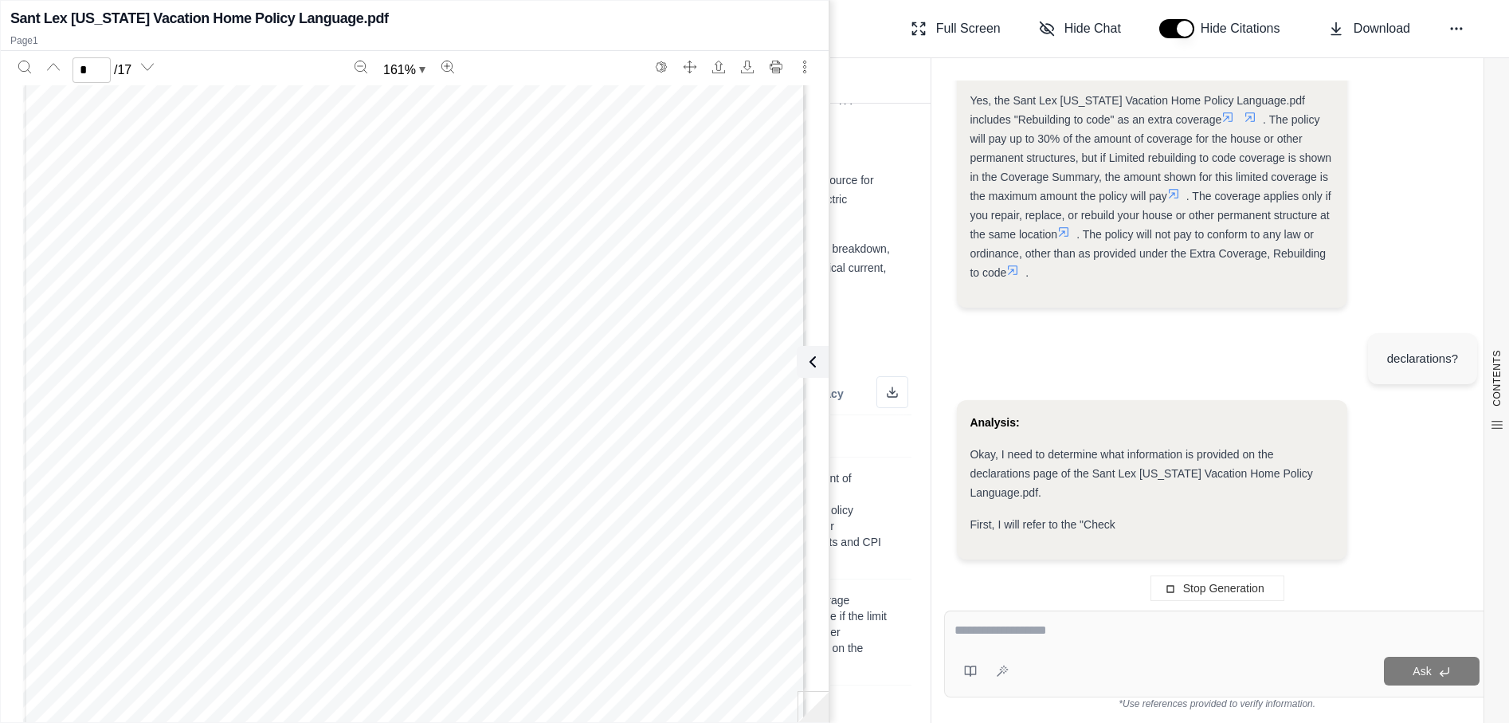
scroll to position [1559, 0]
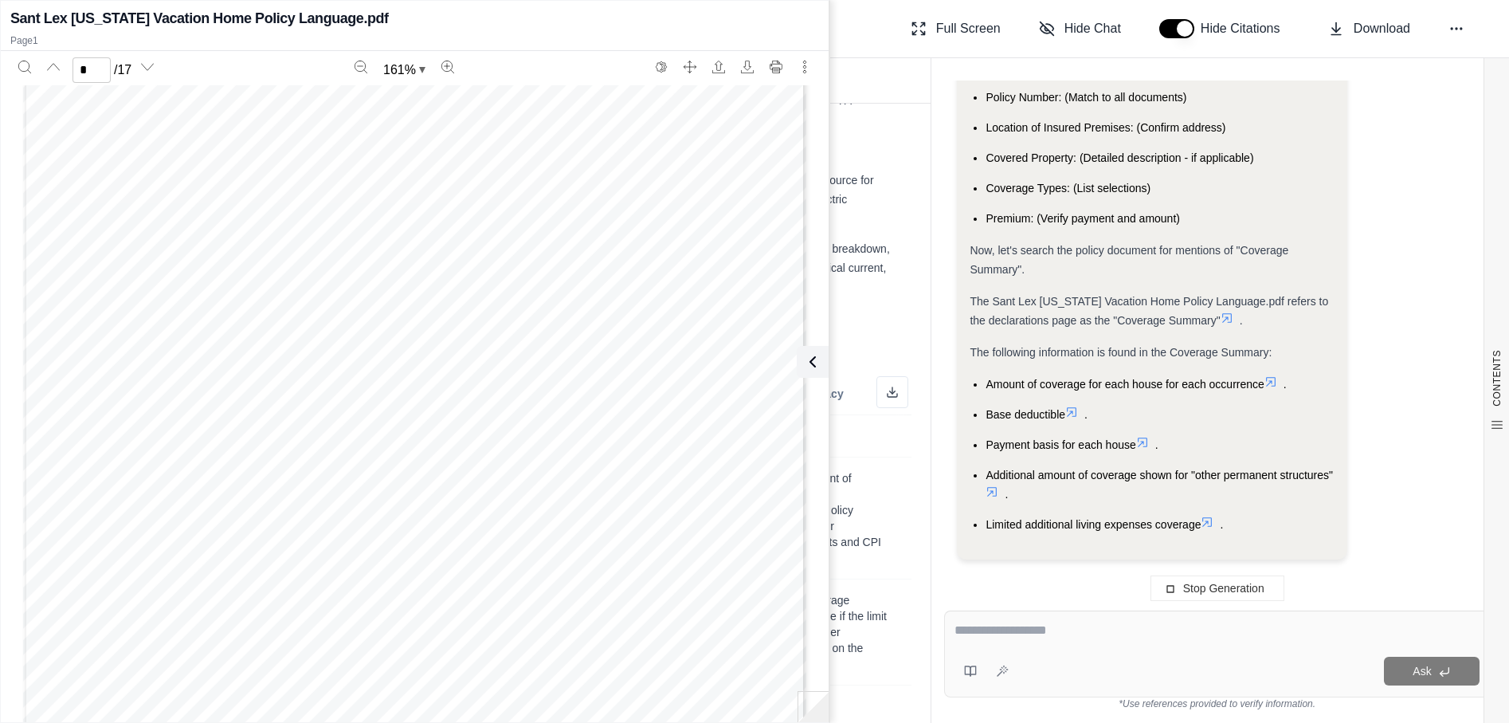
drag, startPoint x: 553, startPoint y: 608, endPoint x: 535, endPoint y: 603, distance: 18.9
click at [551, 607] on div "Page 8" at bounding box center [414, 437] width 783 height 1014
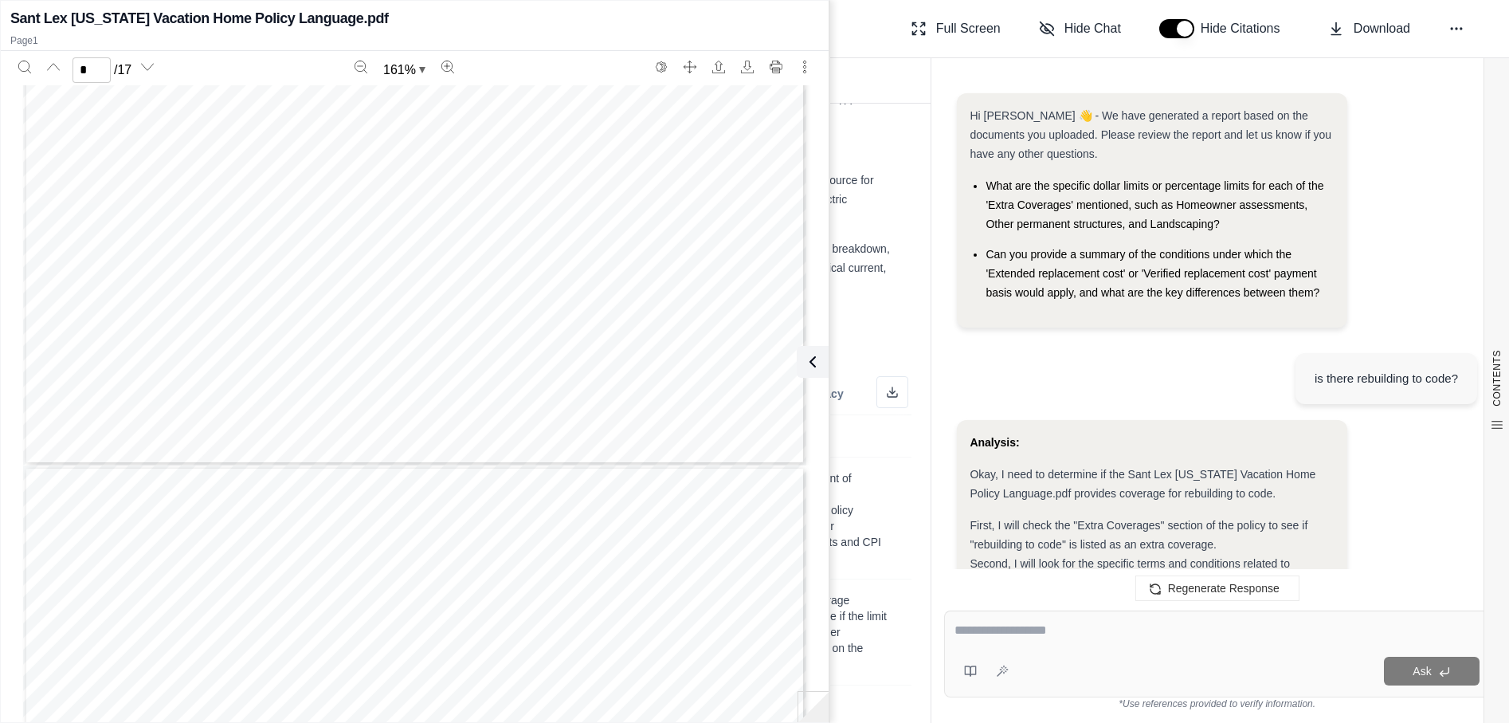
scroll to position [2611, 0]
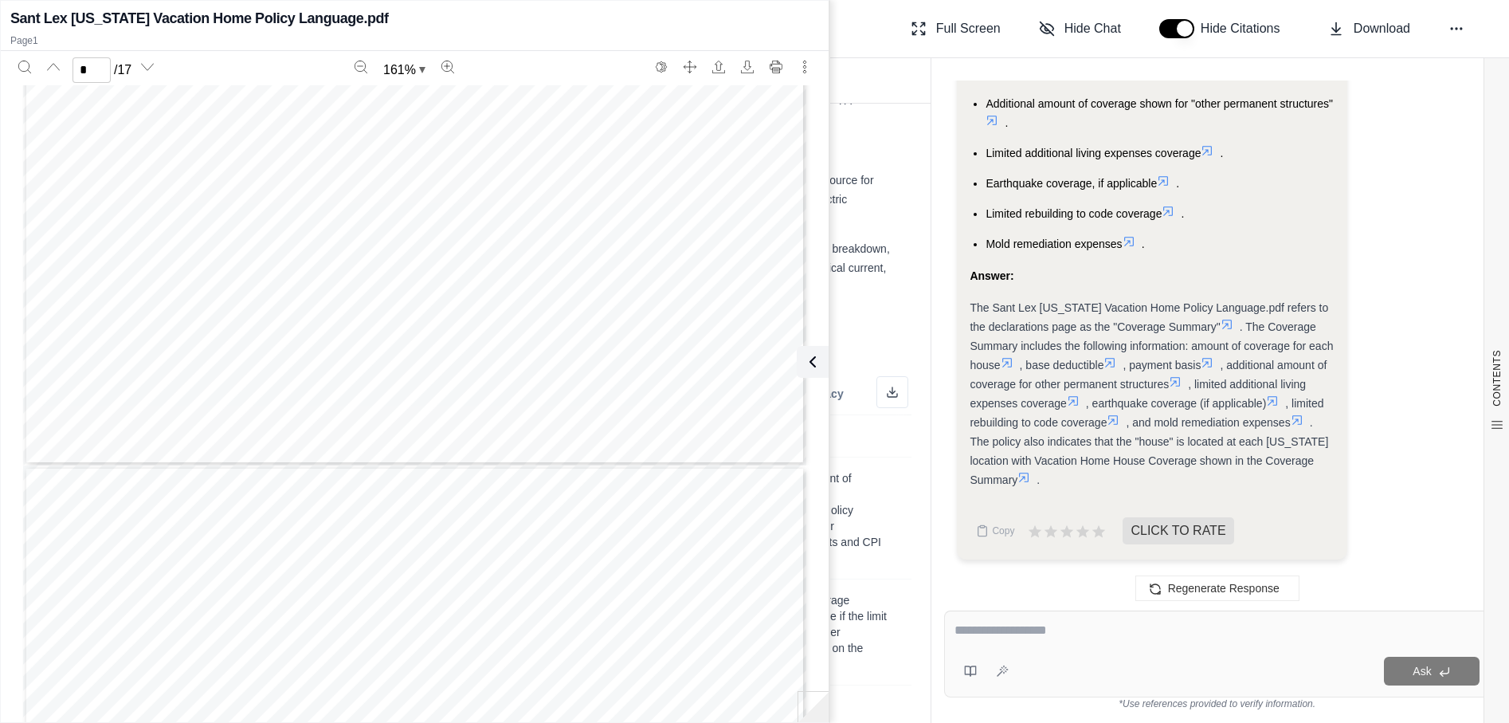
type input "*"
click at [259, 448] on div "Page 6" at bounding box center [414, 163] width 783 height 1014
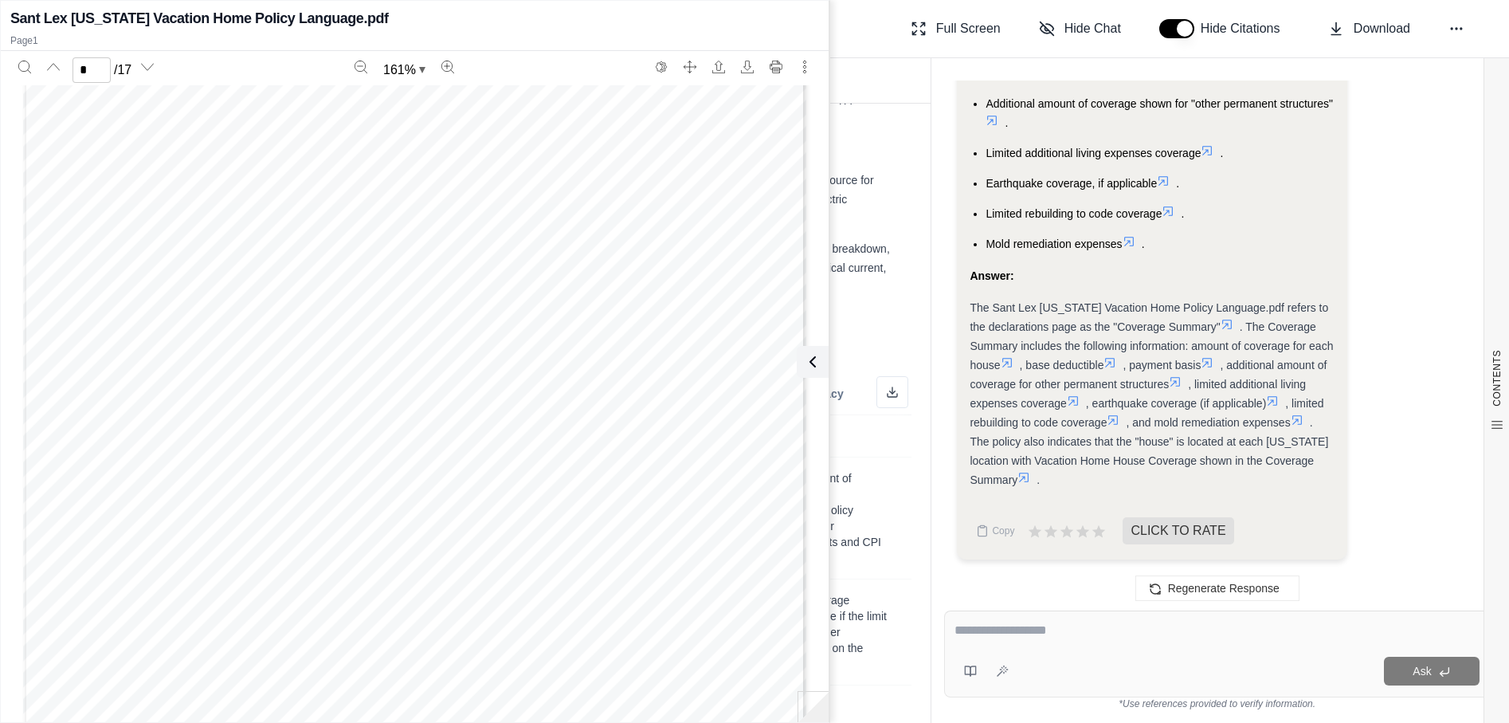
scroll to position [5339, 0]
click at [273, 560] on div "Page 6" at bounding box center [414, 322] width 783 height 1014
click at [459, 546] on div "Page 6" at bounding box center [414, 322] width 783 height 1014
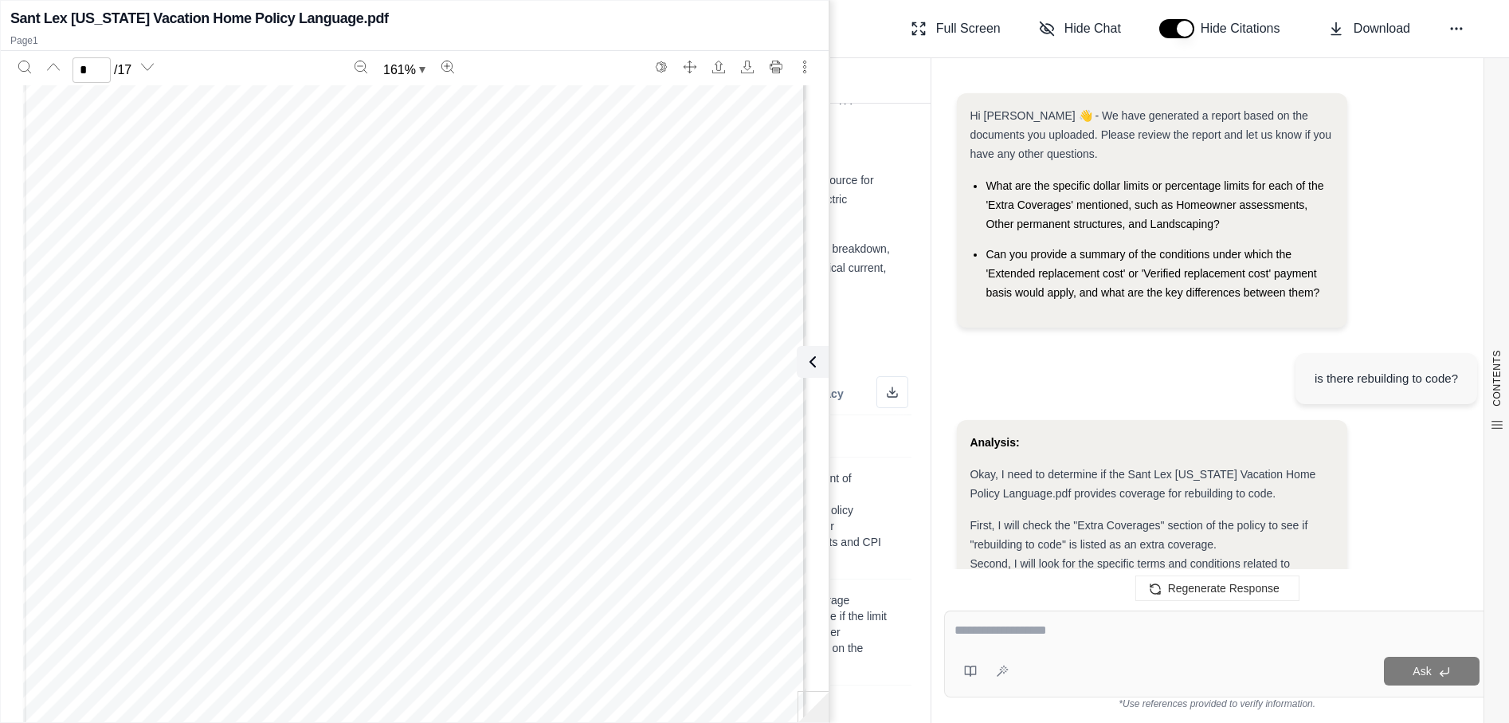
scroll to position [2743, 0]
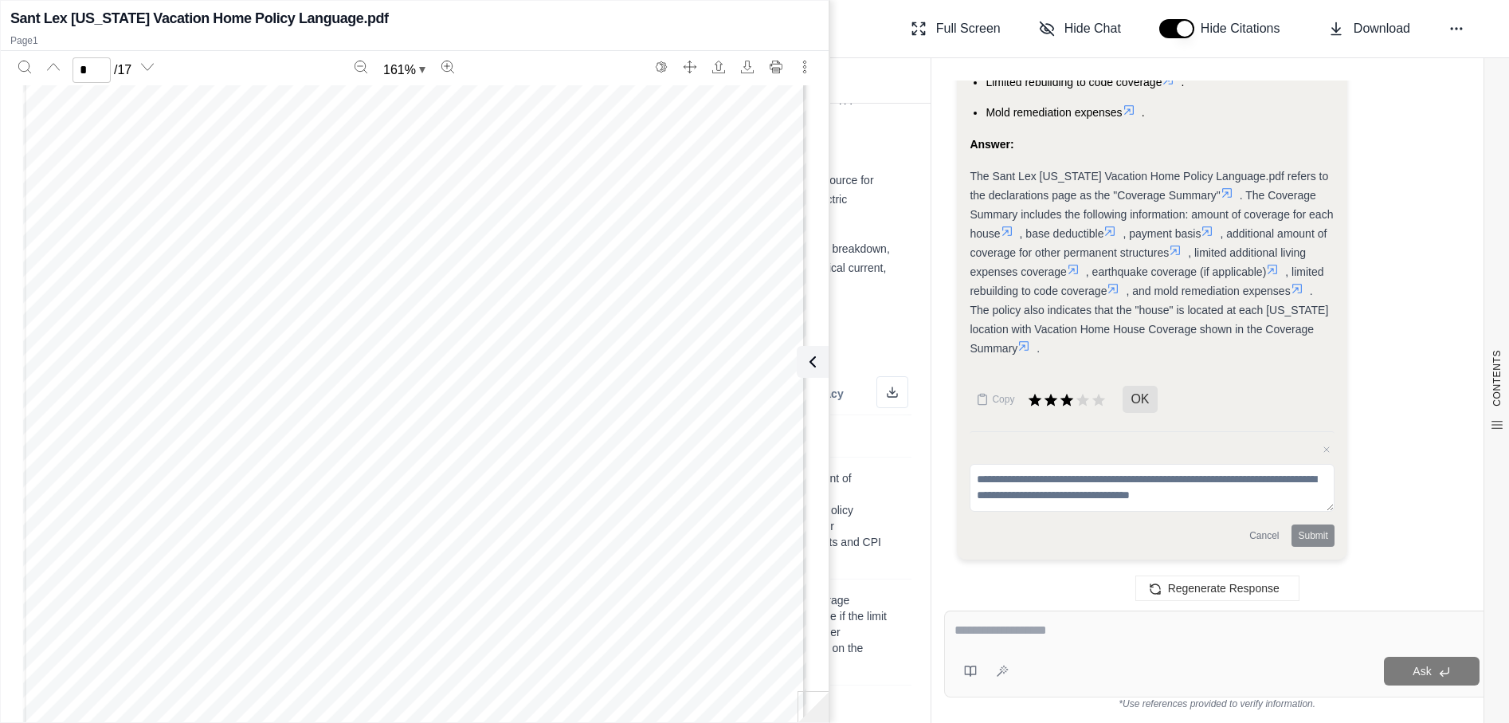
click at [816, 355] on icon at bounding box center [812, 361] width 19 height 19
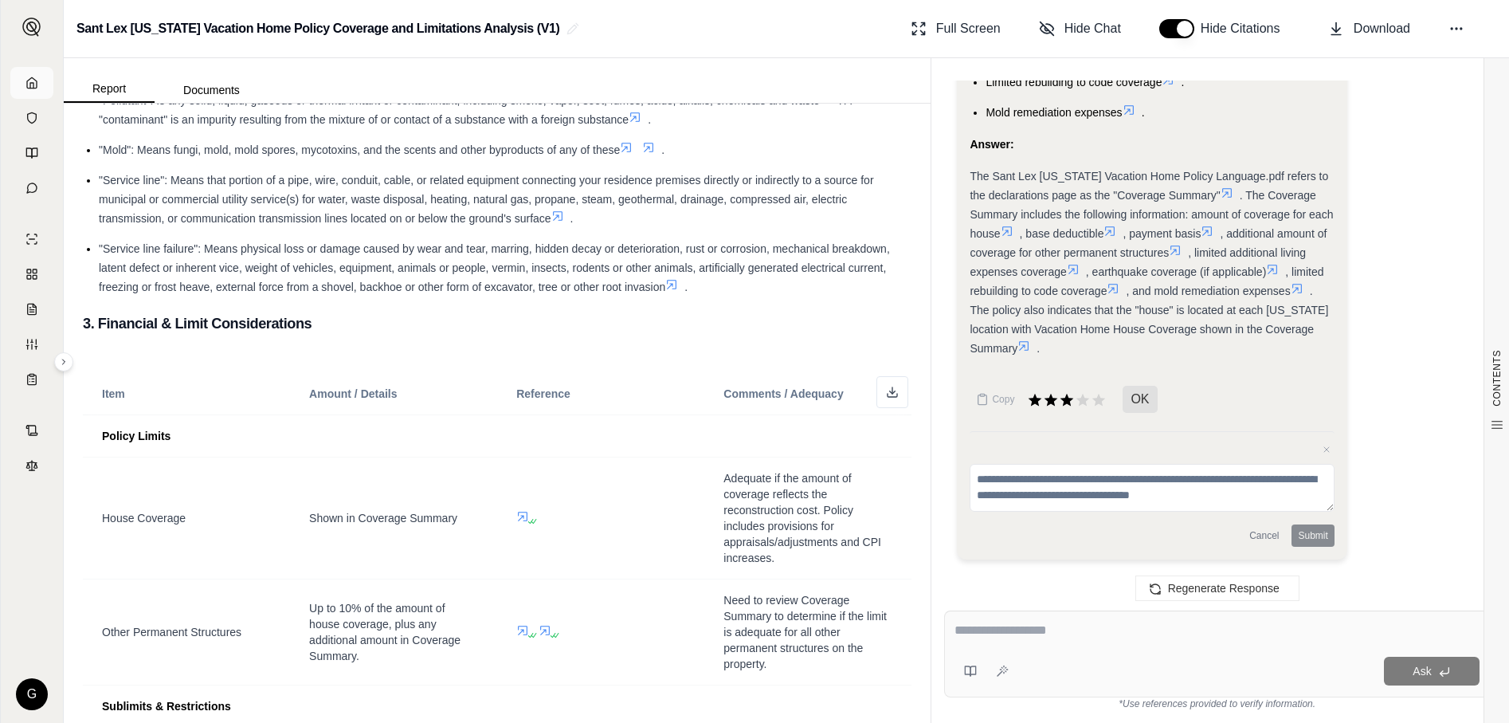
click at [40, 93] on link at bounding box center [31, 83] width 43 height 32
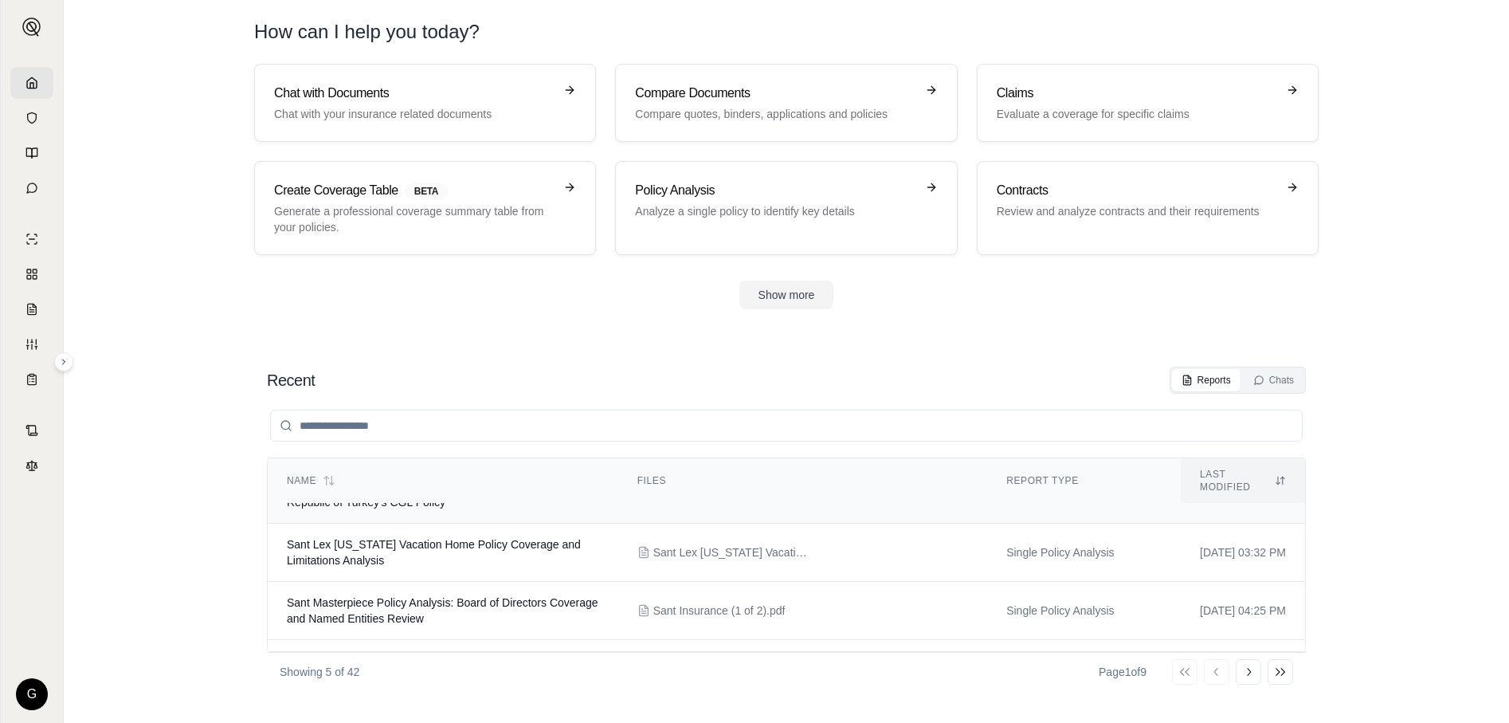
scroll to position [130, 0]
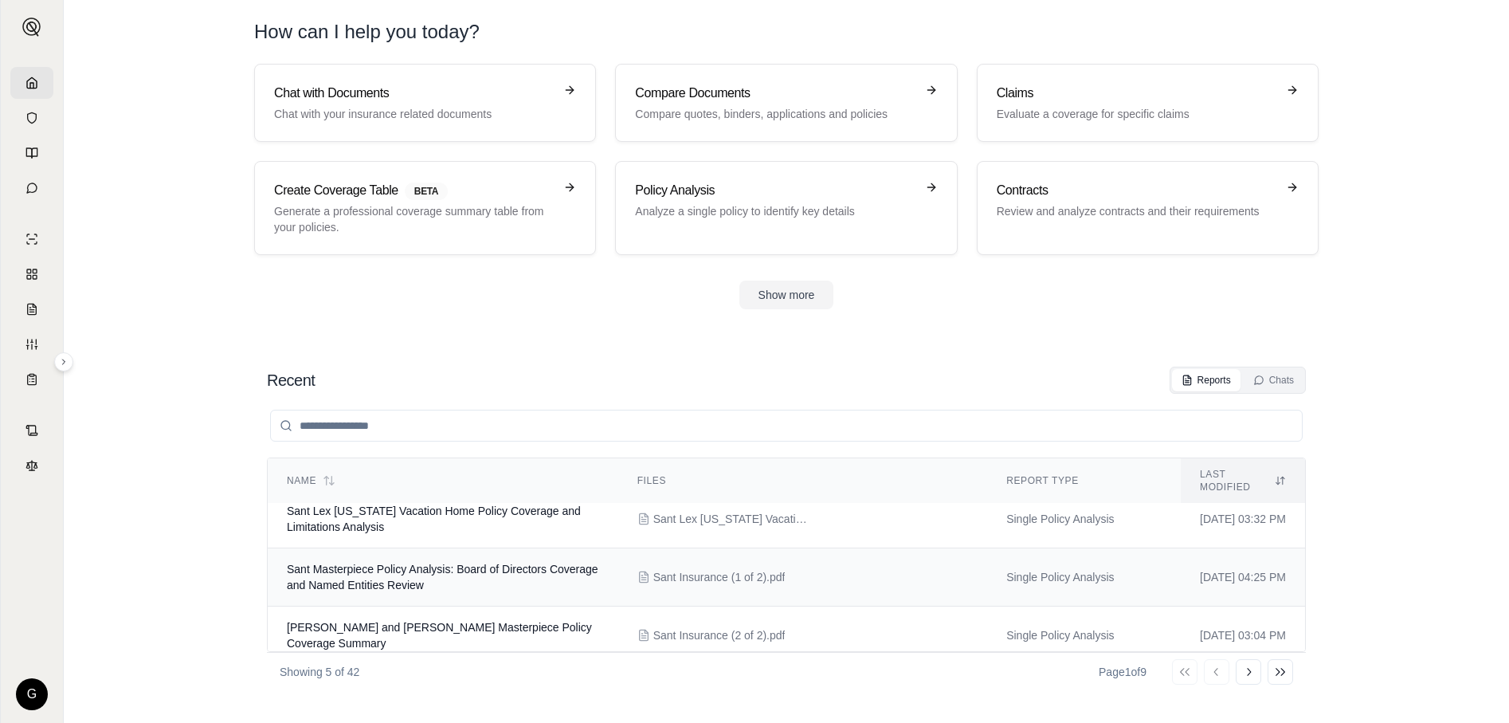
click at [434, 569] on span "Sant Masterpiece Policy Analysis: Board of Directors Coverage and Named Entitie…" at bounding box center [443, 577] width 312 height 29
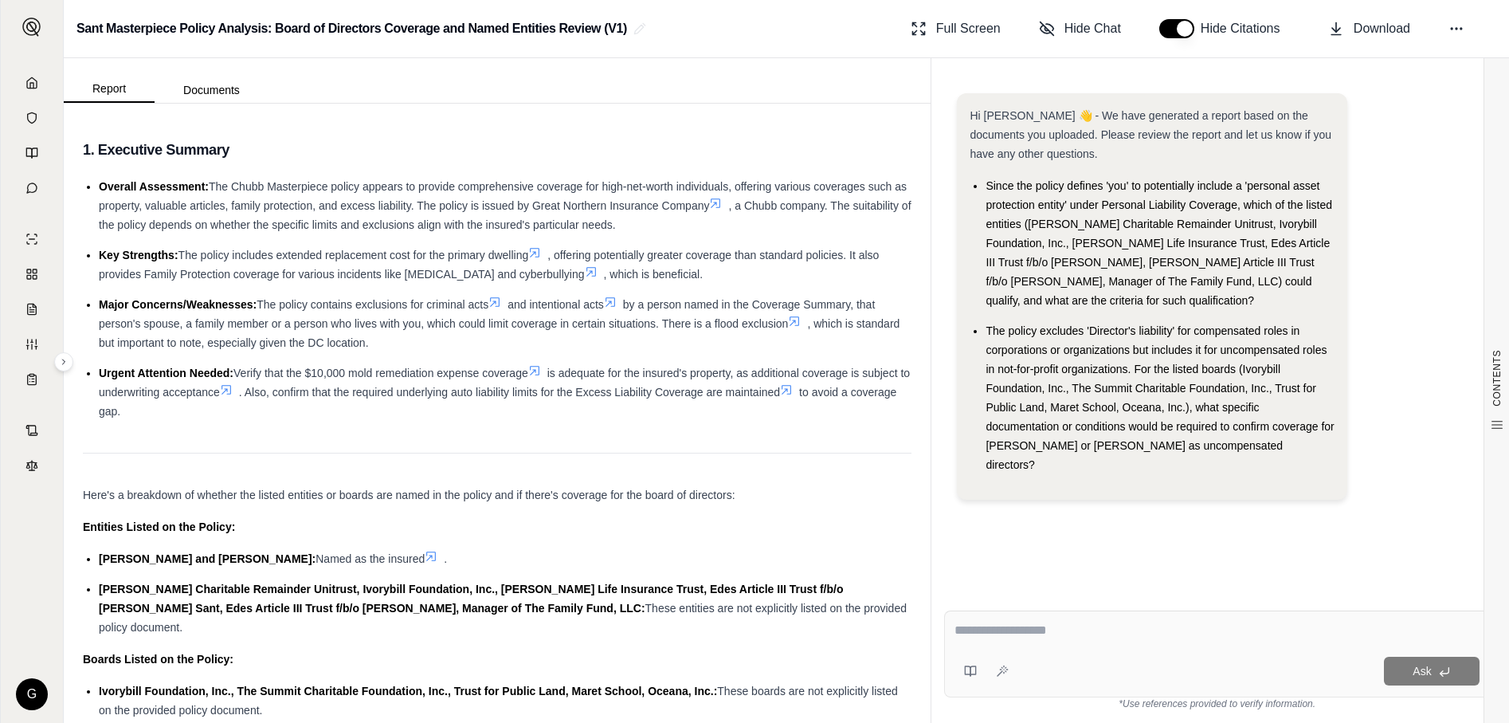
click at [1045, 630] on textarea at bounding box center [1217, 630] width 525 height 19
type textarea "**********"
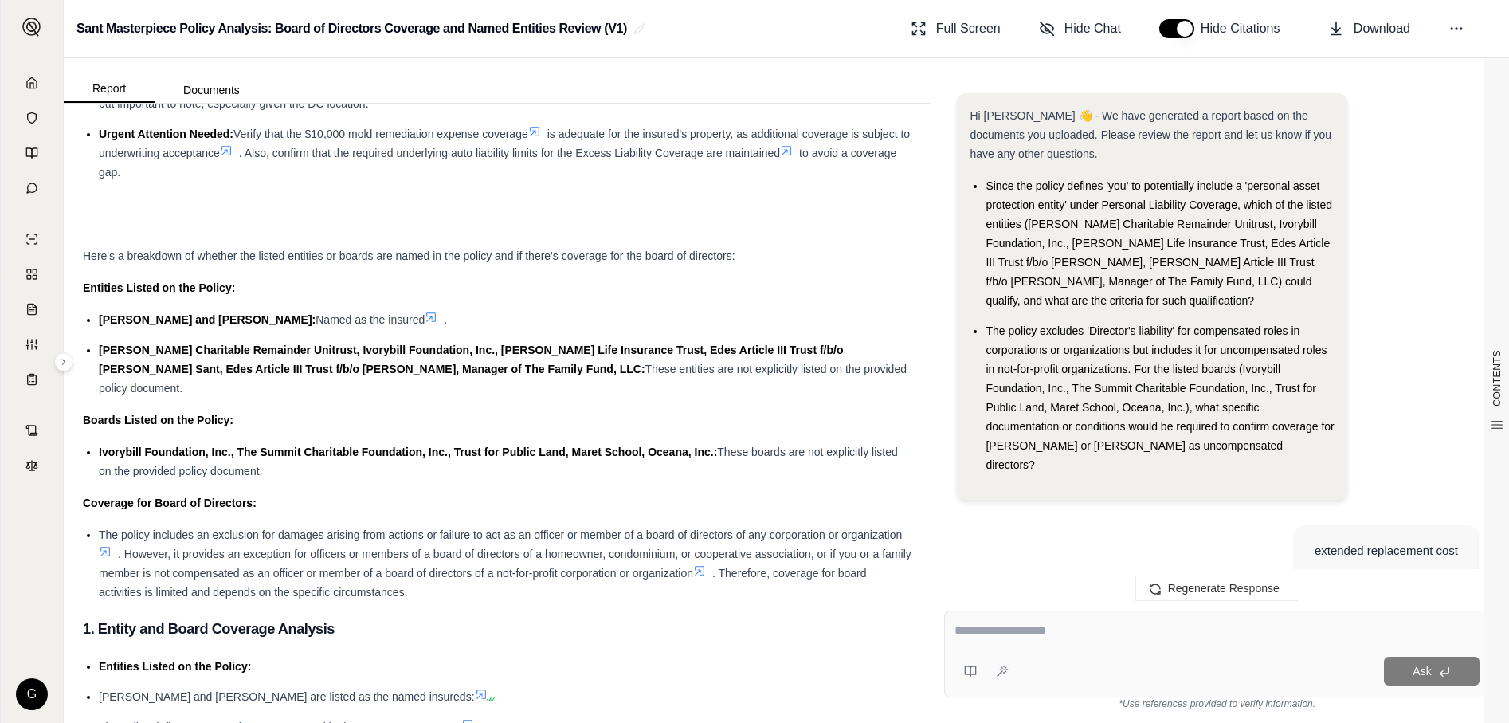
scroll to position [1690, 0]
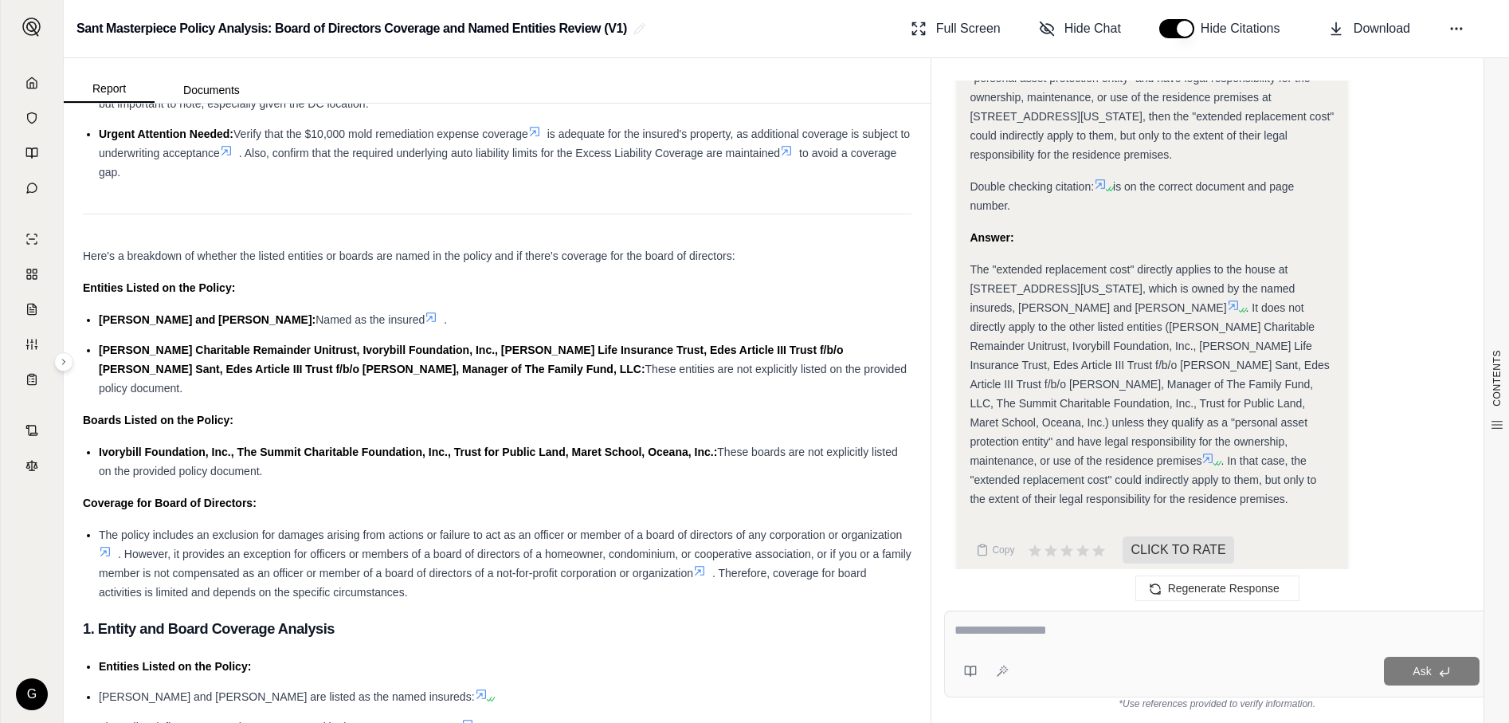
click at [1237, 305] on icon at bounding box center [1242, 310] width 10 height 10
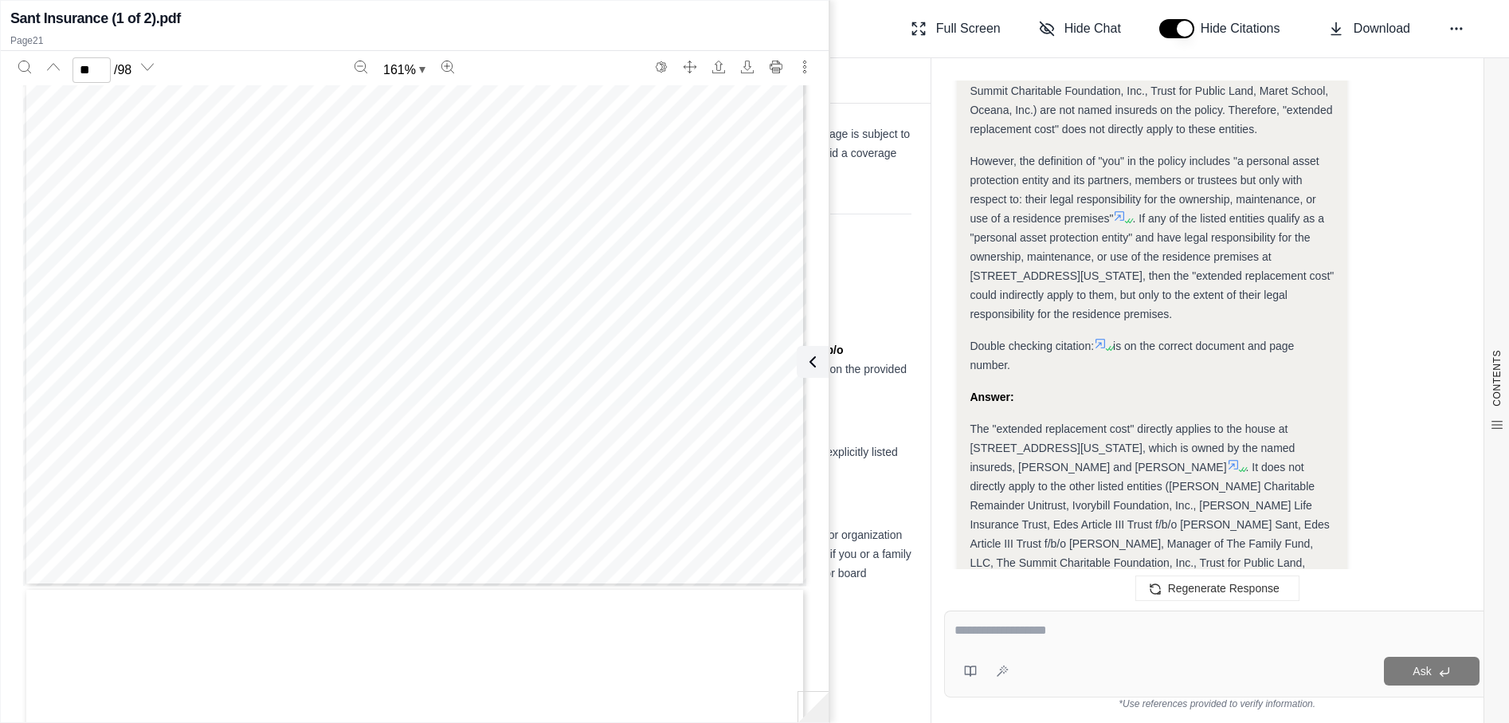
scroll to position [32065, 0]
type input "**"
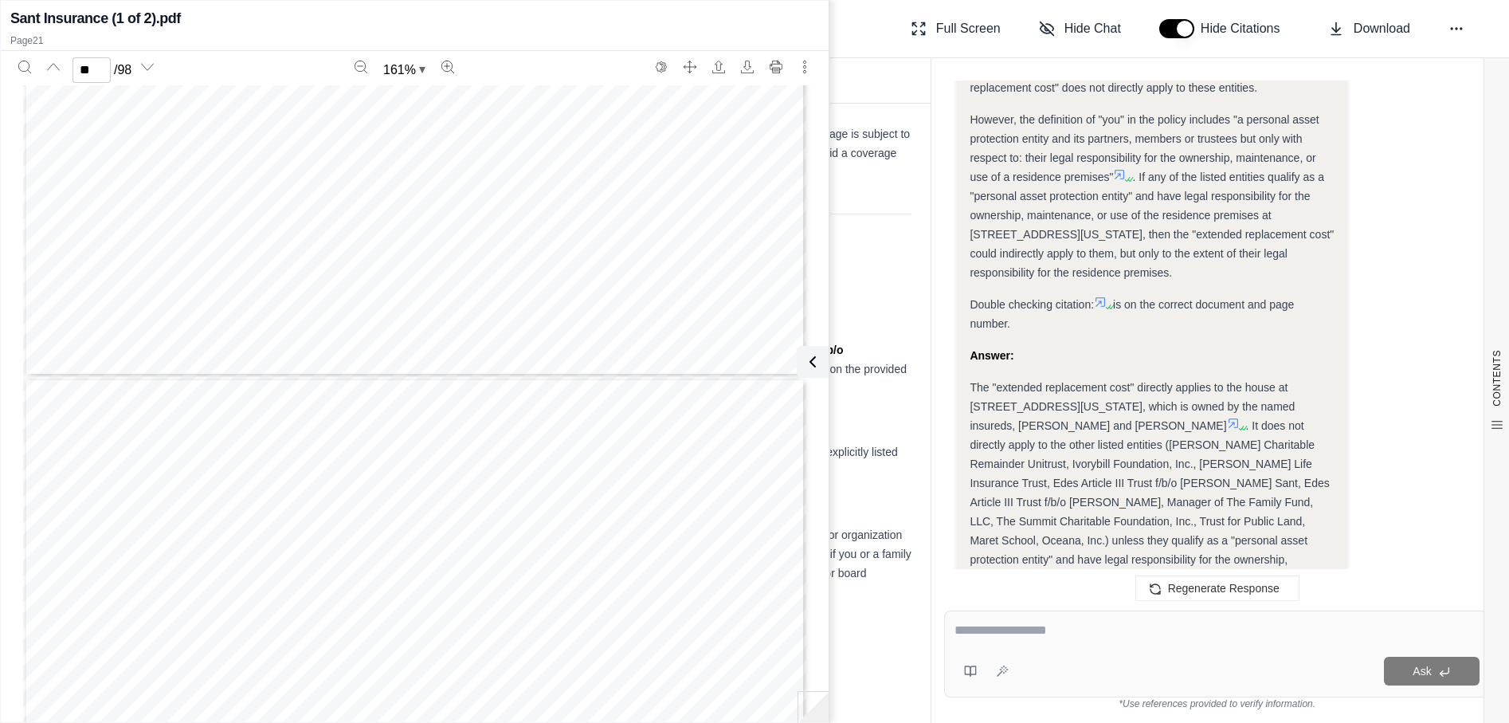
scroll to position [1610, 0]
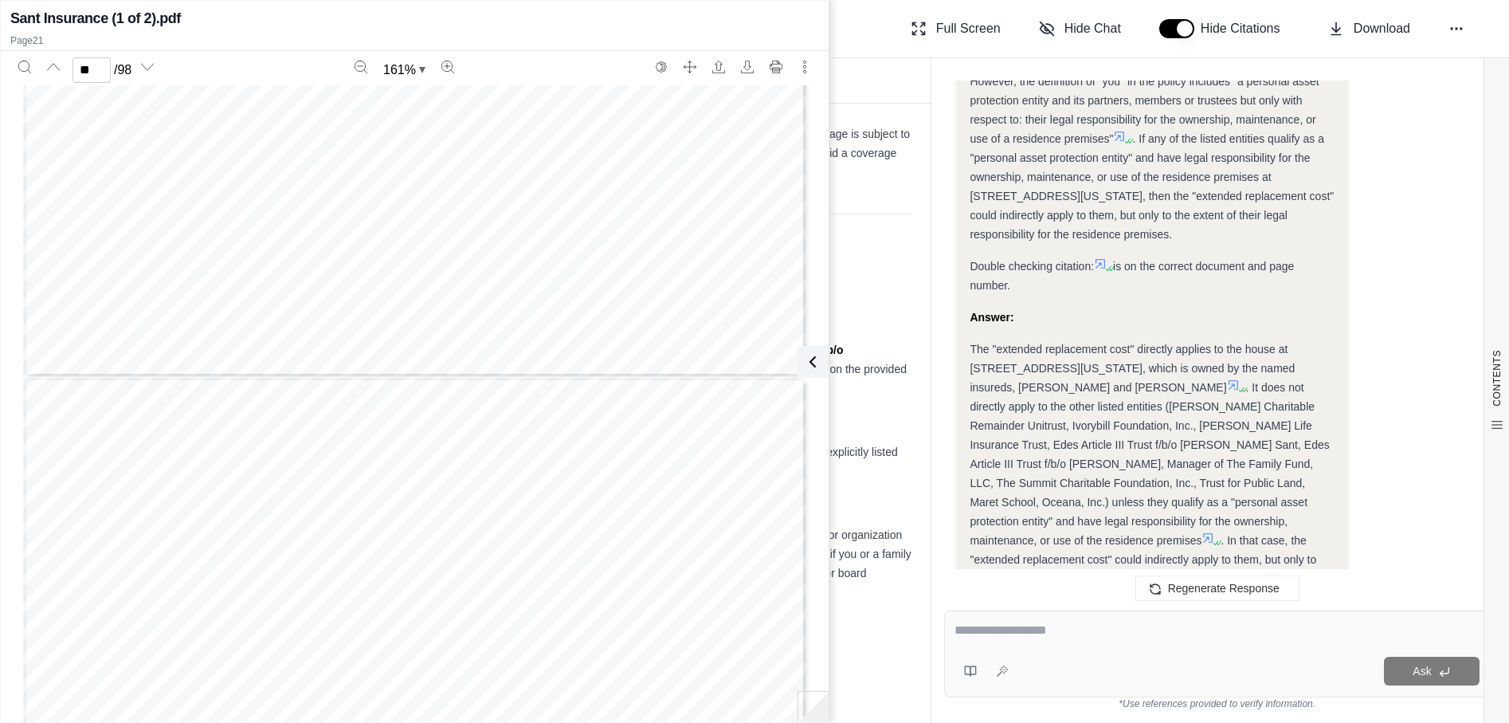
click at [1140, 629] on textarea at bounding box center [1217, 630] width 525 height 19
click at [818, 361] on icon at bounding box center [812, 361] width 19 height 19
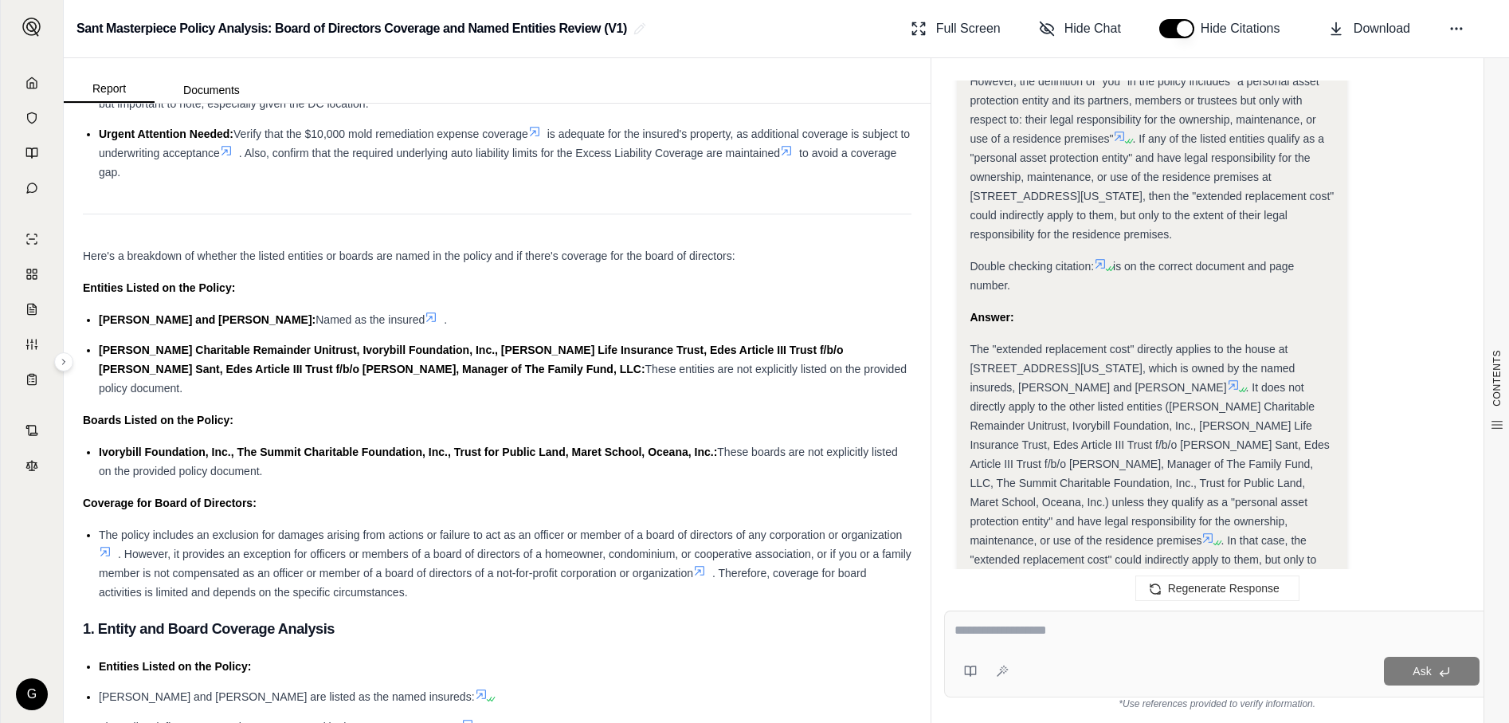
scroll to position [1690, 0]
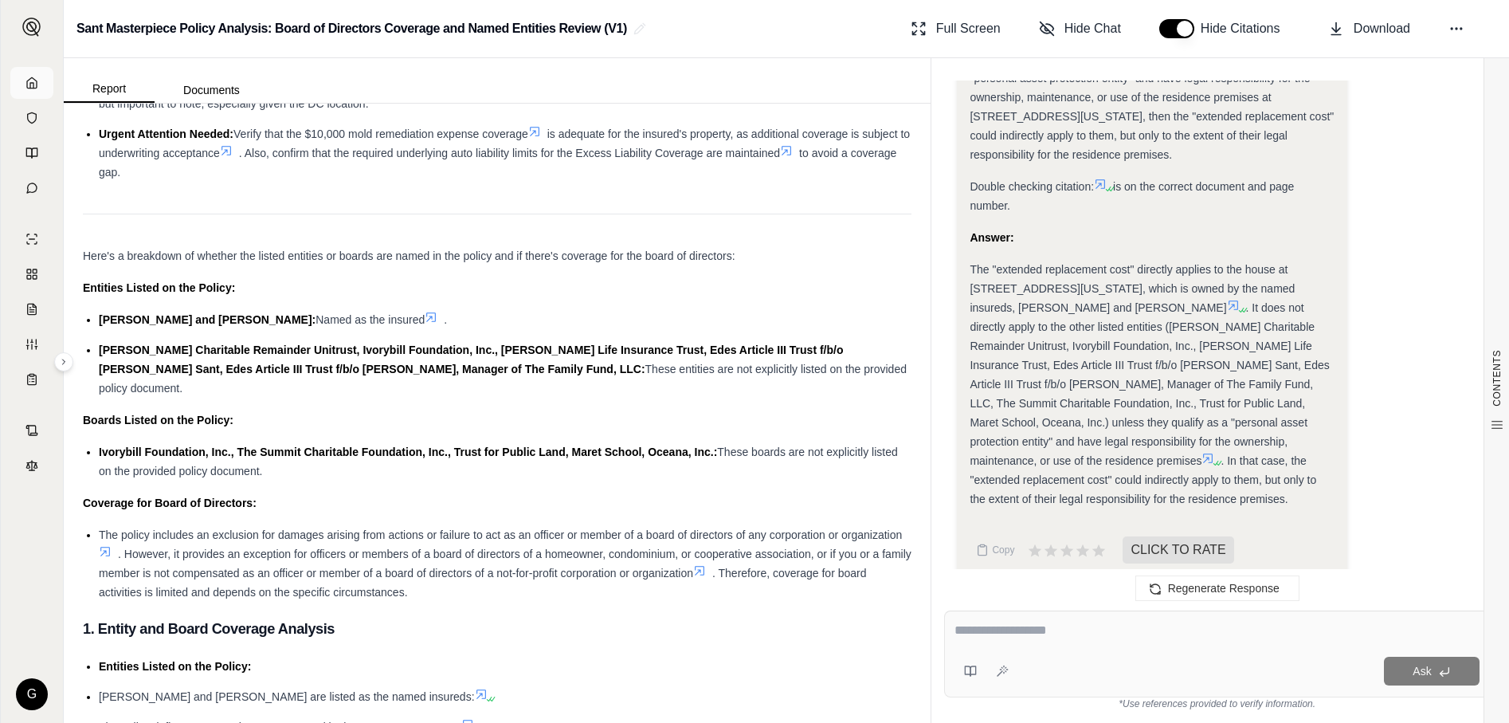
click at [32, 85] on icon at bounding box center [31, 82] width 13 height 13
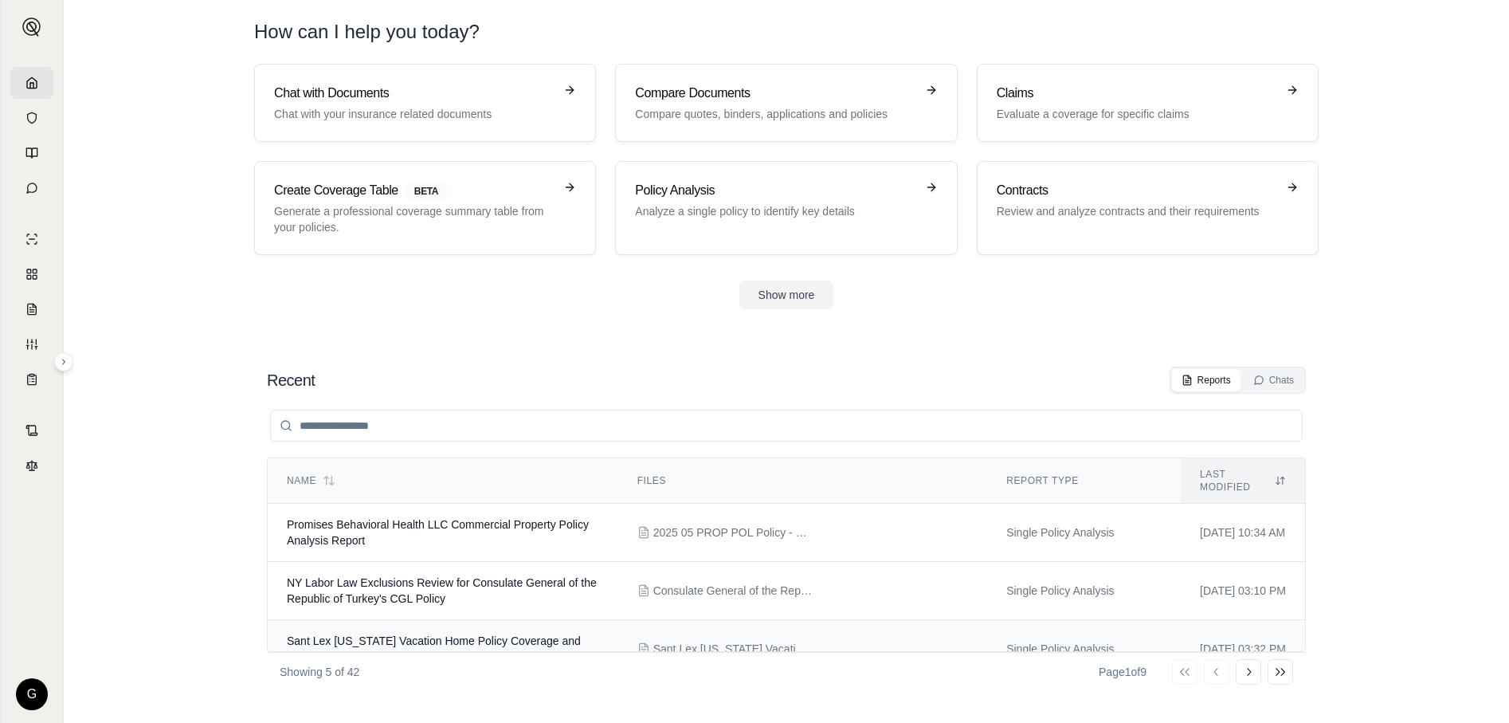
click at [476, 635] on td "Sant Lex [US_STATE] Vacation Home Policy Coverage and Limitations Analysis" at bounding box center [443, 649] width 351 height 58
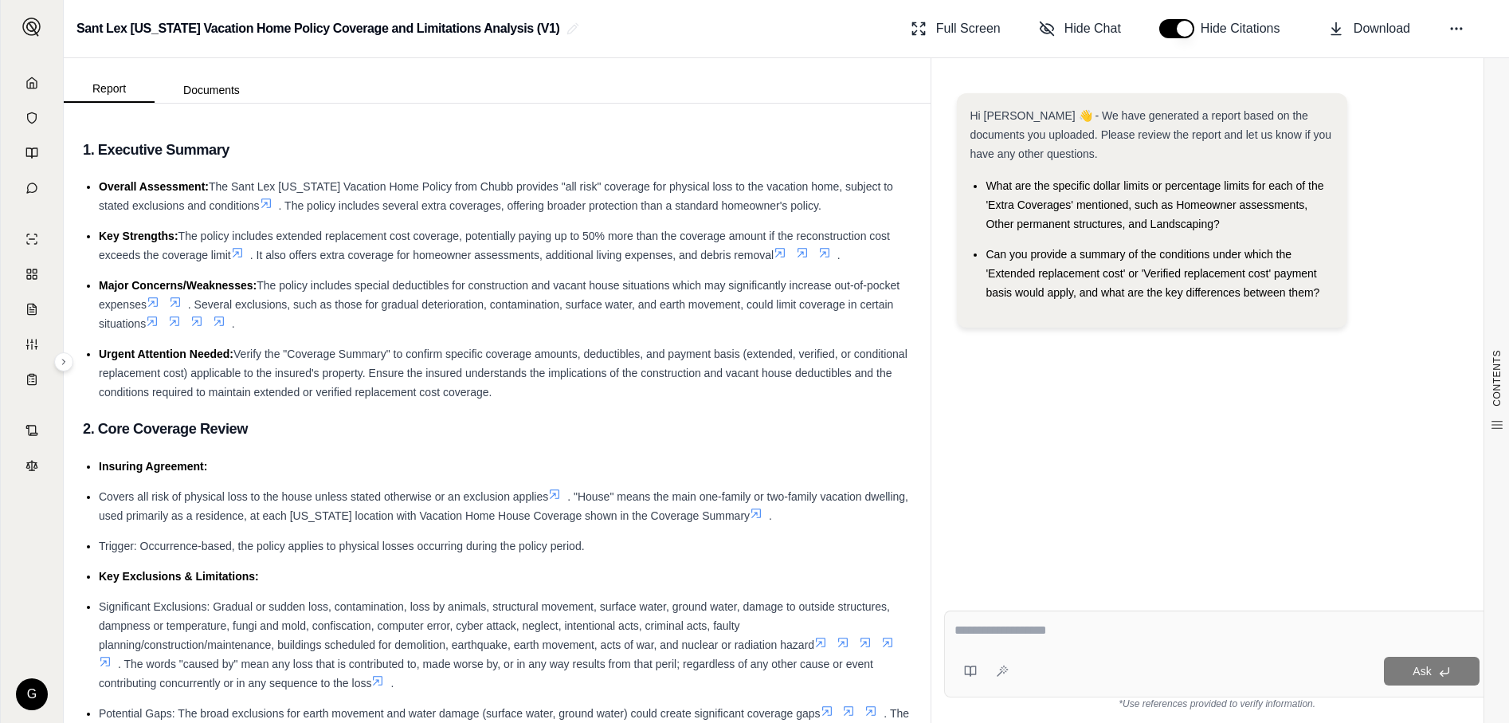
click at [1103, 618] on div "Ask" at bounding box center [1217, 653] width 546 height 87
type textarea "**********"
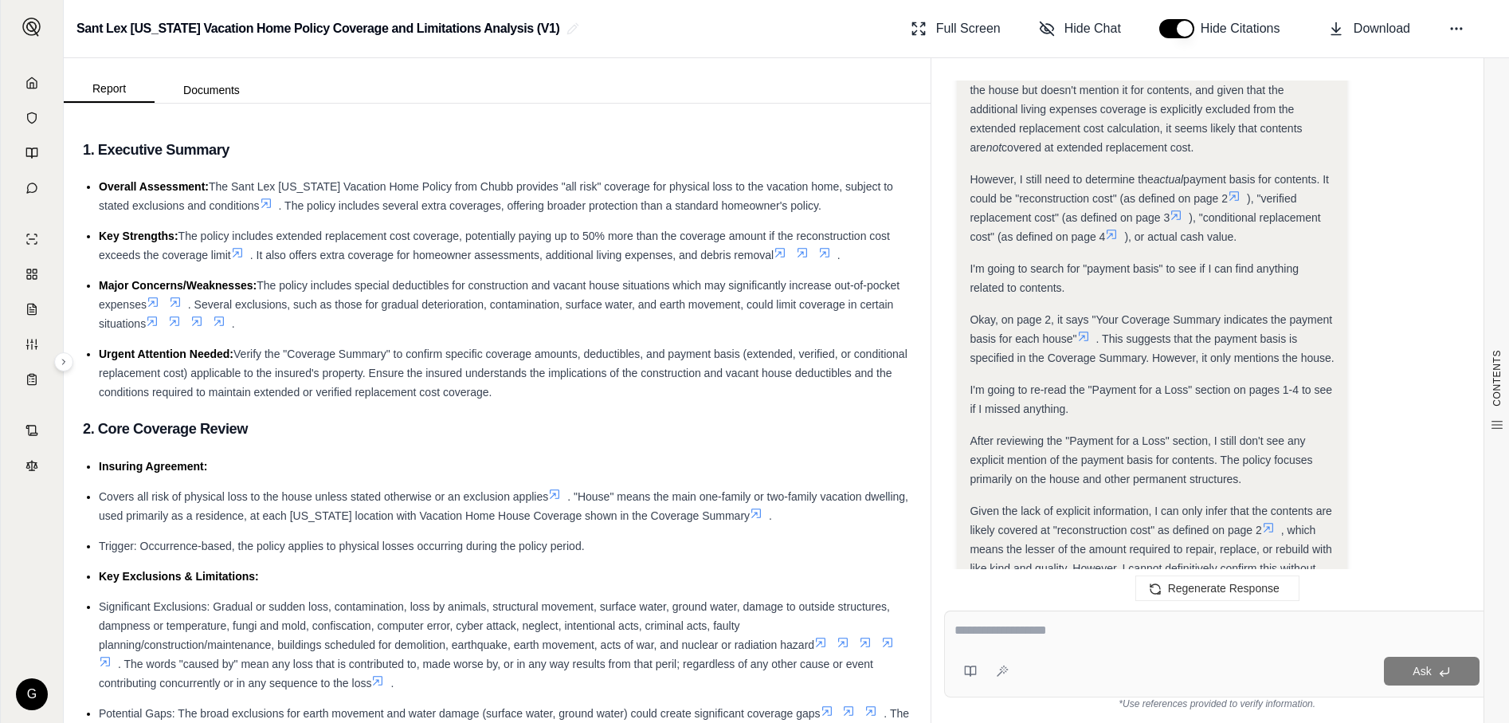
scroll to position [1679, 0]
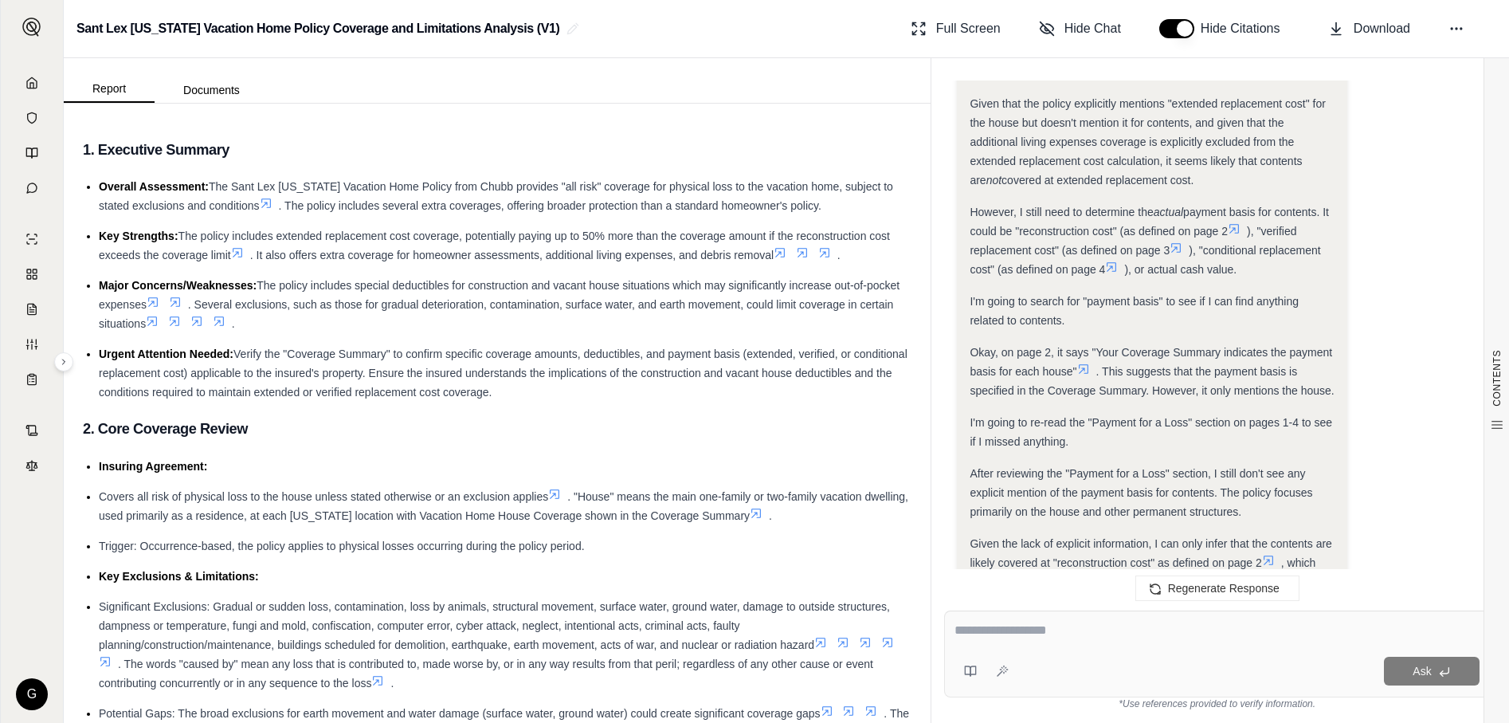
click at [35, 89] on link at bounding box center [31, 83] width 43 height 32
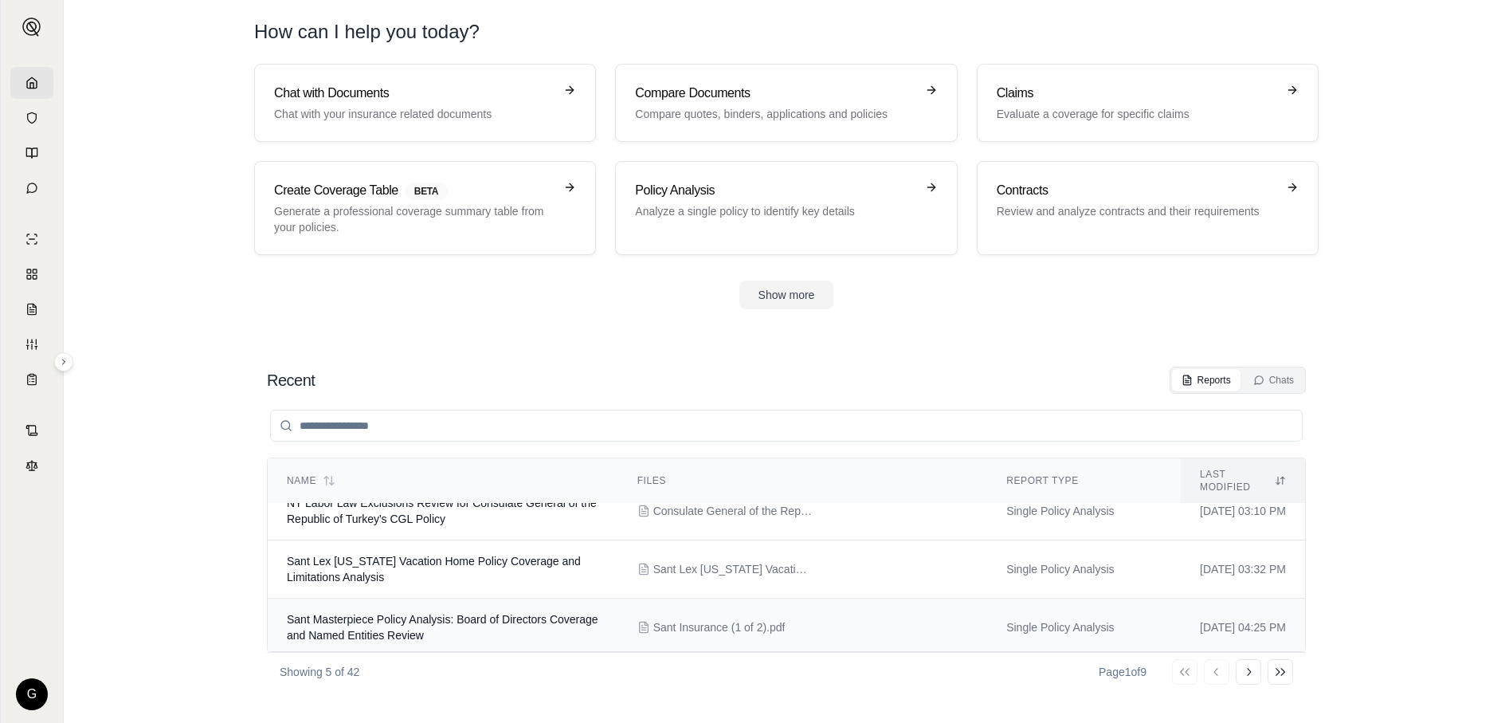
scroll to position [130, 0]
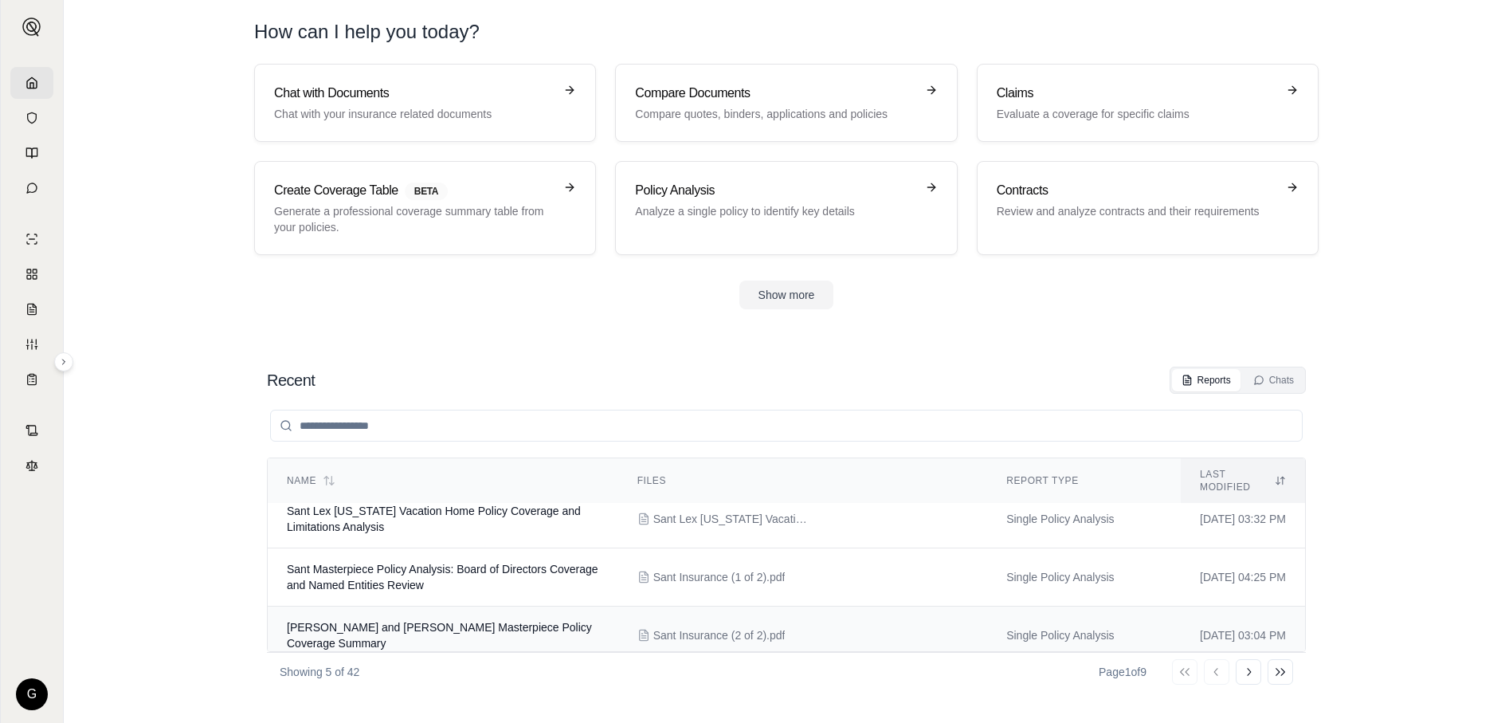
click at [708, 629] on span "Sant Insurance (2 of 2).pdf" at bounding box center [719, 635] width 132 height 16
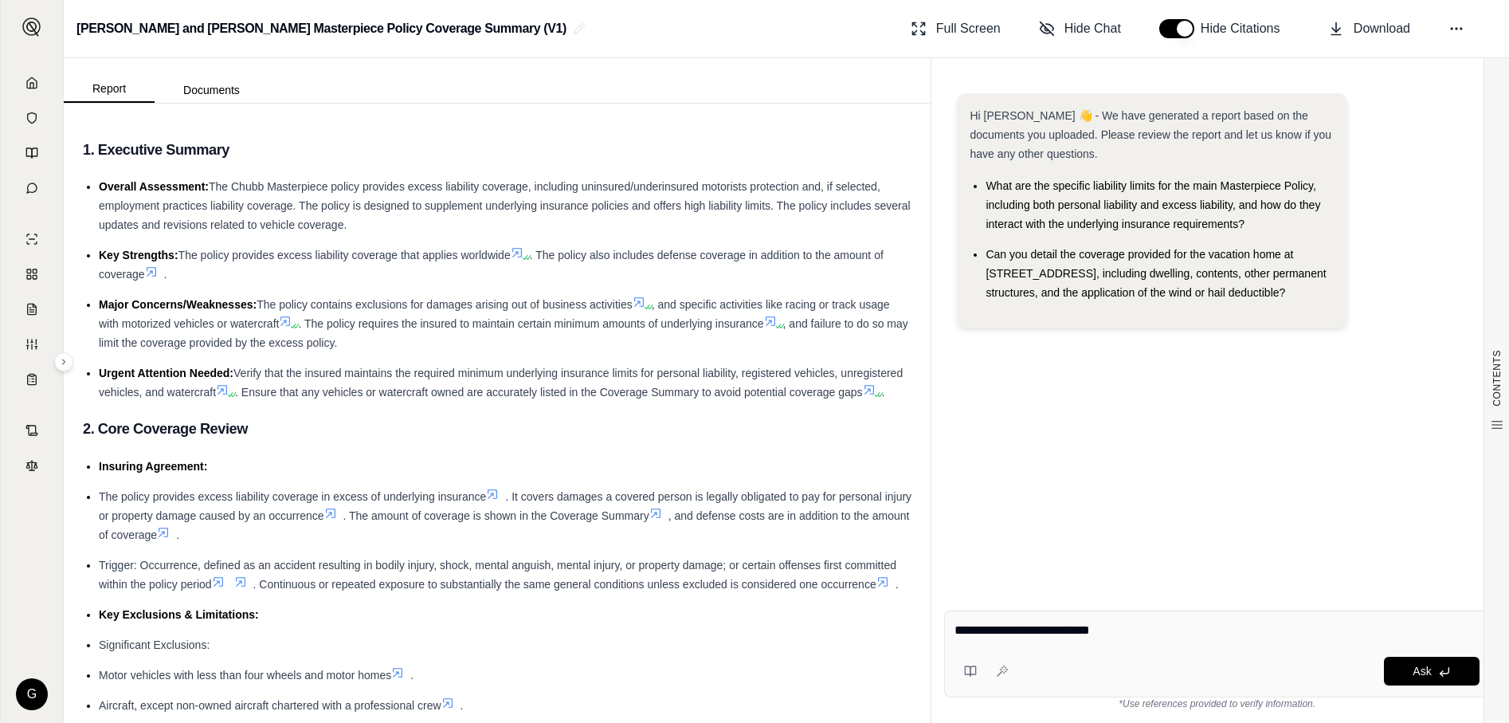
type textarea "**********"
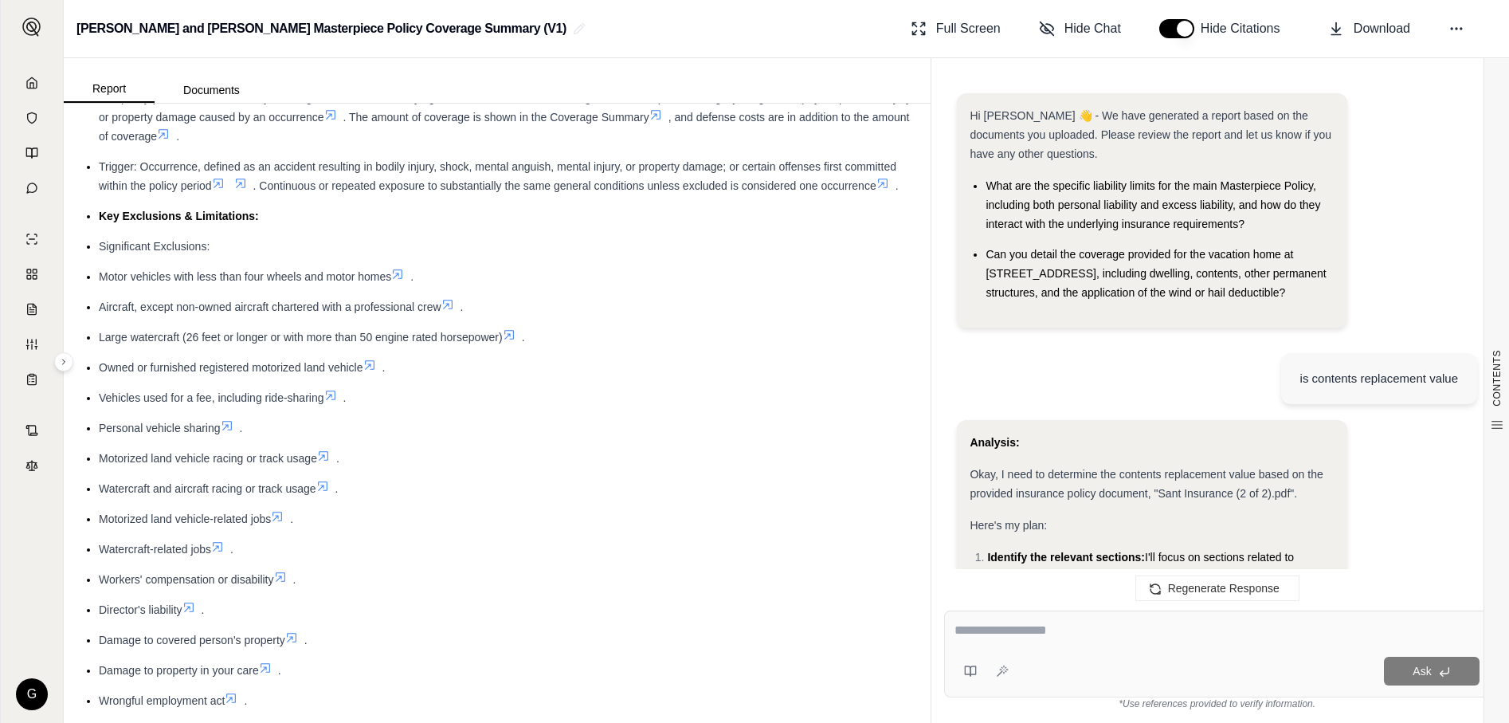
scroll to position [1043, 0]
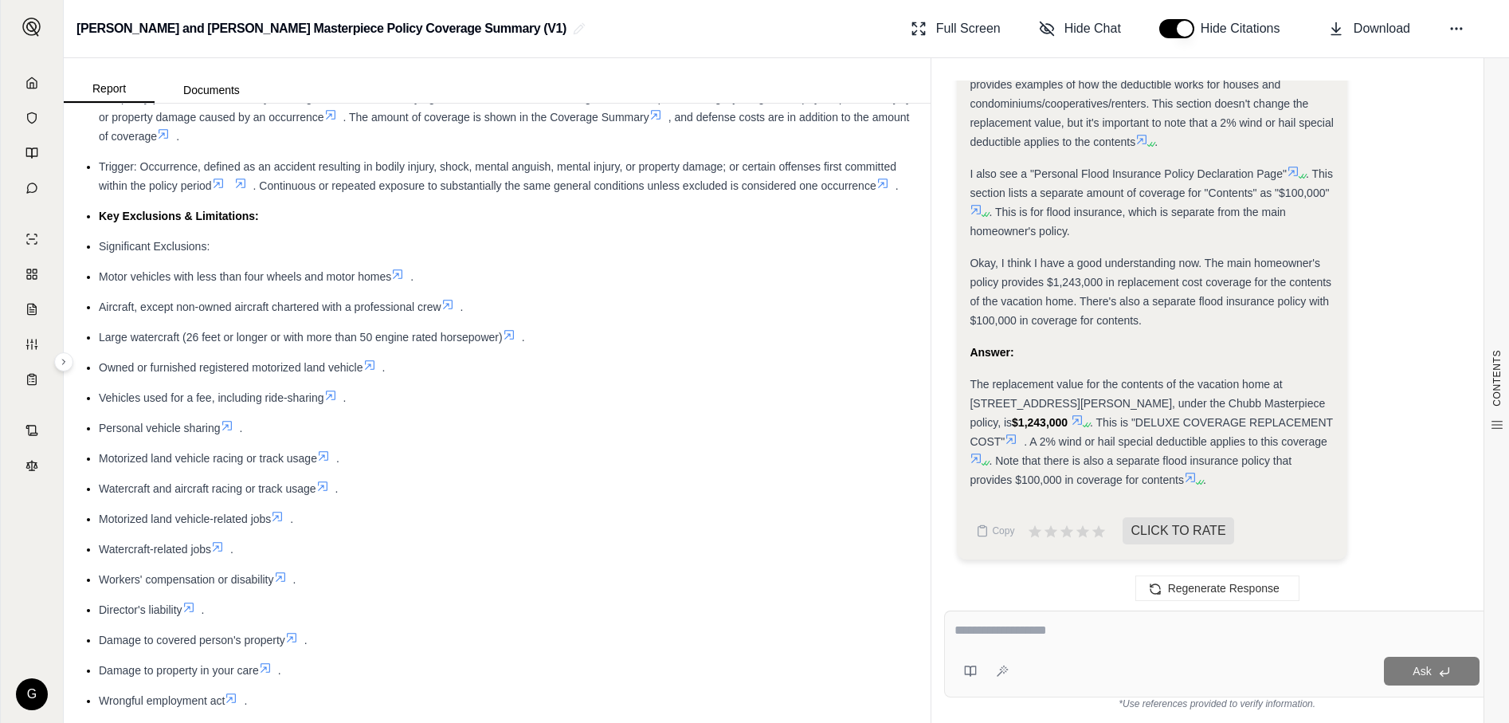
click at [1033, 633] on textarea at bounding box center [1217, 630] width 525 height 19
type textarea "**********"
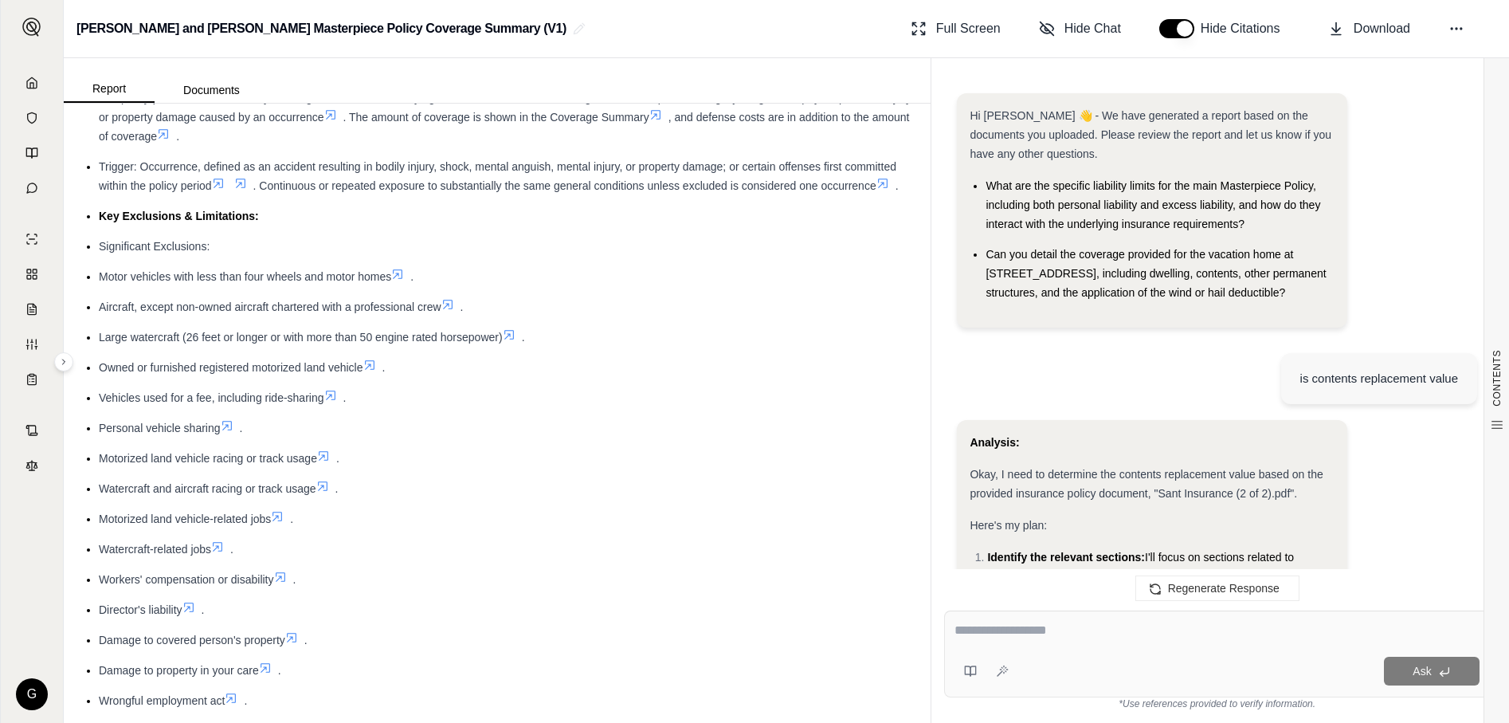
scroll to position [2138, 0]
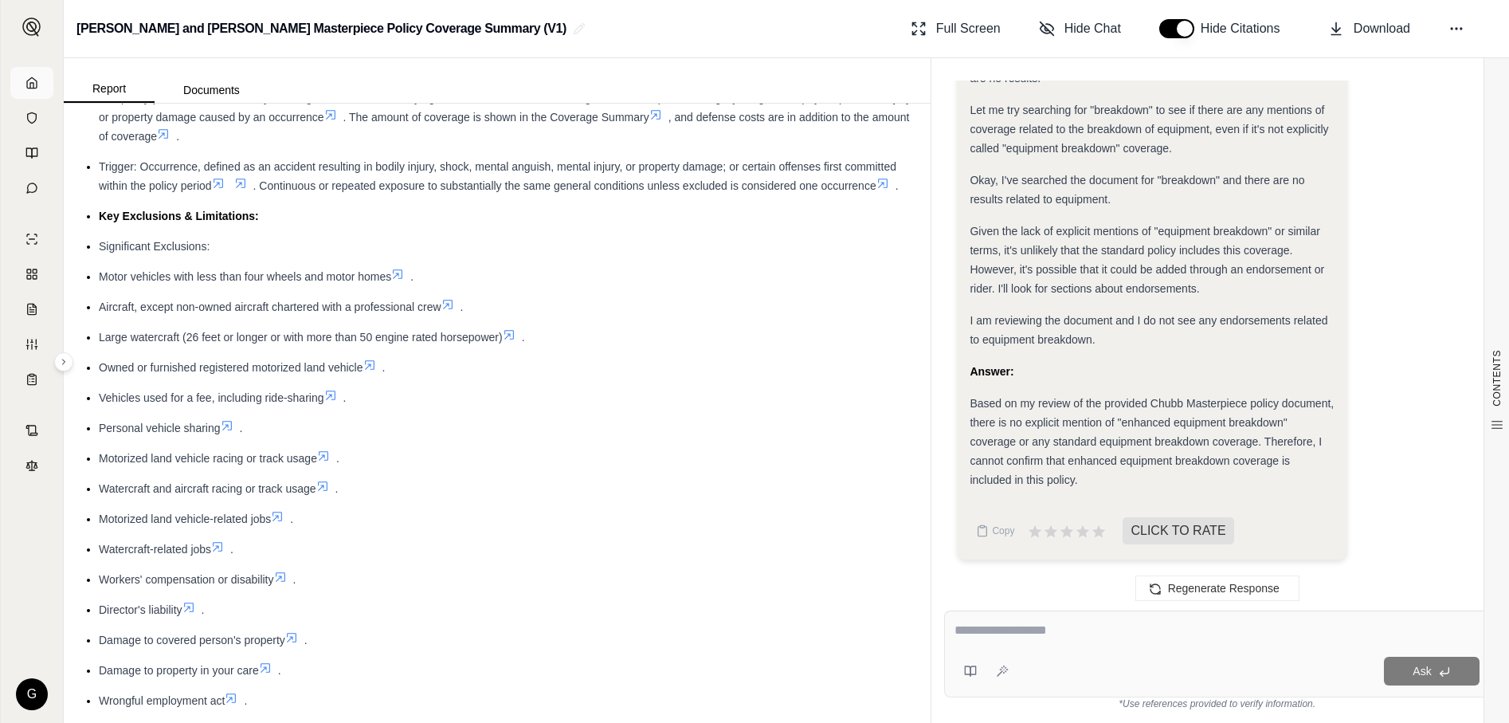
click at [45, 88] on link at bounding box center [31, 83] width 43 height 32
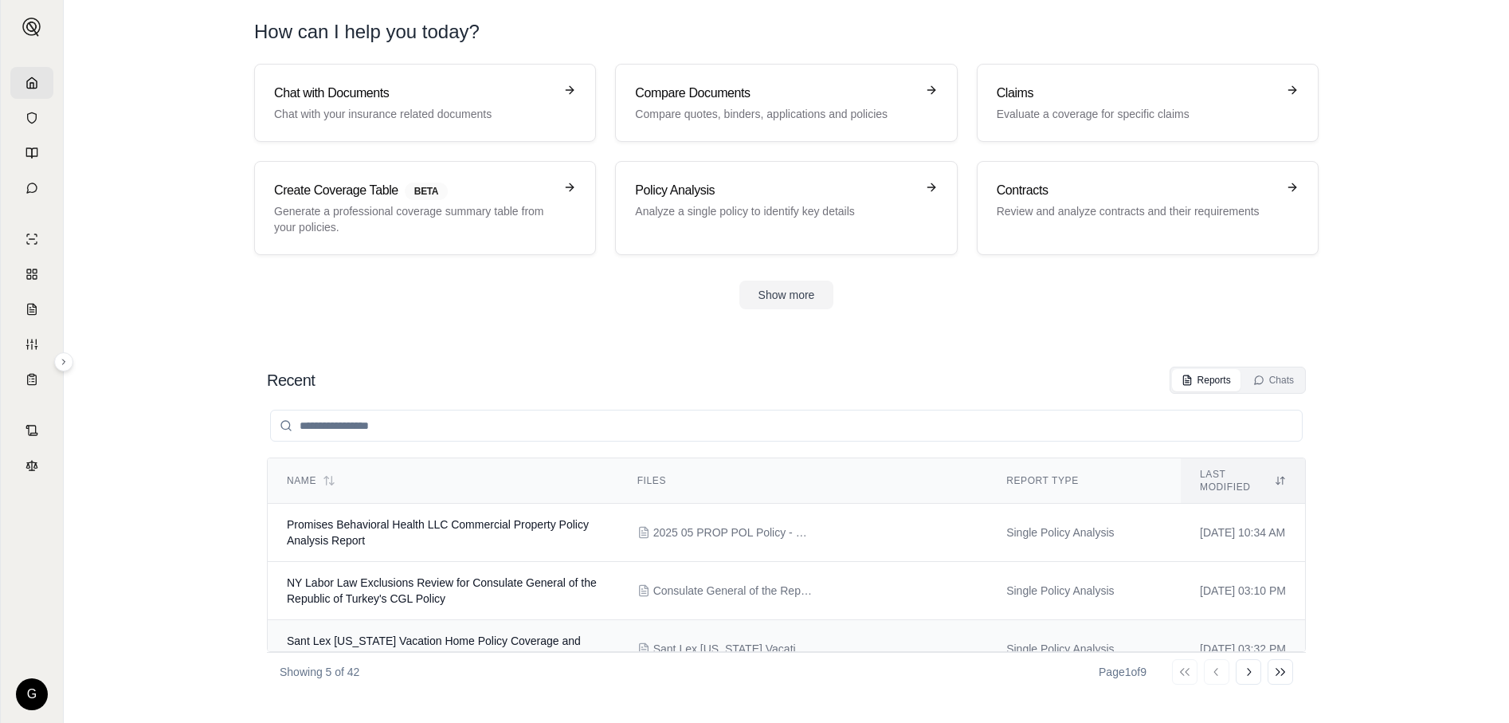
click at [402, 637] on td "Sant Lex [US_STATE] Vacation Home Policy Coverage and Limitations Analysis" at bounding box center [443, 649] width 351 height 58
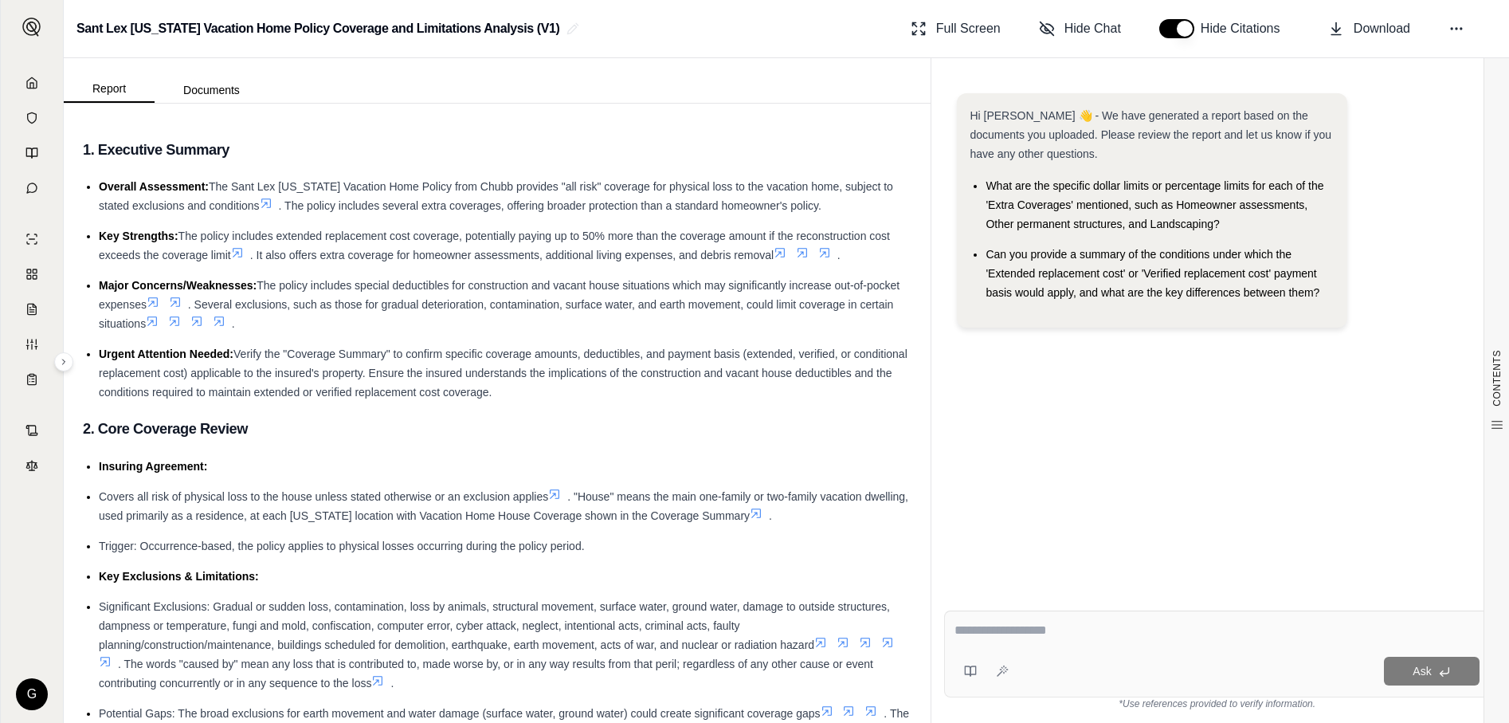
drag, startPoint x: 1058, startPoint y: 630, endPoint x: 1050, endPoint y: 626, distance: 8.9
click at [1055, 630] on textarea at bounding box center [1217, 630] width 525 height 19
type textarea "**********"
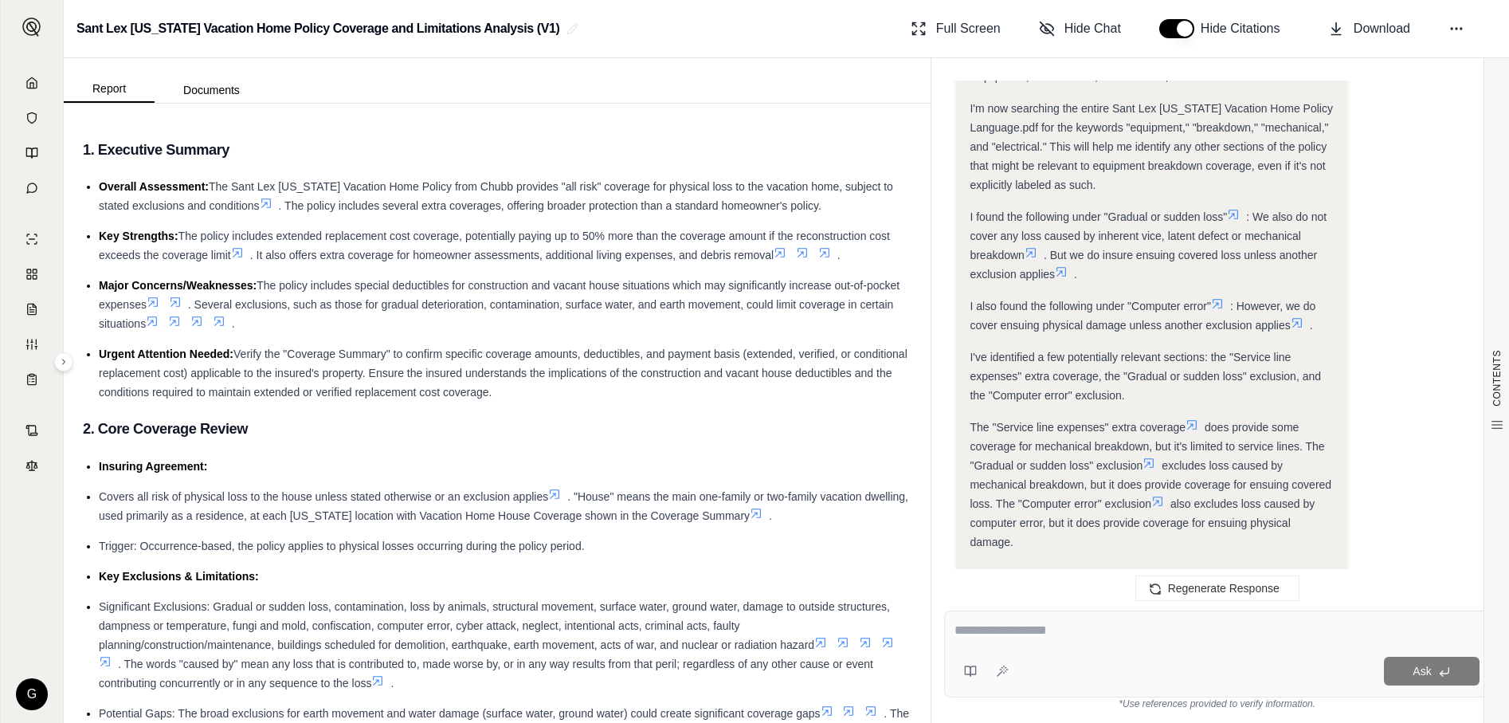
scroll to position [1121, 0]
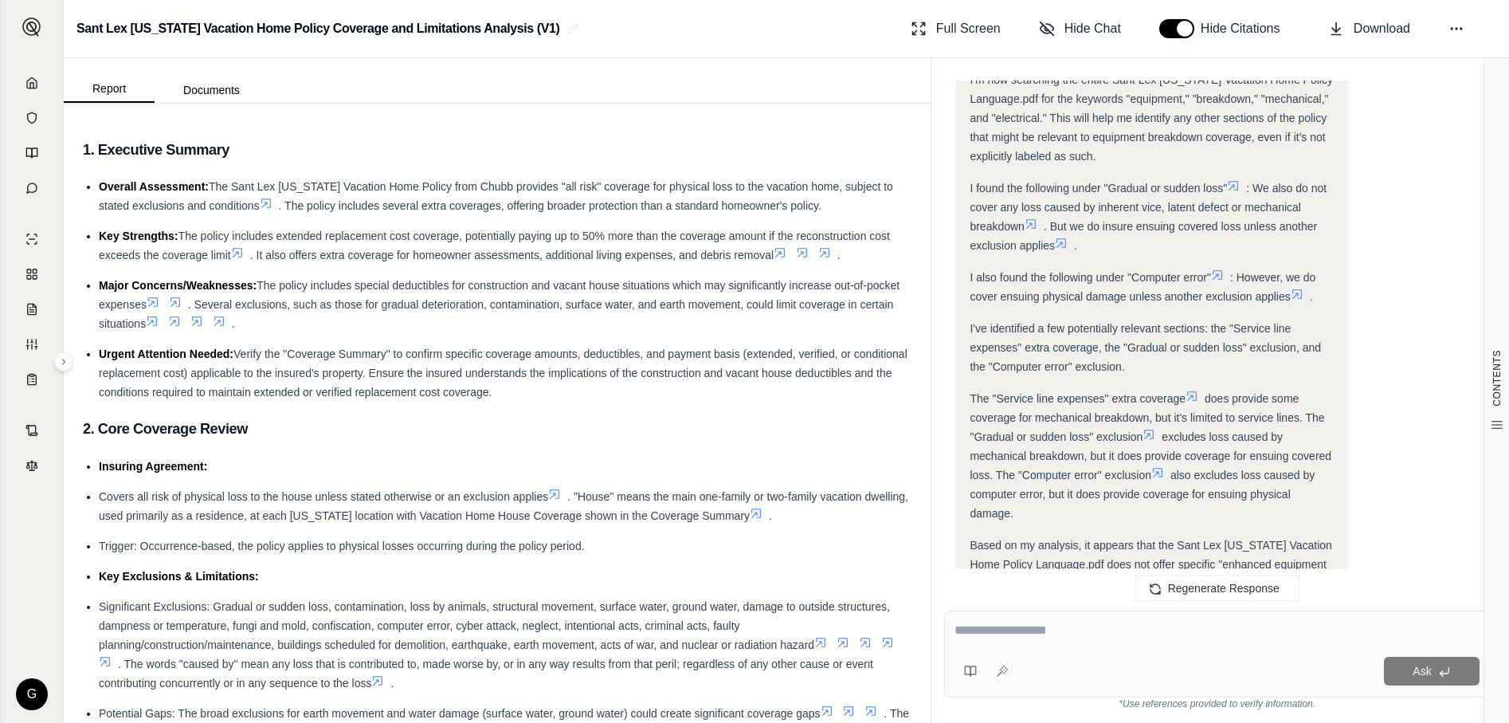
click at [1475, 157] on div "Analysis: Okay, I need to determine if enhanced equipment breakdown coverage is…" at bounding box center [1217, 353] width 520 height 2108
drag, startPoint x: 31, startPoint y: 78, endPoint x: 49, endPoint y: 83, distance: 18.9
click at [32, 80] on icon at bounding box center [31, 82] width 13 height 13
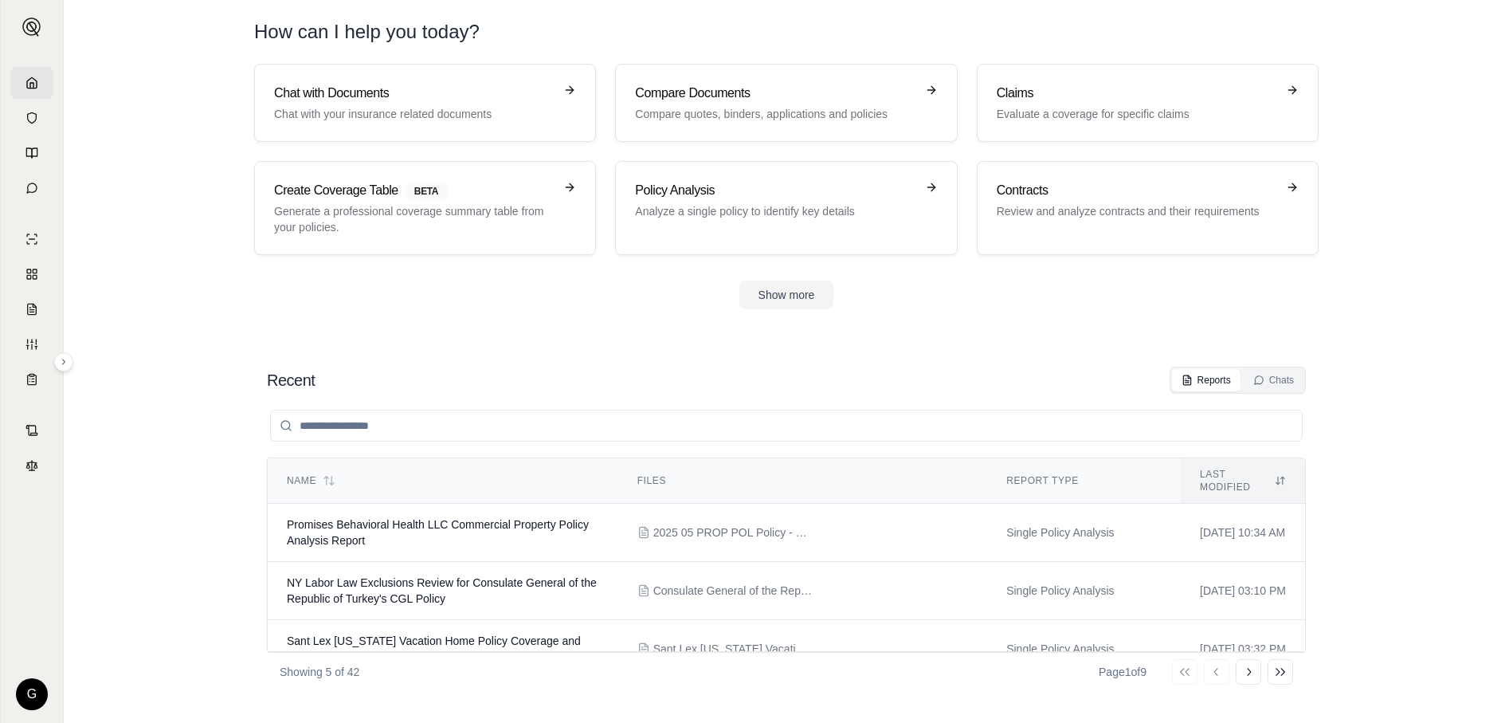
click at [36, 92] on link at bounding box center [31, 83] width 43 height 32
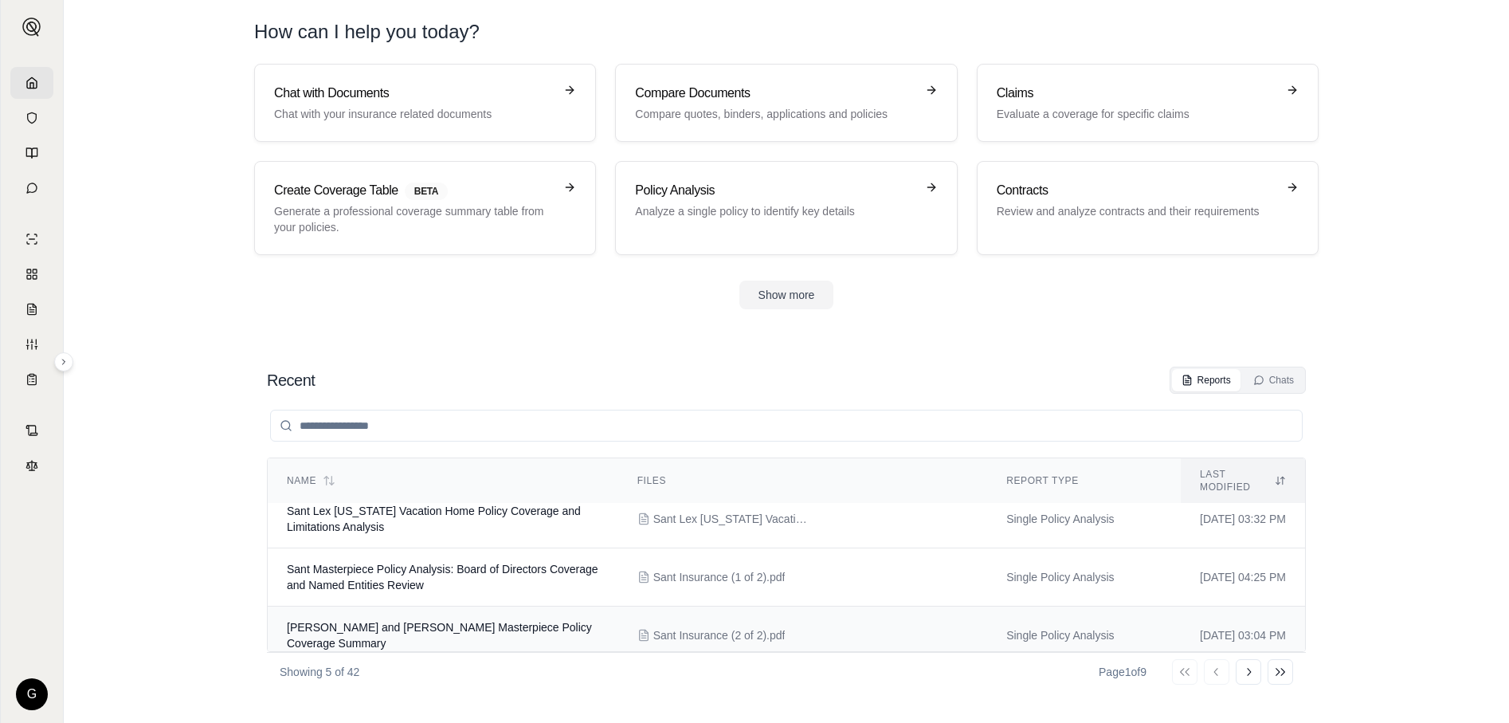
click at [474, 621] on span "[PERSON_NAME] and [PERSON_NAME] Masterpiece Policy Coverage Summary" at bounding box center [439, 635] width 305 height 29
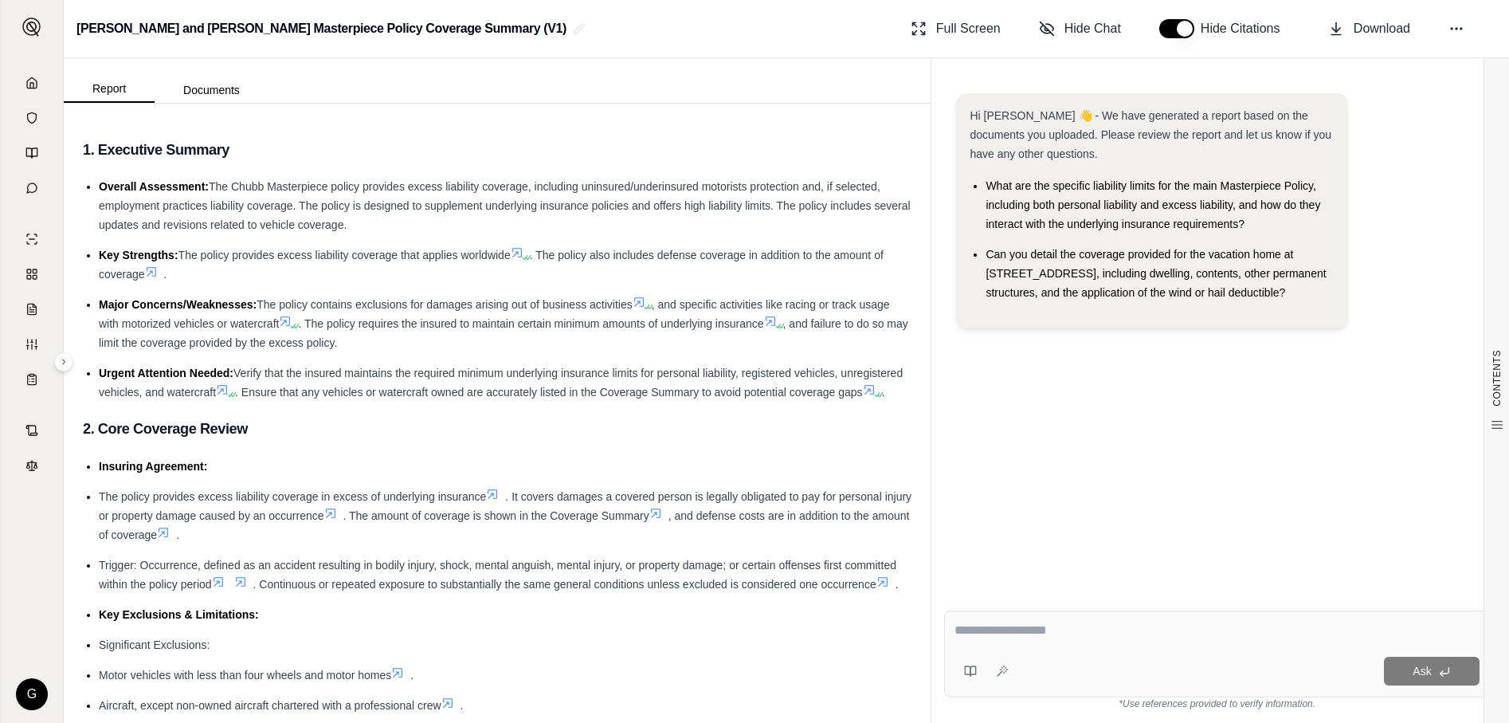
click at [1069, 632] on textarea at bounding box center [1217, 630] width 525 height 19
type textarea "**********"
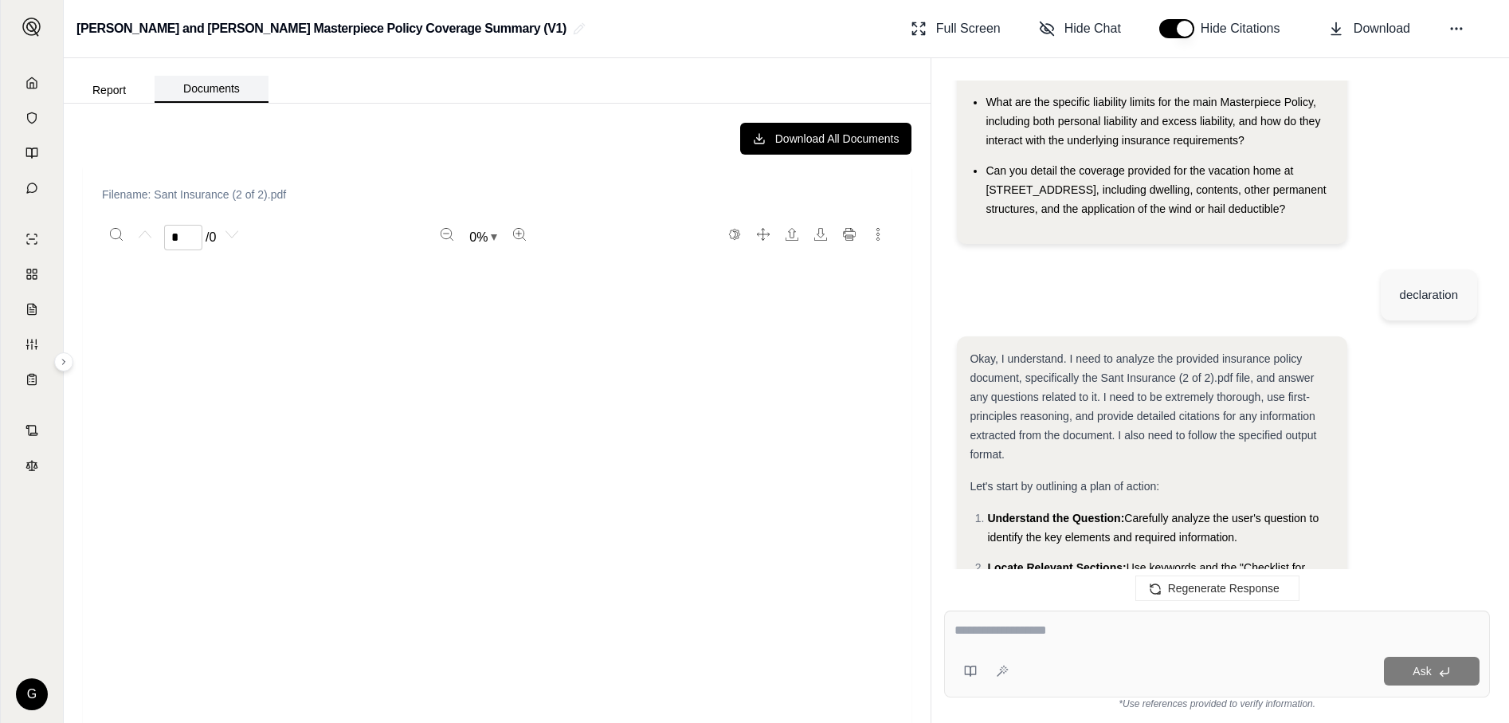
drag, startPoint x: 218, startPoint y: 91, endPoint x: 229, endPoint y: 102, distance: 15.8
click at [218, 93] on button "Documents" at bounding box center [212, 89] width 114 height 27
click at [1201, 436] on span "Okay, I understand. I need to analyze the provided insurance policy document, s…" at bounding box center [1143, 406] width 347 height 108
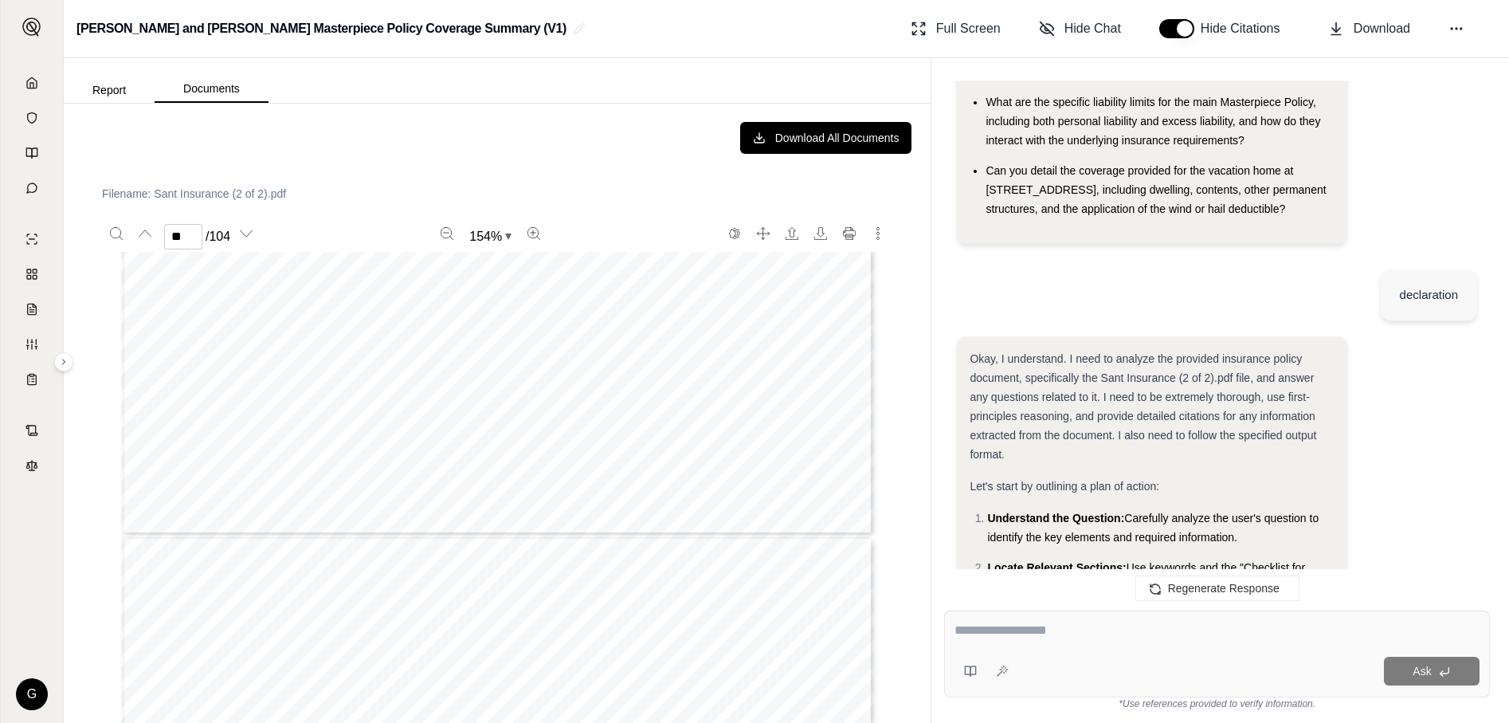
scroll to position [34802, 0]
click at [242, 84] on button "Documents" at bounding box center [212, 89] width 114 height 27
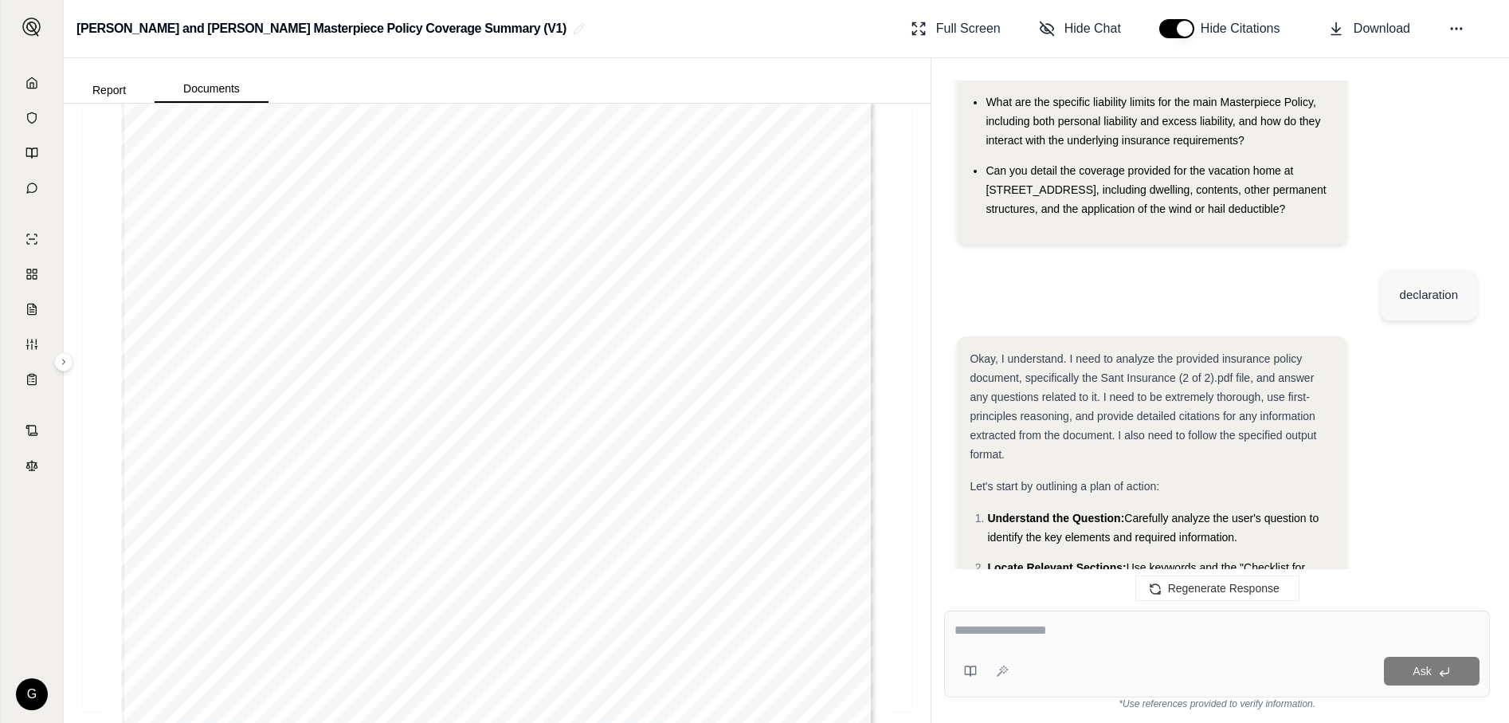
scroll to position [36635, 0]
type input "**"
click at [1036, 635] on textarea at bounding box center [1217, 630] width 525 height 19
type textarea "*"
type textarea "**********"
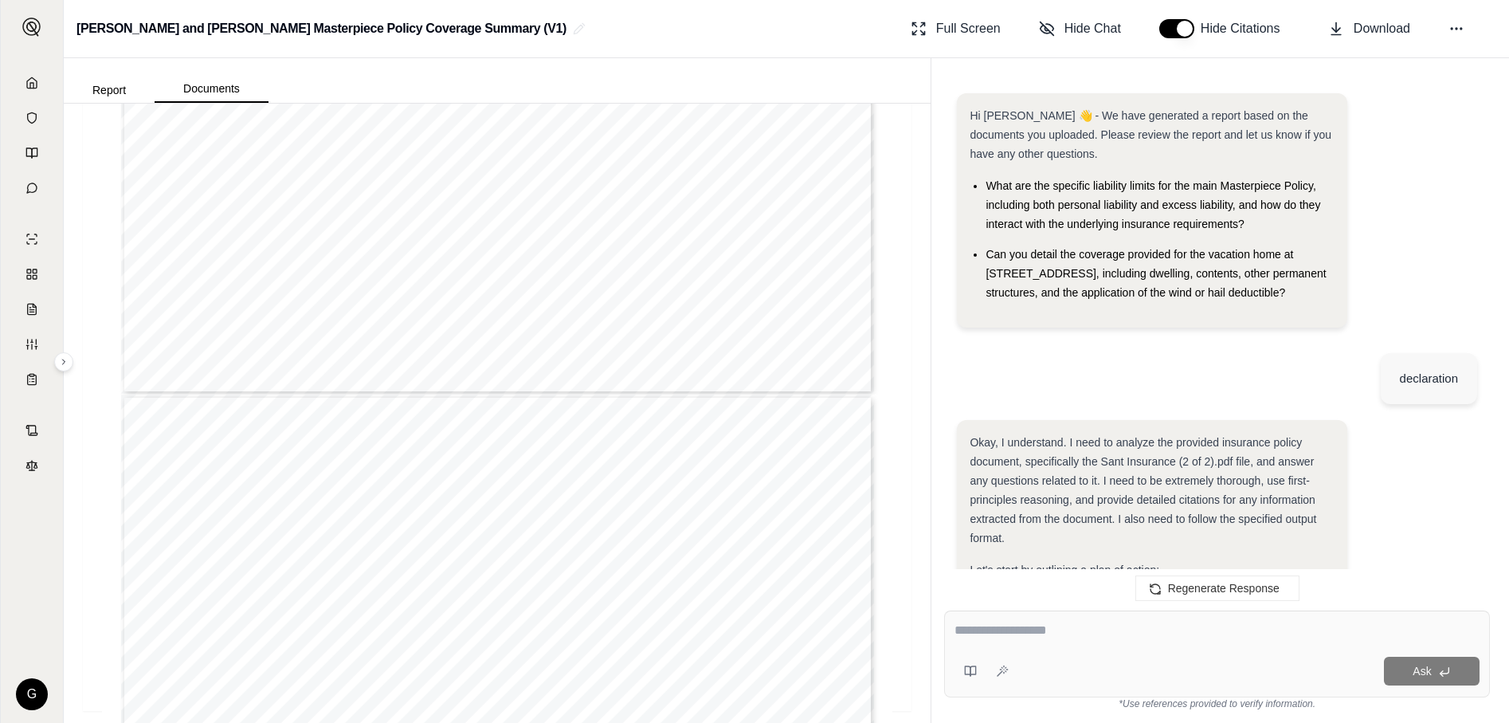
scroll to position [3218, 0]
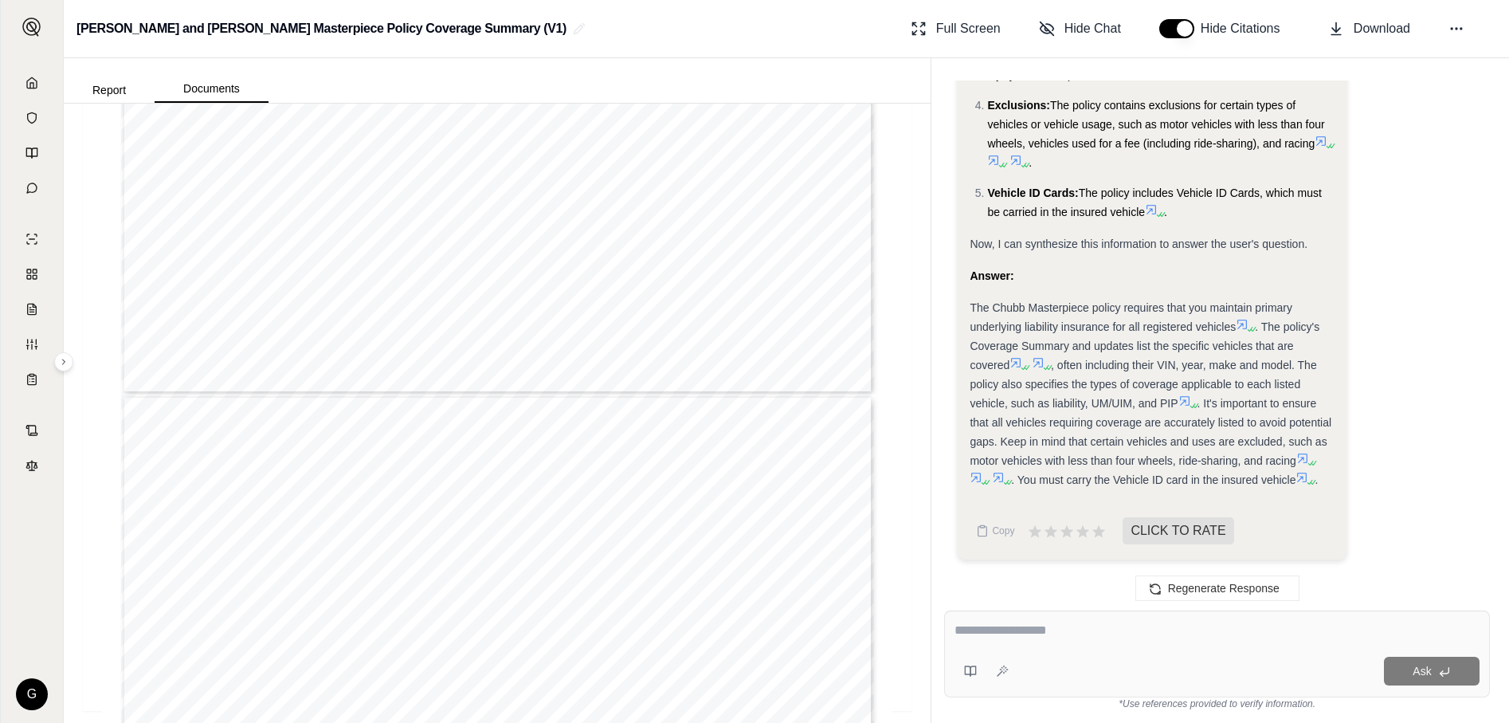
click at [1022, 366] on icon at bounding box center [1016, 362] width 13 height 13
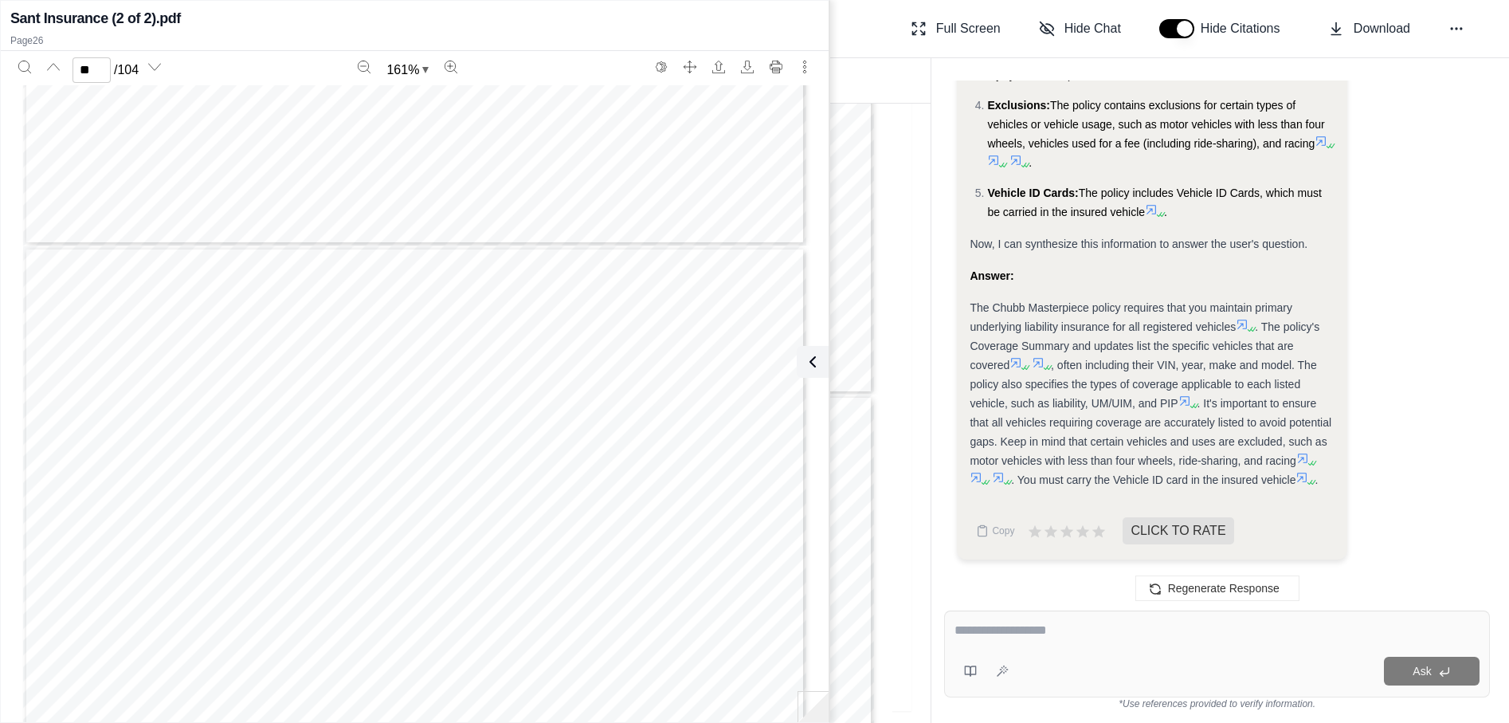
scroll to position [30281, 0]
click at [1246, 324] on icon at bounding box center [1242, 325] width 10 height 10
type input "**"
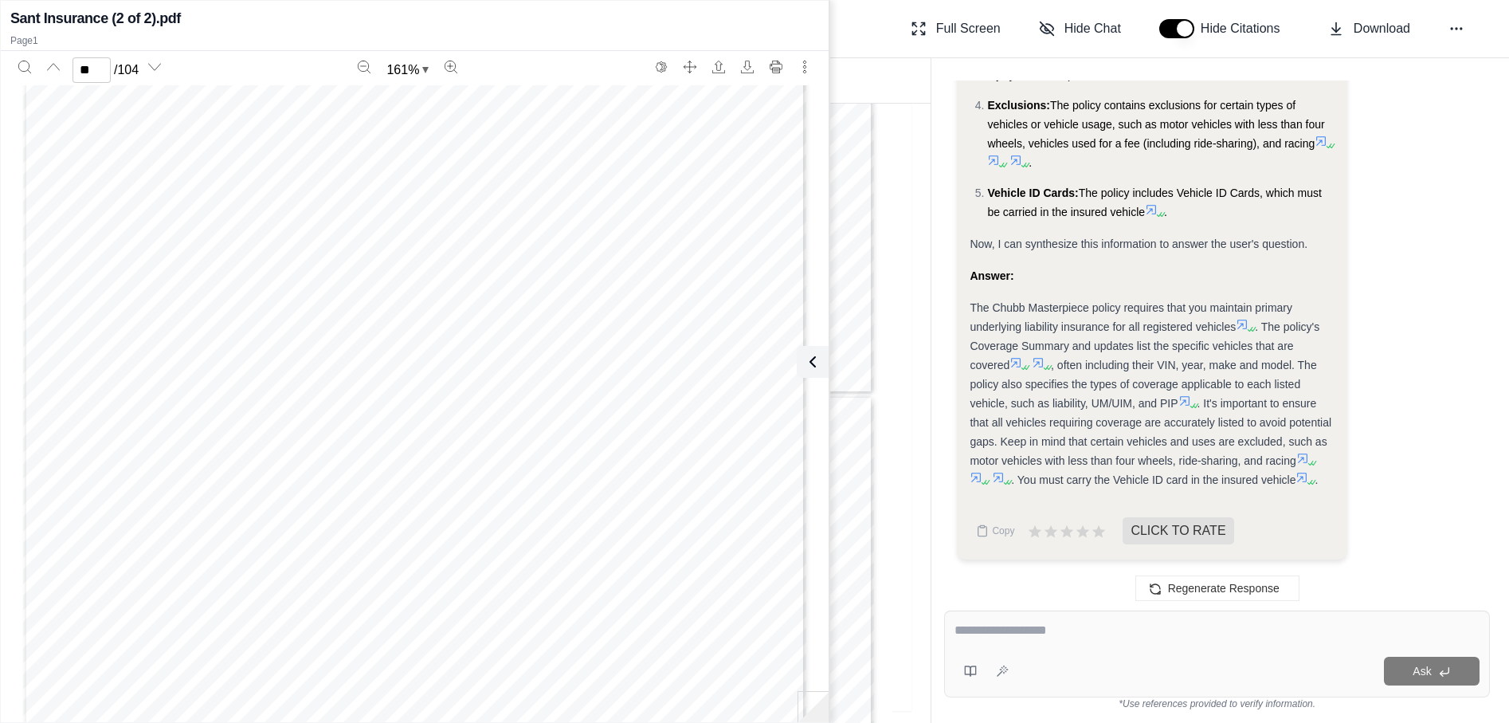
click at [1039, 631] on textarea at bounding box center [1217, 630] width 525 height 19
type textarea "**********"
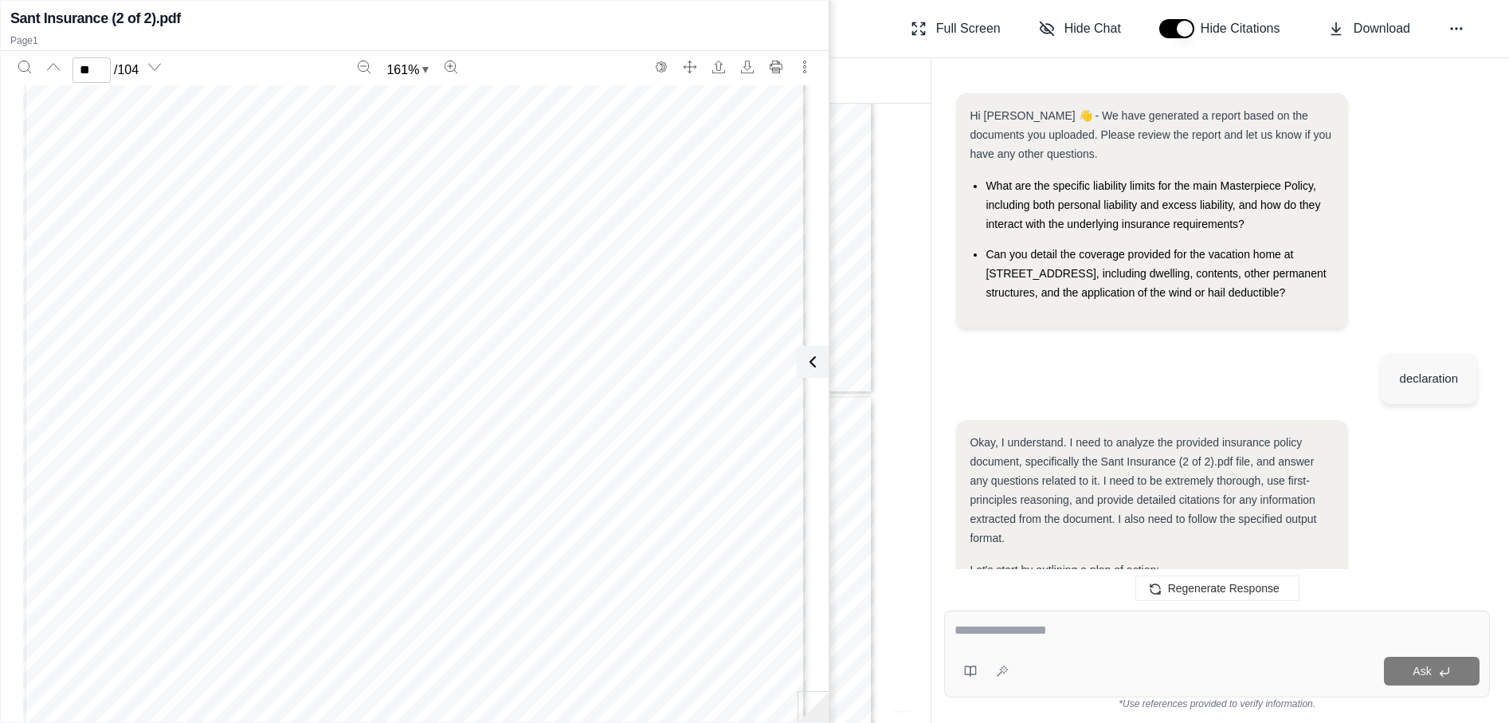
scroll to position [4833, 0]
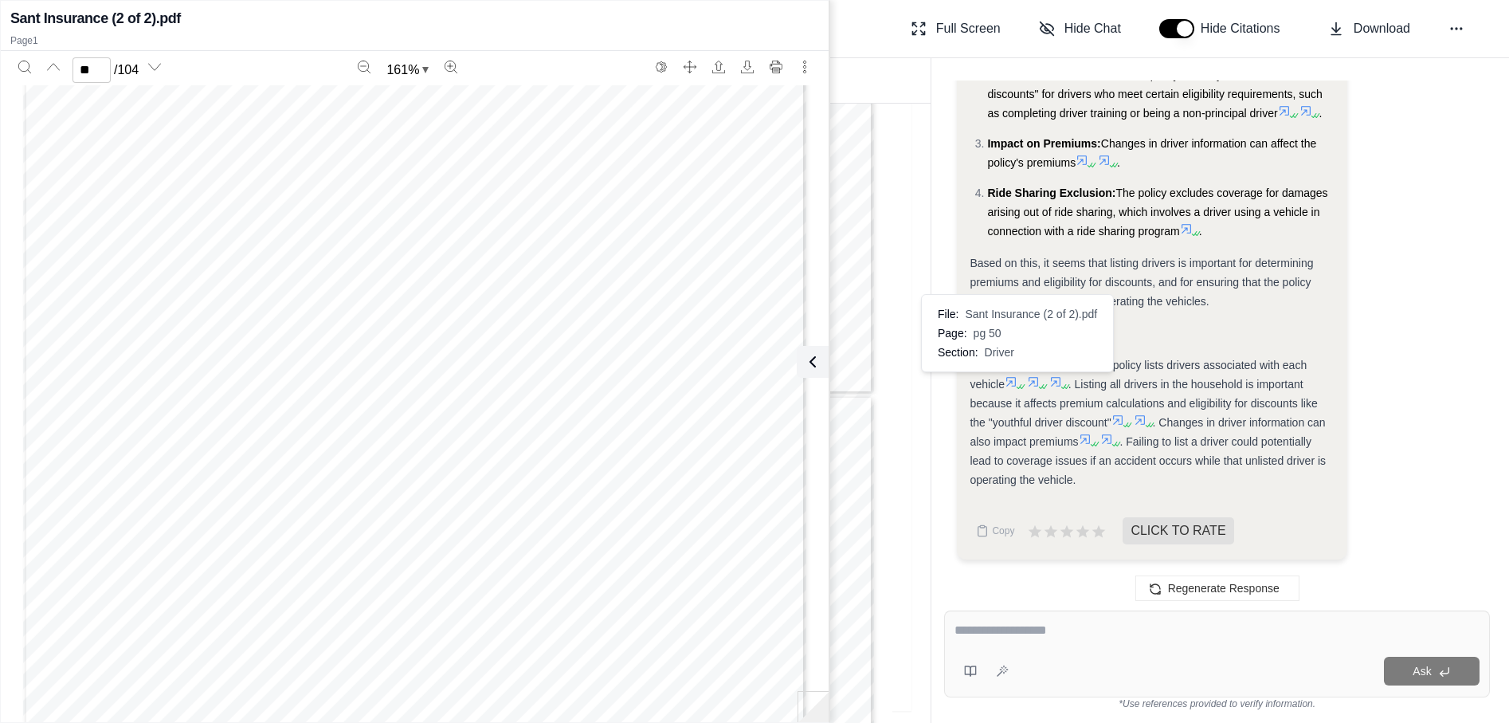
click at [1016, 378] on icon at bounding box center [1011, 381] width 13 height 13
click at [519, 633] on div "Page 50" at bounding box center [414, 592] width 783 height 1014
type input "**"
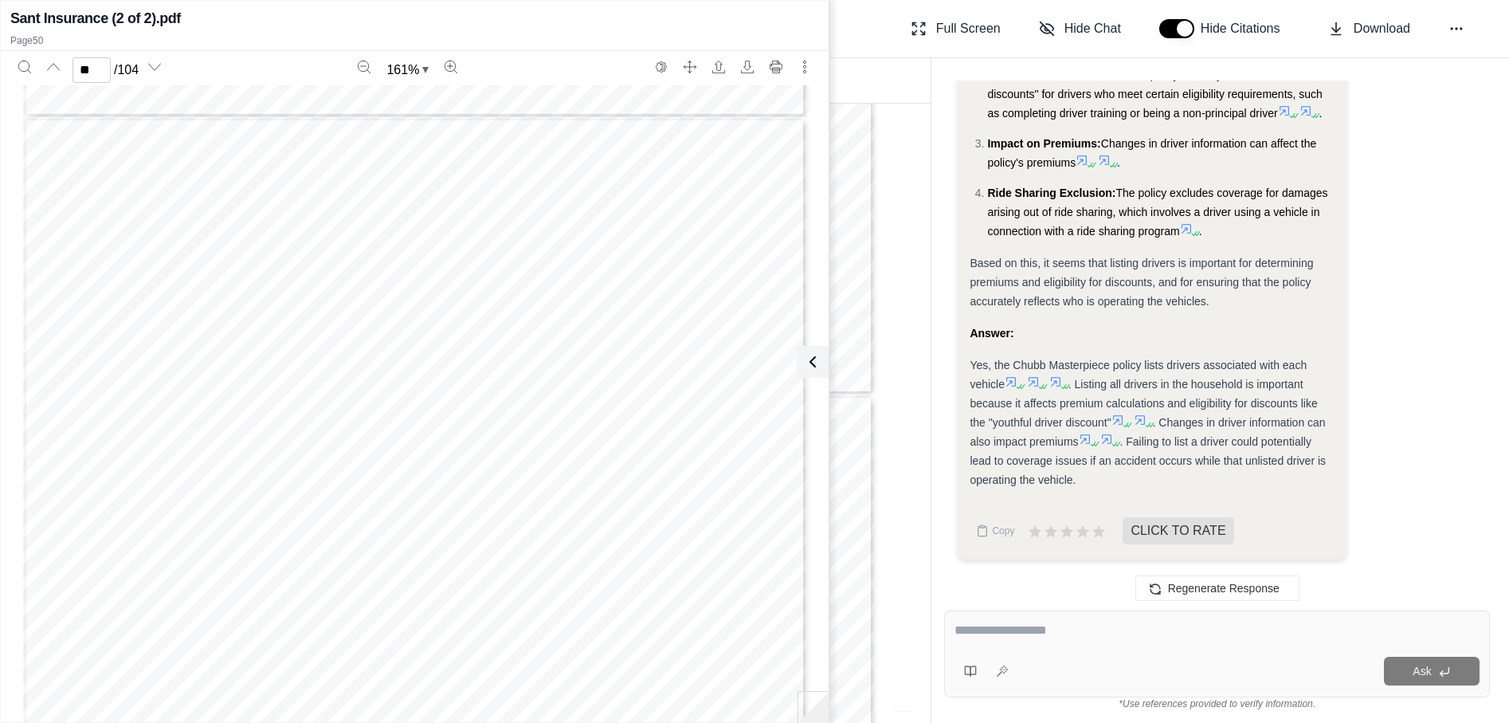
scroll to position [52776, 0]
drag, startPoint x: 998, startPoint y: 625, endPoint x: 988, endPoint y: 598, distance: 29.0
click at [997, 624] on textarea at bounding box center [1217, 630] width 525 height 19
type textarea "**********"
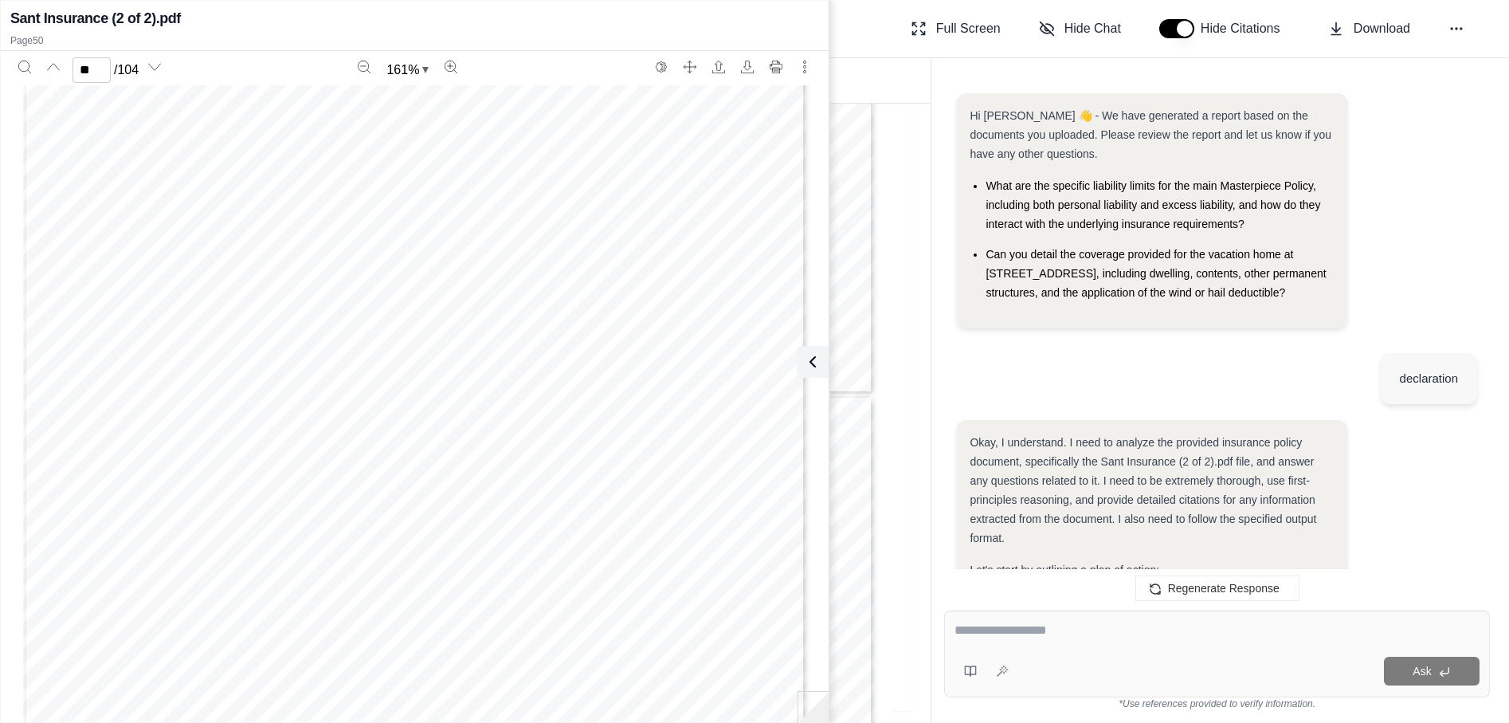
scroll to position [6100, 0]
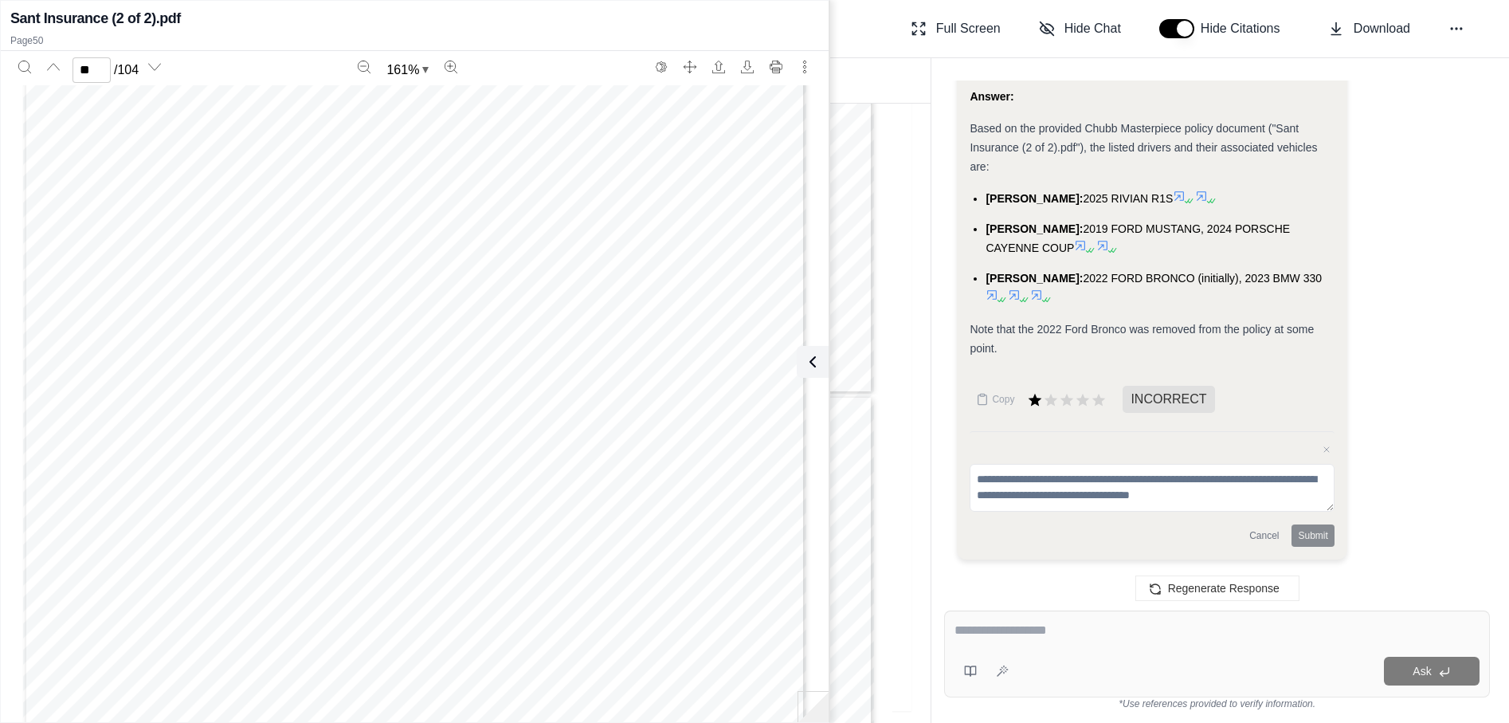
click at [1049, 637] on textarea at bounding box center [1217, 630] width 525 height 19
type textarea "**********"
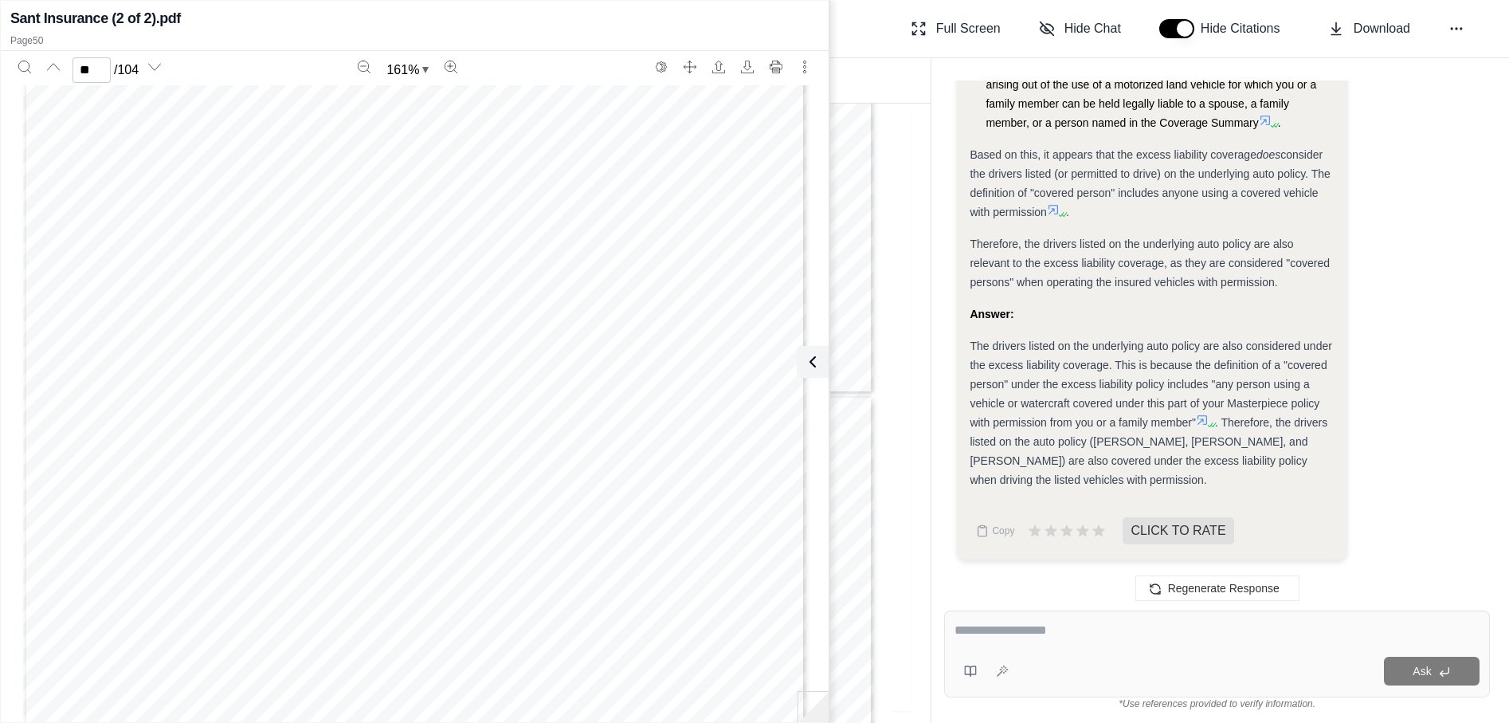
scroll to position [0, 0]
